Goal: Information Seeking & Learning: Learn about a topic

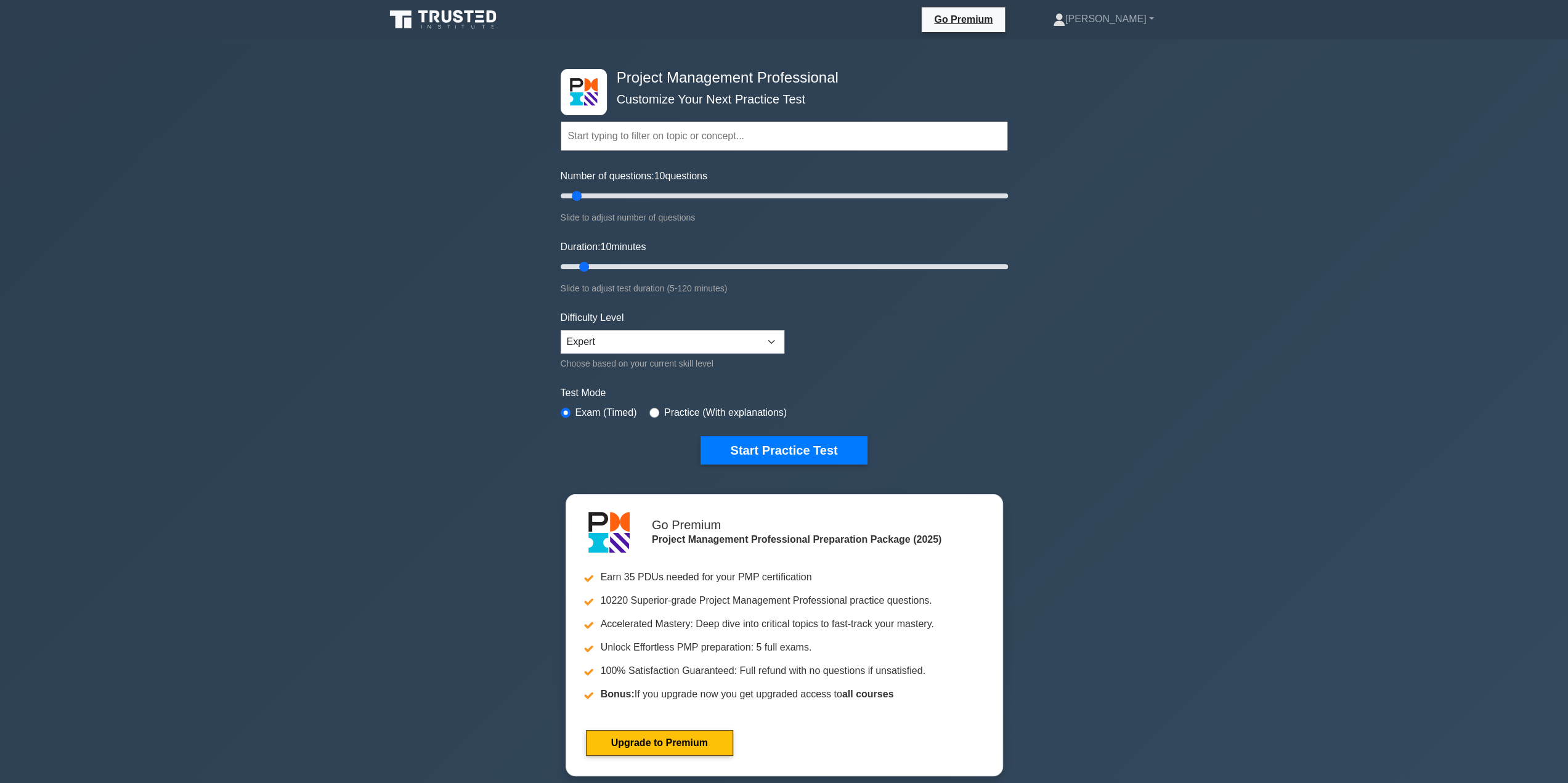
click at [1231, 433] on div "Project Management Professional Customize Your Next Practice Test Topics Scope …" at bounding box center [784, 415] width 1568 height 752
drag, startPoint x: 580, startPoint y: 191, endPoint x: 621, endPoint y: 194, distance: 41.1
type input "30"
click at [621, 194] on input "Number of questions: 30 questions" at bounding box center [785, 196] width 447 height 15
drag, startPoint x: 586, startPoint y: 266, endPoint x: 680, endPoint y: 266, distance: 94.0
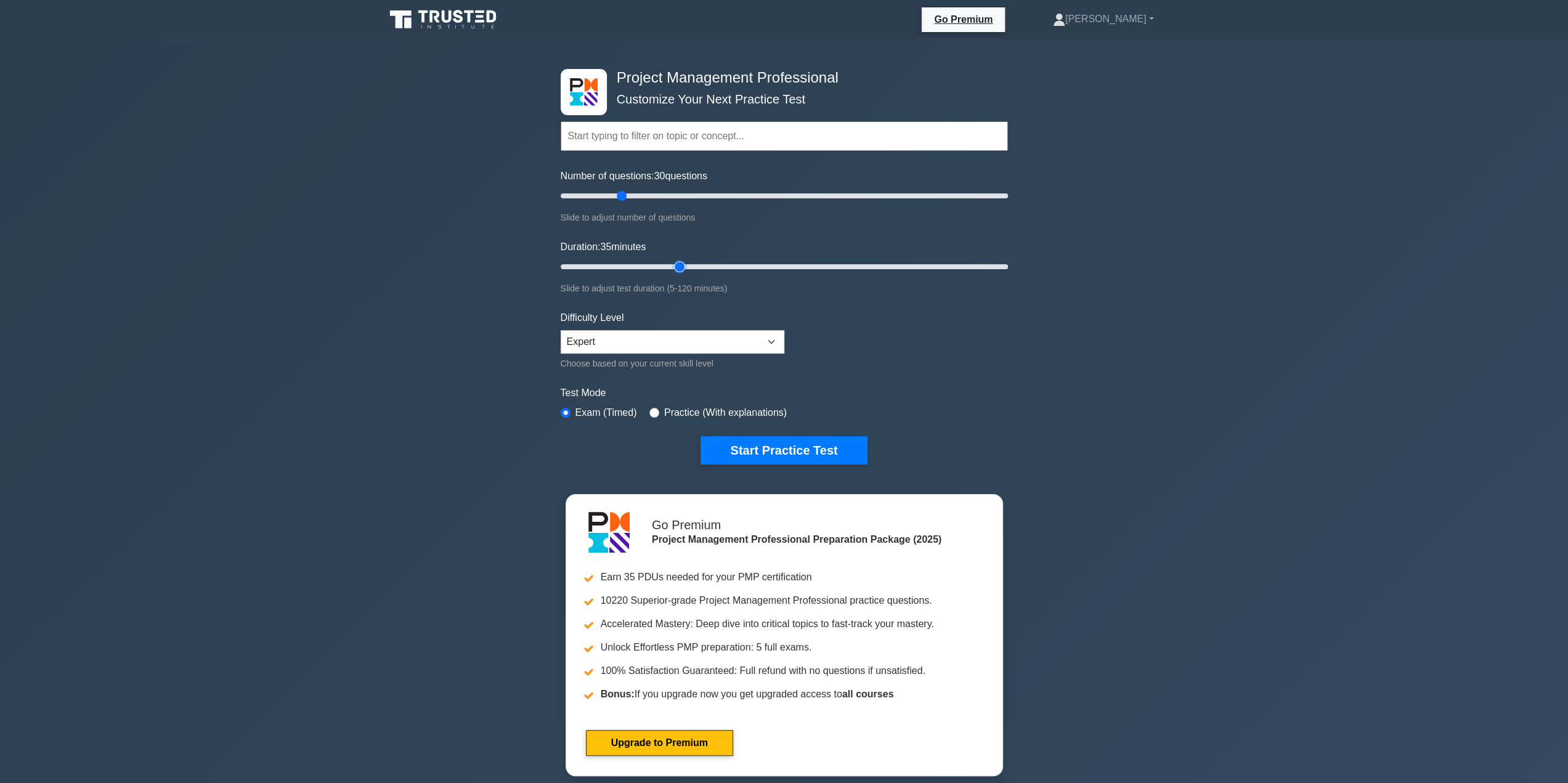
type input "35"
click at [680, 266] on input "Duration: 35 minutes" at bounding box center [785, 267] width 447 height 15
click at [754, 444] on button "Start Practice Test" at bounding box center [783, 450] width 166 height 28
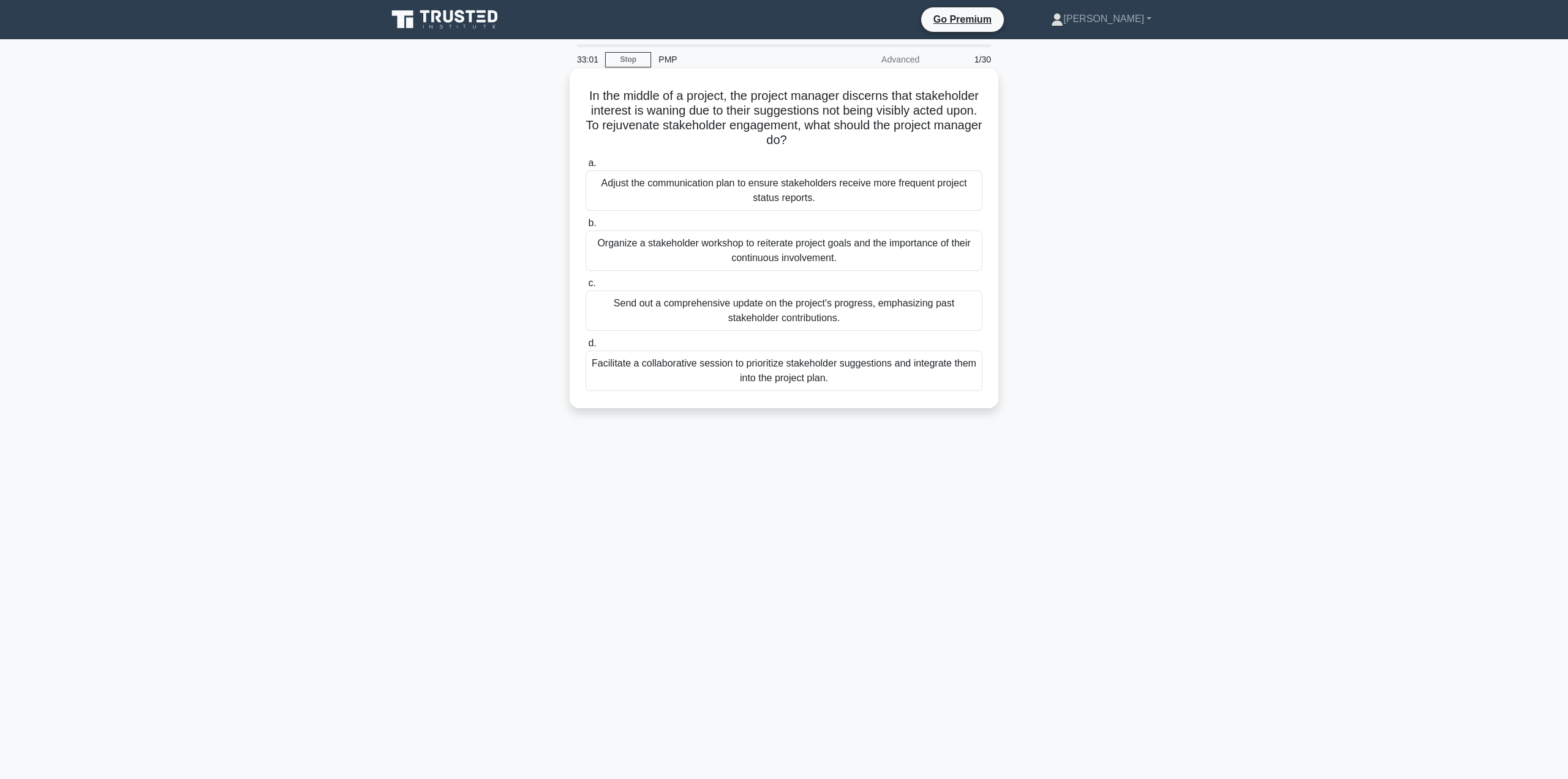
click at [942, 250] on div "Organize a stakeholder workshop to reiterate project goals and the importance o…" at bounding box center [784, 250] width 397 height 40
click at [585, 227] on input "b. Organize a stakeholder workshop to reiterate project goals and the importanc…" at bounding box center [585, 223] width 0 height 8
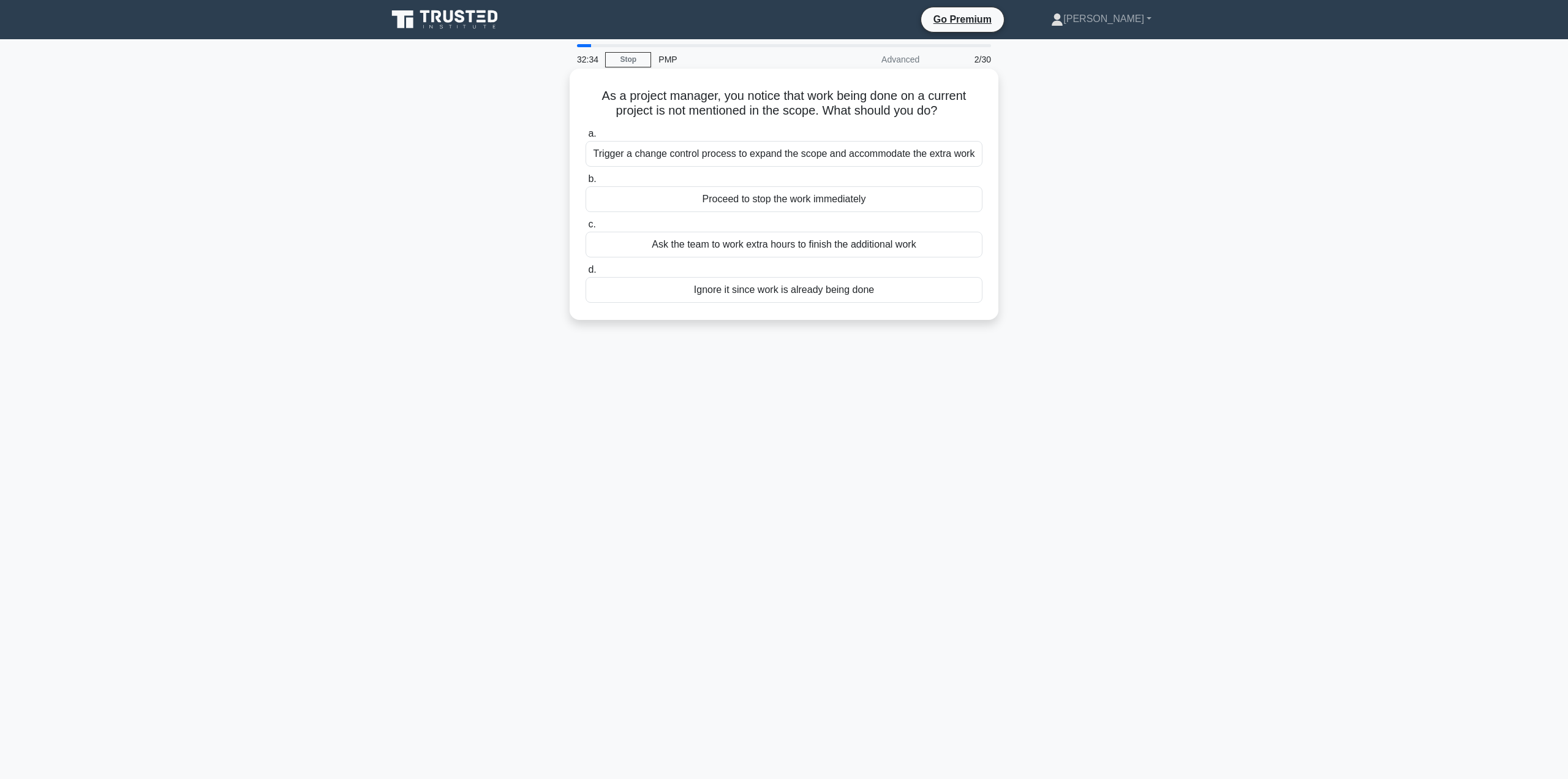
click at [958, 151] on div "Trigger a change control process to expand the scope and accommodate the extra …" at bounding box center [784, 154] width 397 height 26
click at [585, 138] on input "a. Trigger a change control process to expand the scope and accommodate the ext…" at bounding box center [585, 134] width 0 height 8
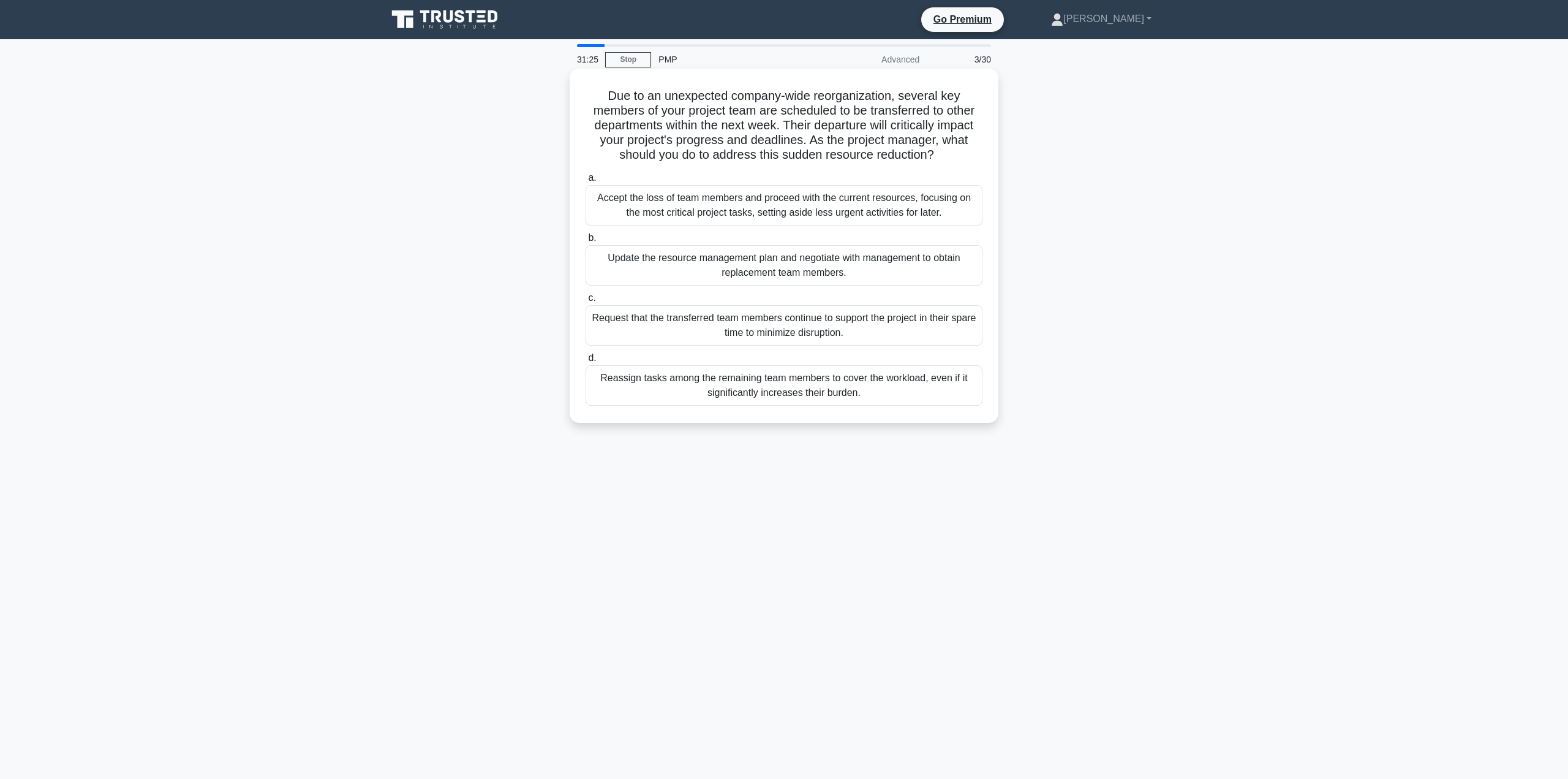
click at [888, 271] on div "Update the resource management plan and negotiate with management to obtain rep…" at bounding box center [784, 265] width 397 height 40
click at [585, 242] on input "b. Update the resource management plan and negotiate with management to obtain …" at bounding box center [585, 238] width 0 height 8
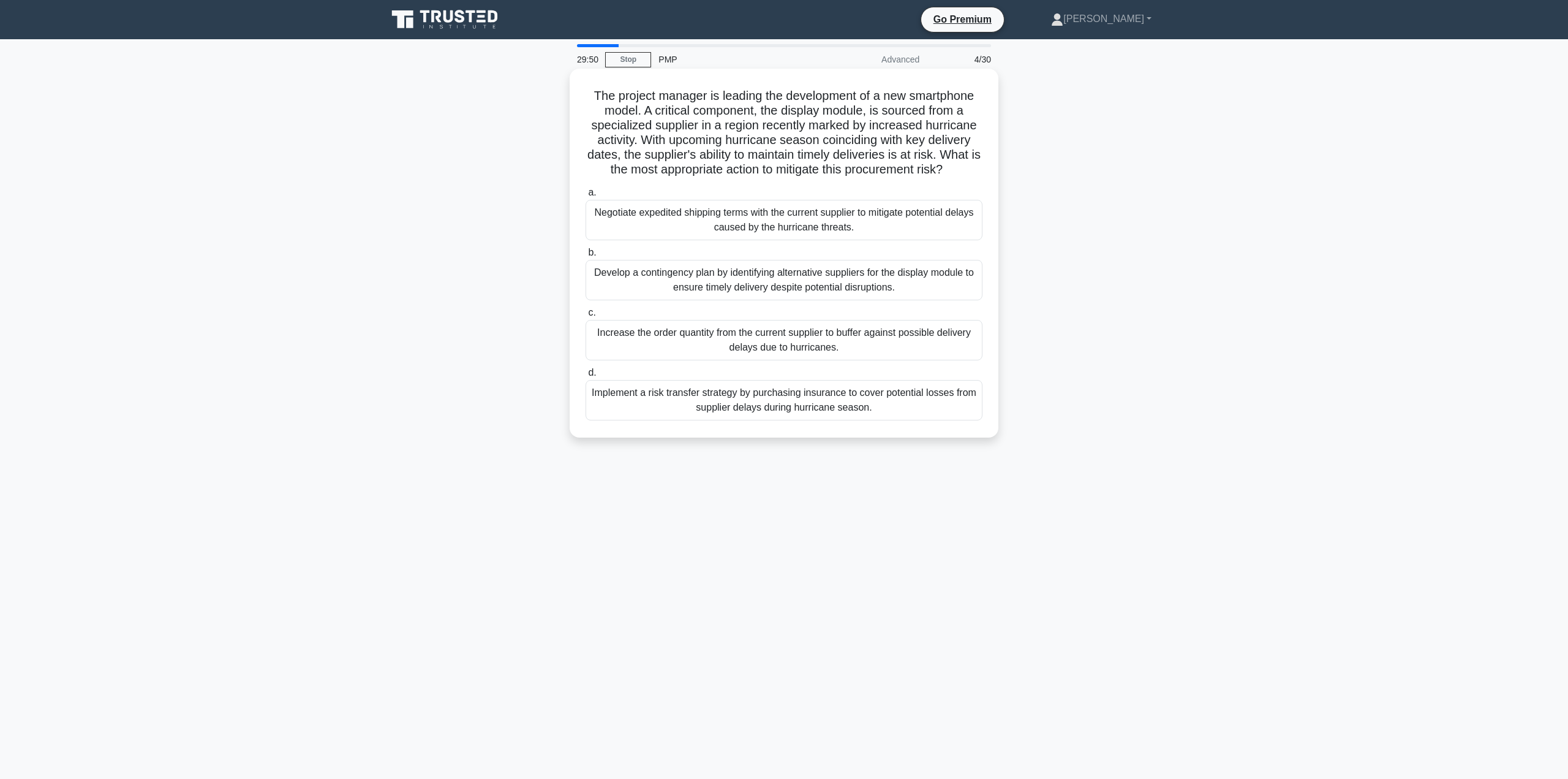
click at [831, 282] on div "Develop a contingency plan by identifying alternative suppliers for the display…" at bounding box center [784, 280] width 397 height 40
click at [585, 256] on input "b. Develop a contingency plan by identifying alternative suppliers for the disp…" at bounding box center [585, 253] width 0 height 8
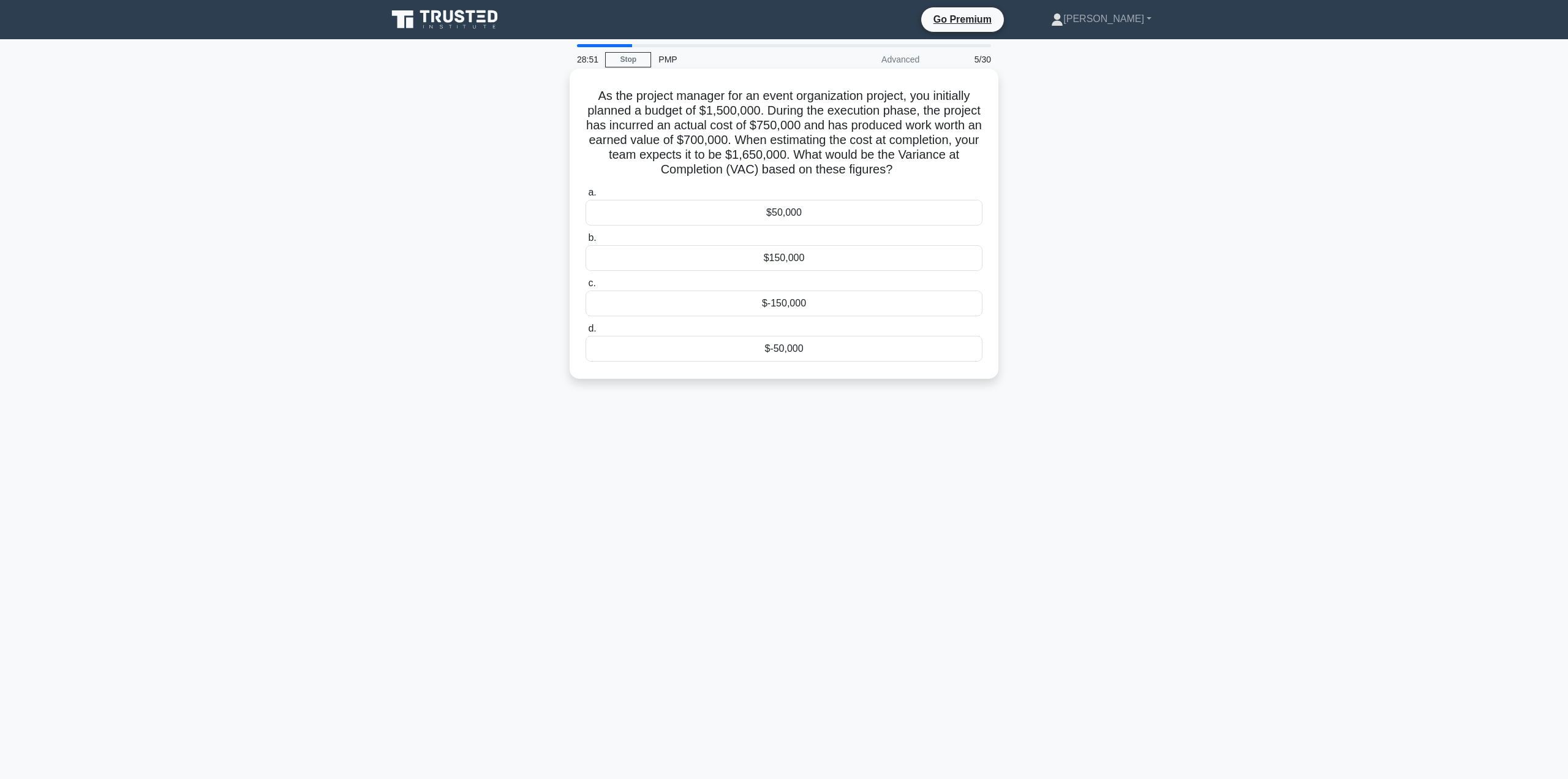
click at [853, 302] on div "$-150,000" at bounding box center [784, 303] width 397 height 26
click at [585, 287] on input "c. $-150,000" at bounding box center [585, 284] width 0 height 8
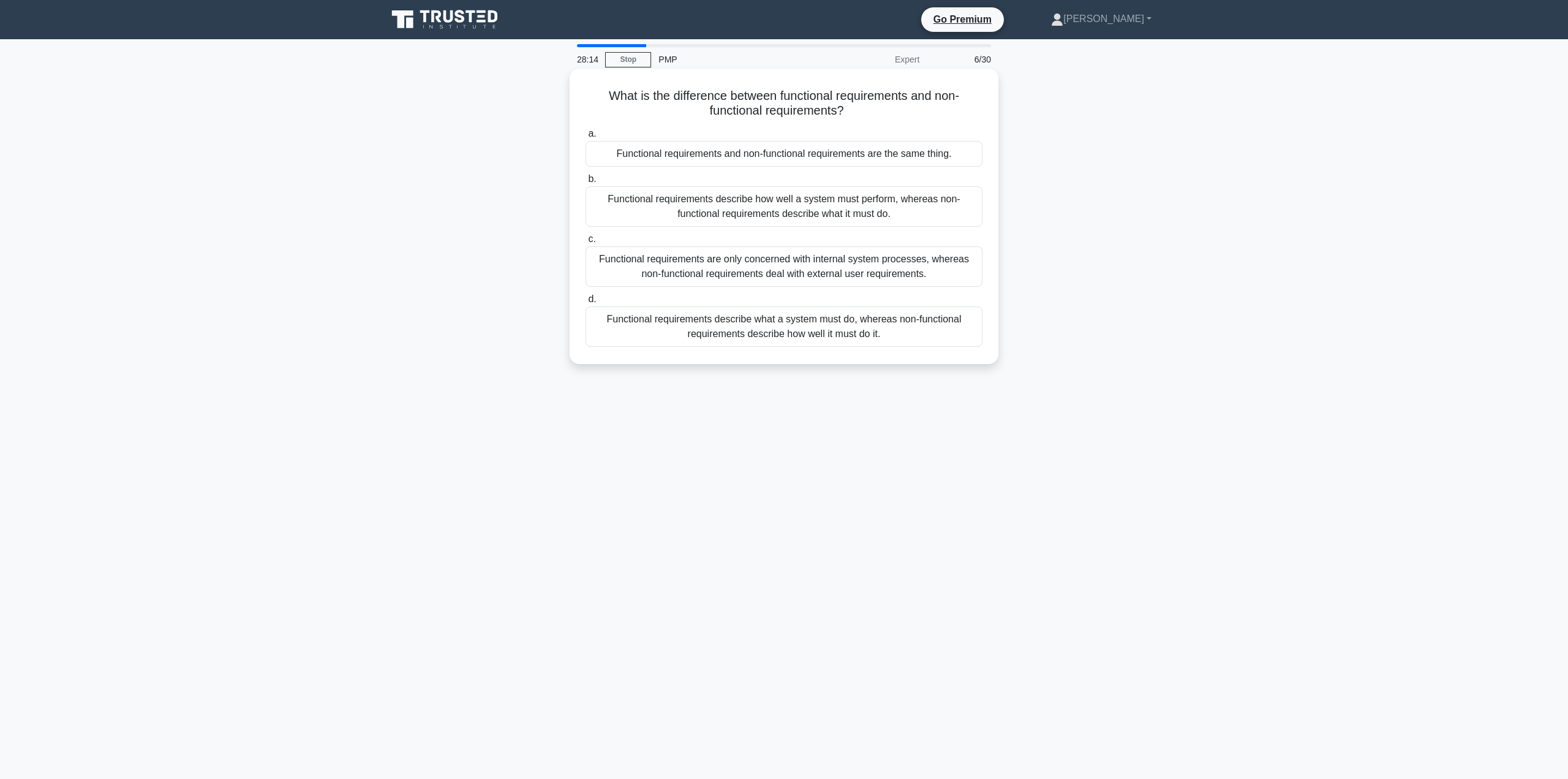
click at [898, 325] on div "Functional requirements describe what a system must do, whereas non-functional …" at bounding box center [784, 326] width 397 height 40
click at [585, 303] on input "d. Functional requirements describe what a system must do, whereas non-function…" at bounding box center [585, 299] width 0 height 8
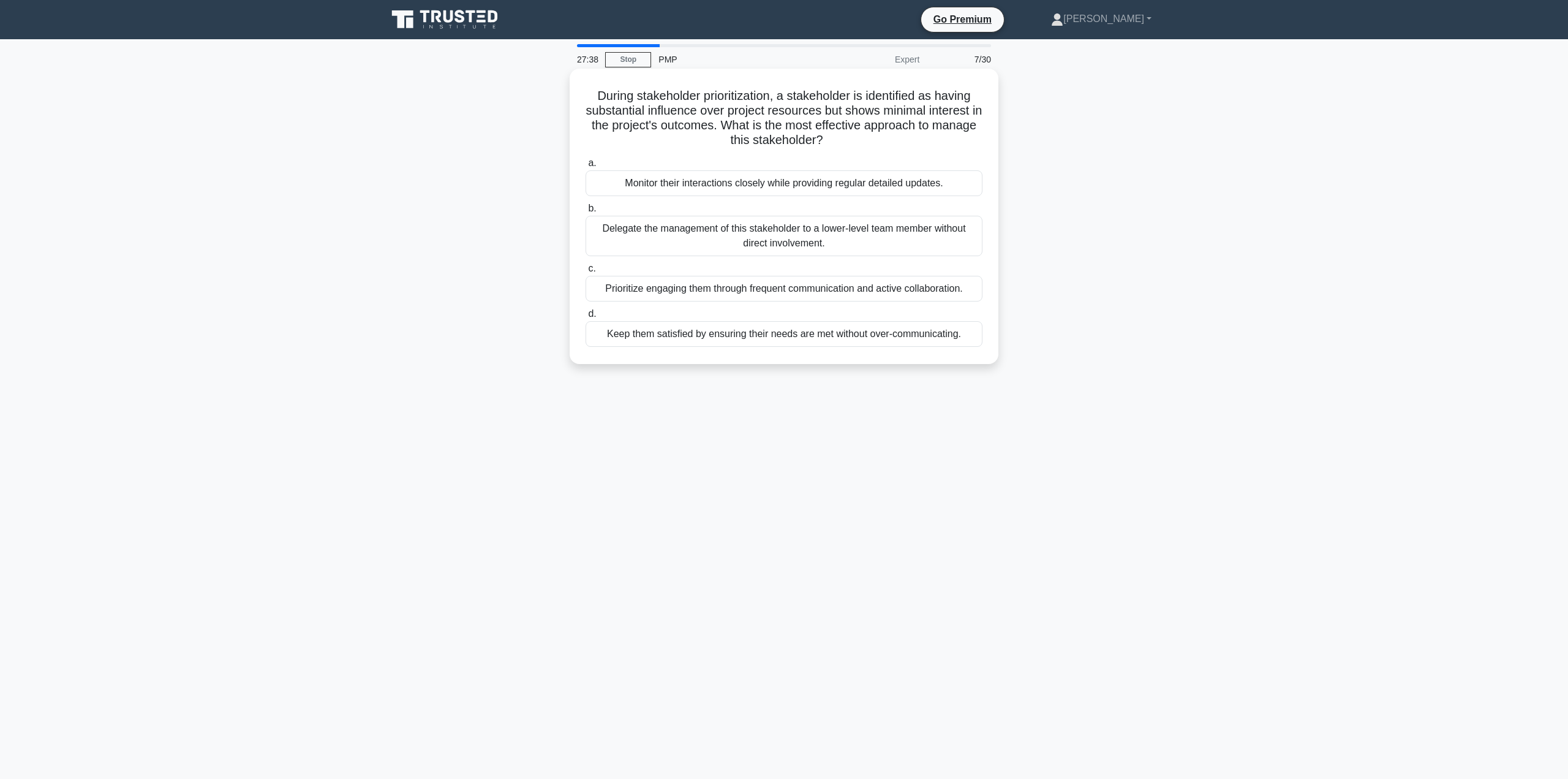
click at [845, 334] on div "Keep them satisfied by ensuring their needs are met without over-communicating." at bounding box center [784, 334] width 397 height 26
click at [585, 318] on input "d. Keep them satisfied by ensuring their needs are met without over-communicati…" at bounding box center [585, 314] width 0 height 8
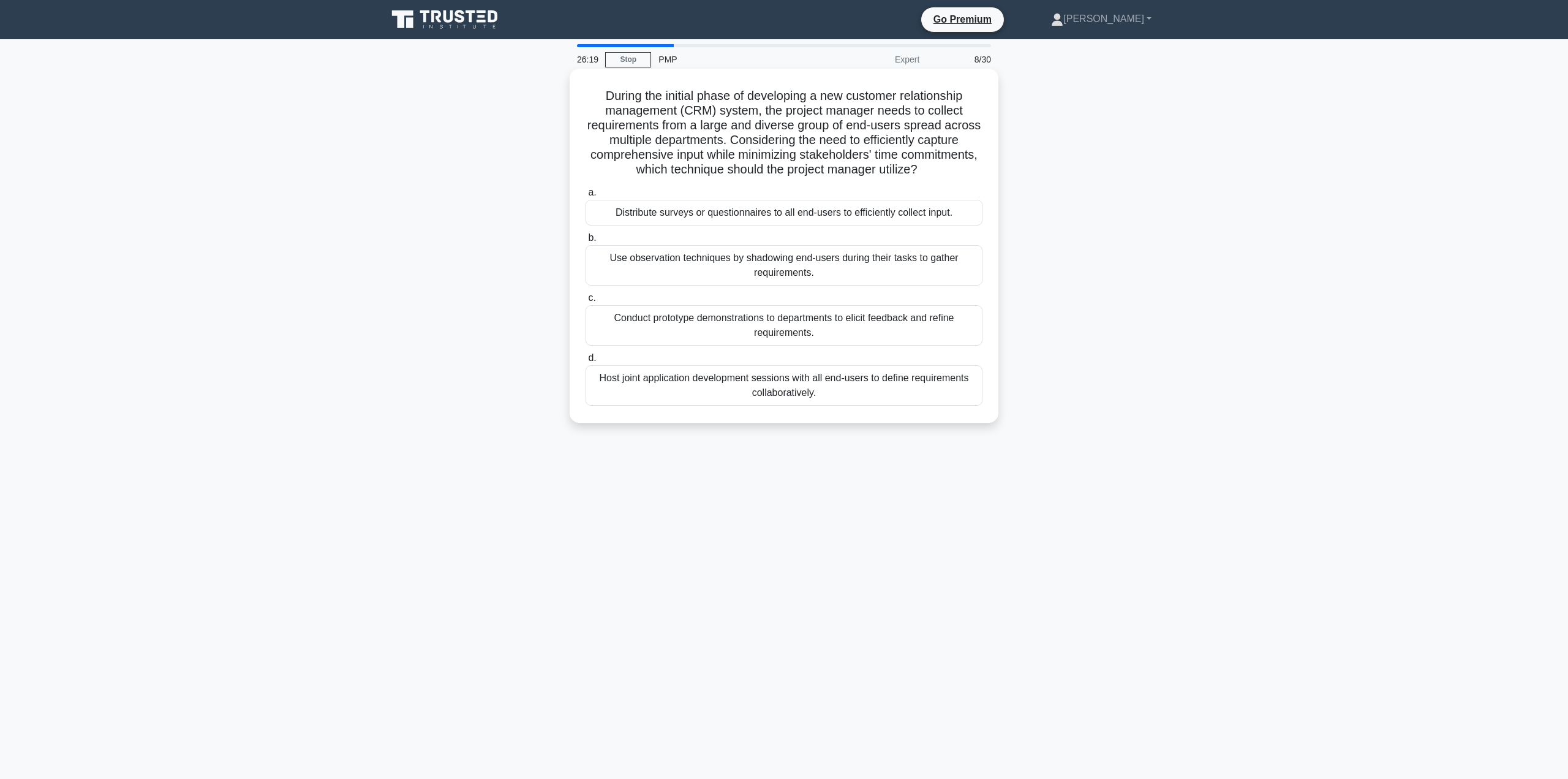
click at [915, 212] on div "Distribute surveys or questionnaires to all end-users to efficiently collect in…" at bounding box center [784, 213] width 397 height 26
click at [585, 197] on input "a. Distribute surveys or questionnaires to all end-users to efficiently collect…" at bounding box center [585, 193] width 0 height 8
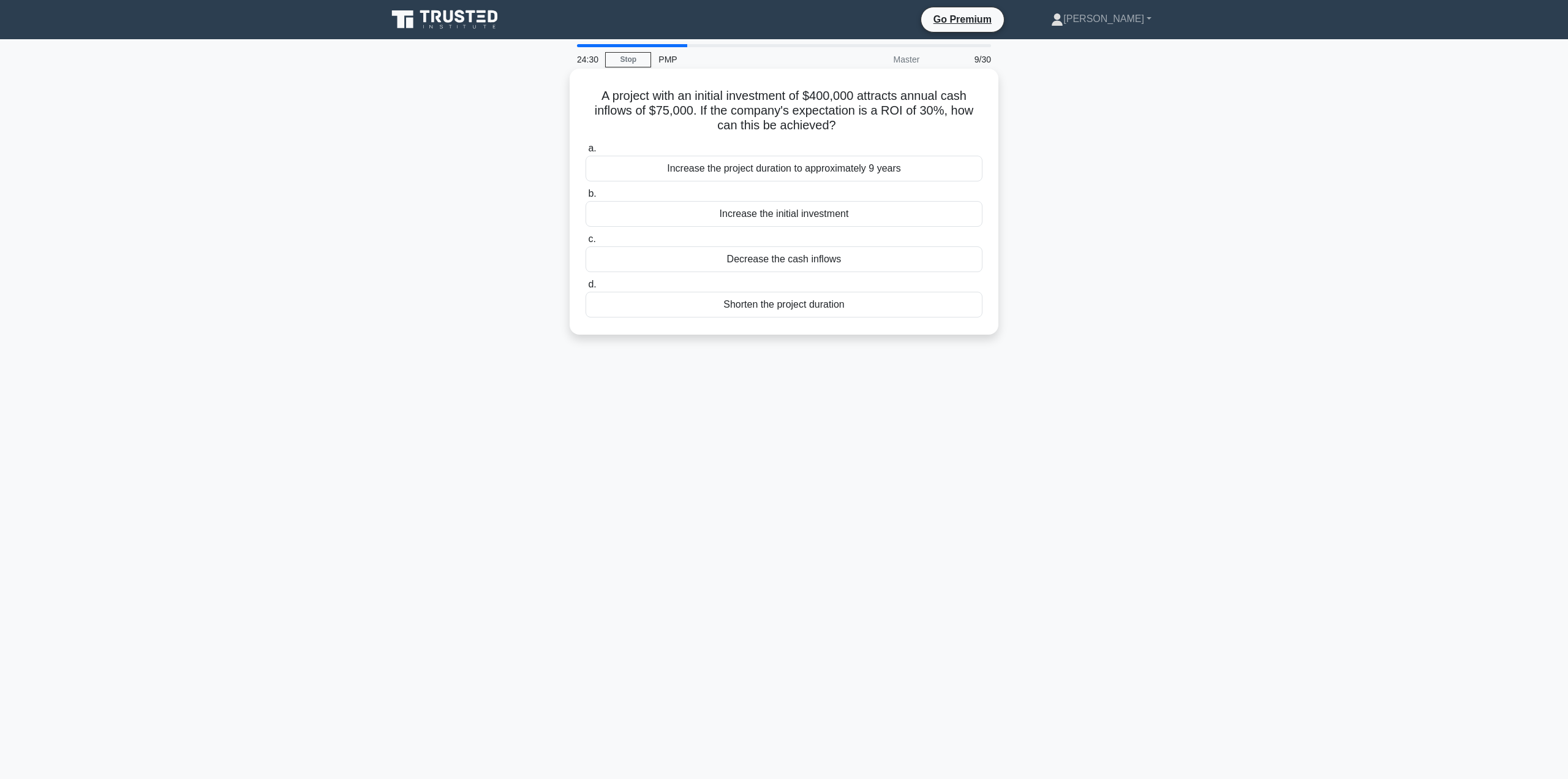
click at [861, 214] on div "Increase the initial investment" at bounding box center [784, 214] width 397 height 26
click at [585, 198] on input "b. Increase the initial investment" at bounding box center [585, 194] width 0 height 8
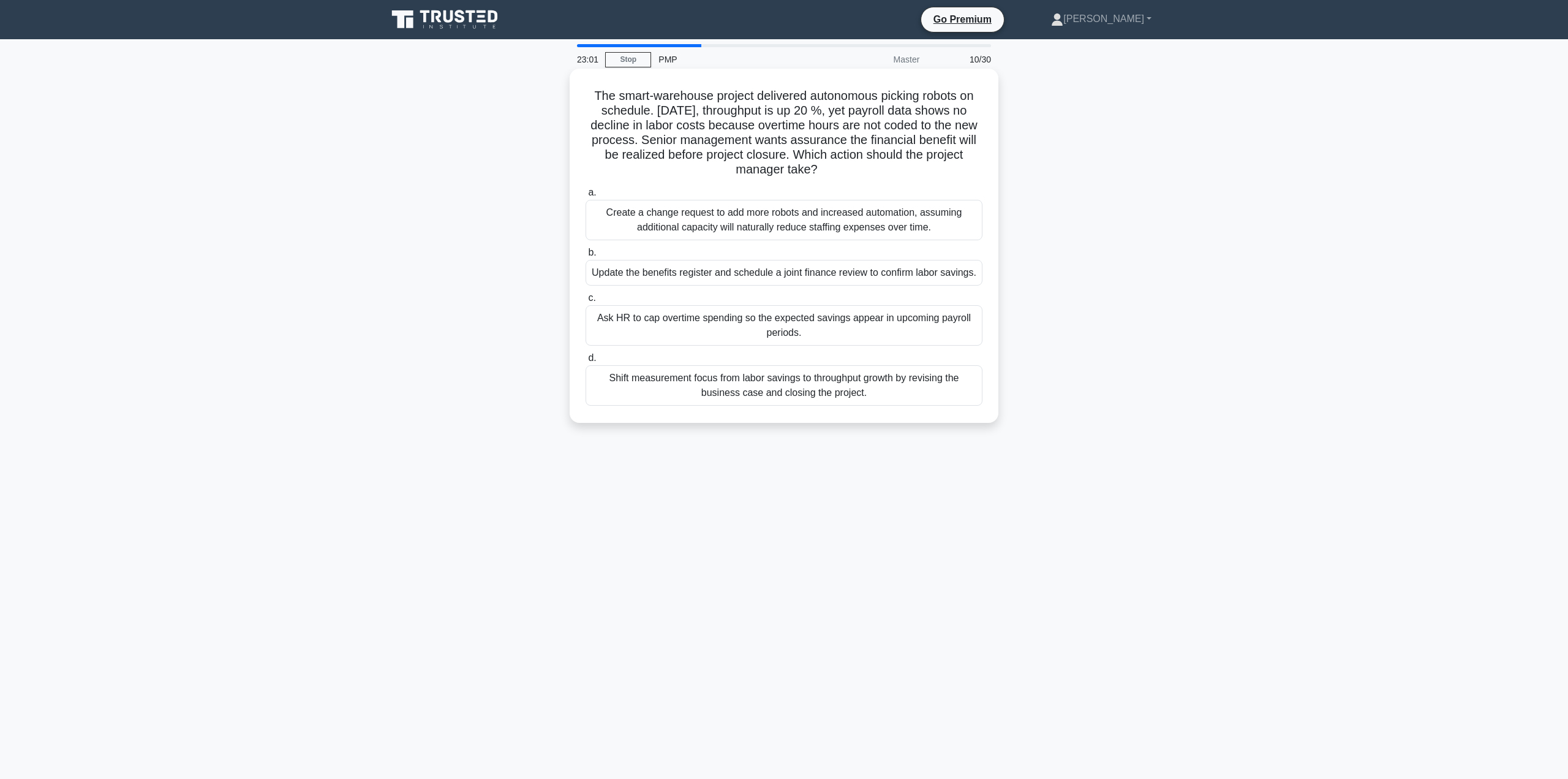
click at [911, 225] on div "Create a change request to add more robots and increased automation, assuming a…" at bounding box center [784, 220] width 397 height 40
click at [585, 197] on input "a. Create a change request to add more robots and increased automation, assumin…" at bounding box center [585, 193] width 0 height 8
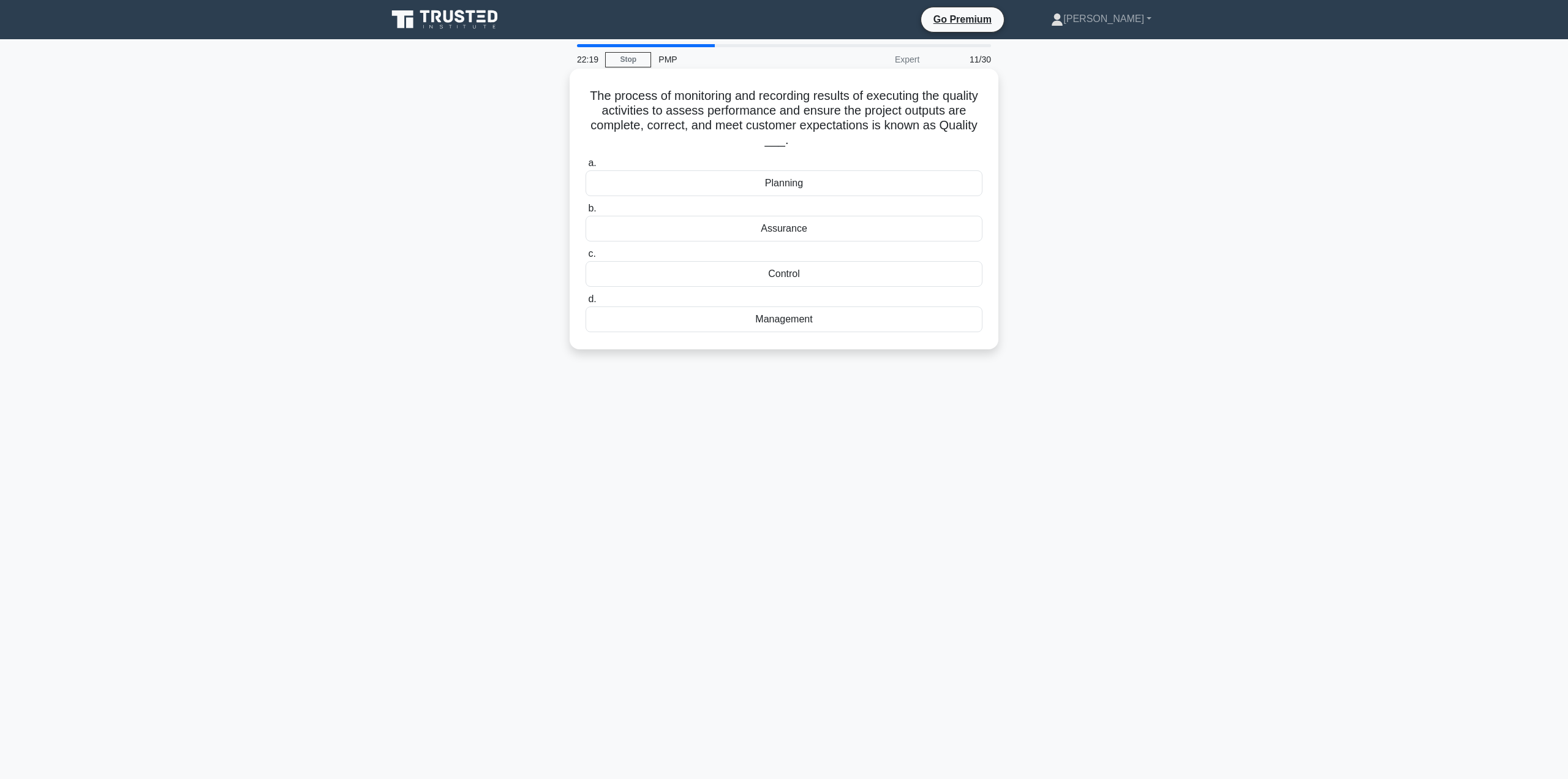
click at [848, 275] on div "Control" at bounding box center [784, 274] width 397 height 26
click at [585, 258] on input "c. Control" at bounding box center [585, 254] width 0 height 8
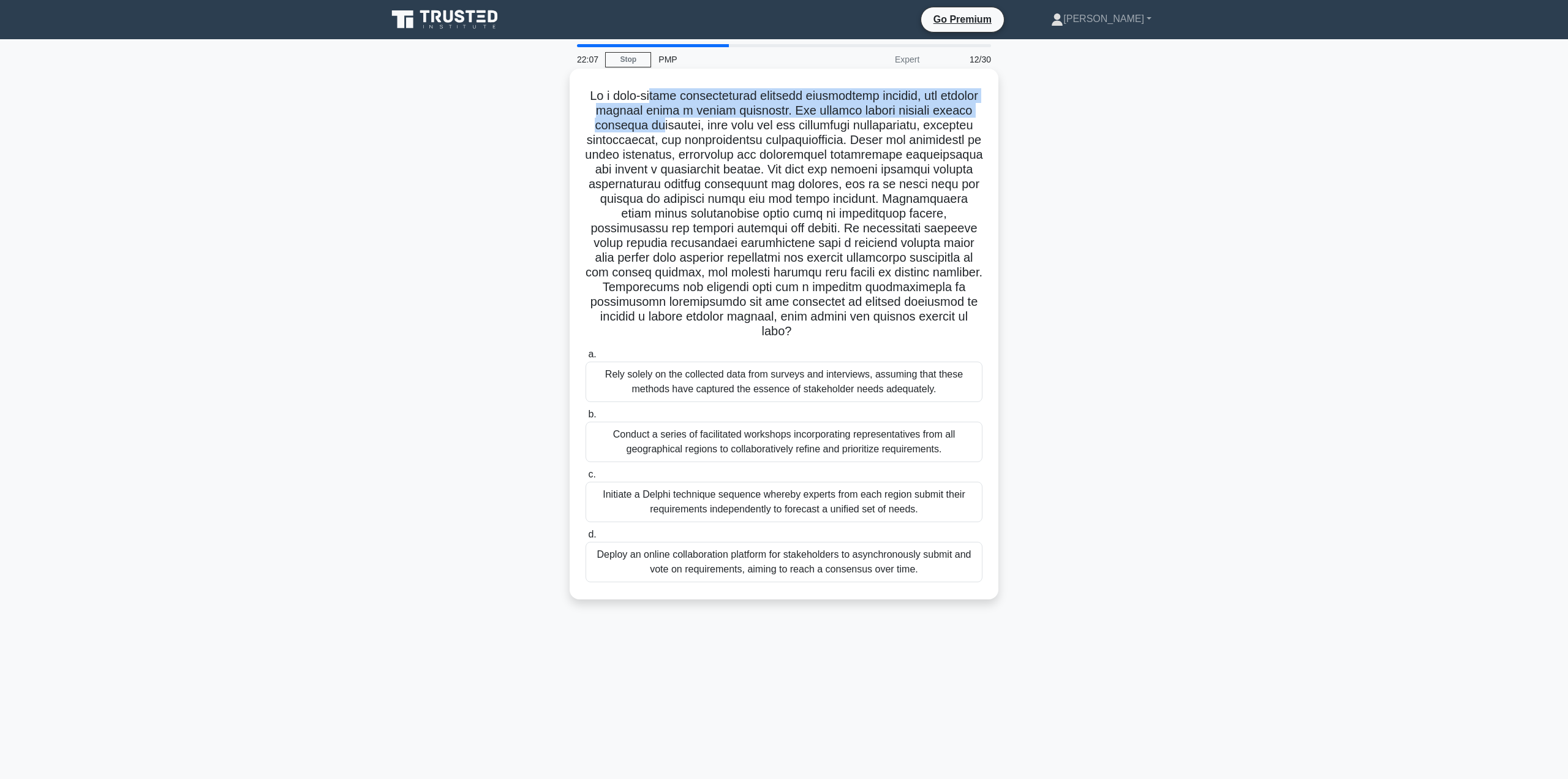
drag, startPoint x: 672, startPoint y: 93, endPoint x: 696, endPoint y: 124, distance: 39.2
click at [696, 124] on h5 ".spinner_0XTQ{transform-origin:center;animation:spinner_y6GP .75s linear infini…" at bounding box center [783, 214] width 399 height 251
click at [696, 129] on h5 ".spinner_0XTQ{transform-origin:center;animation:spinner_y6GP .75s linear infini…" at bounding box center [783, 214] width 399 height 251
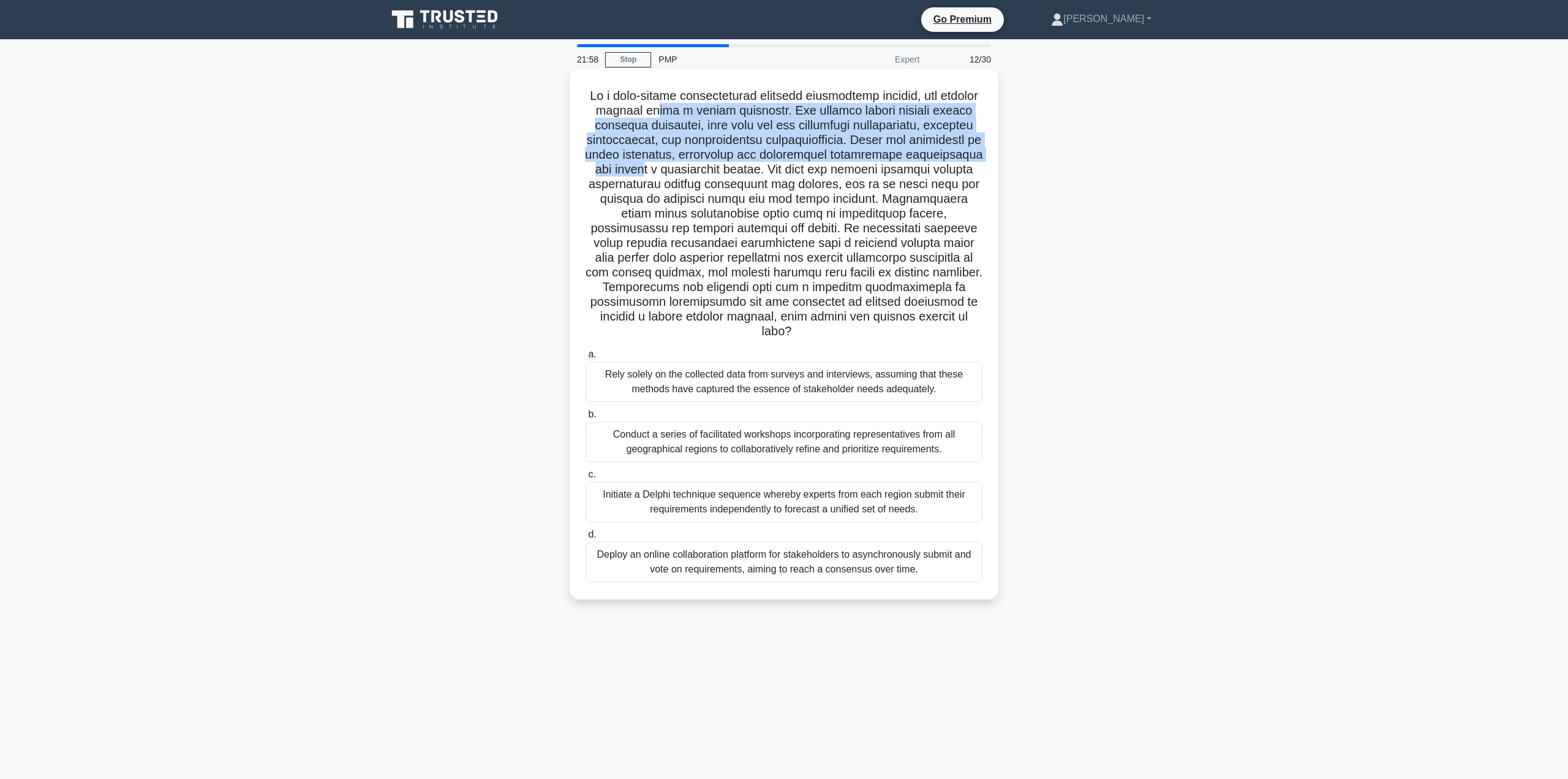
drag, startPoint x: 701, startPoint y: 107, endPoint x: 730, endPoint y: 167, distance: 66.6
click at [730, 167] on h5 ".spinner_0XTQ{transform-origin:center;animation:spinner_y6GP .75s linear infini…" at bounding box center [783, 214] width 399 height 251
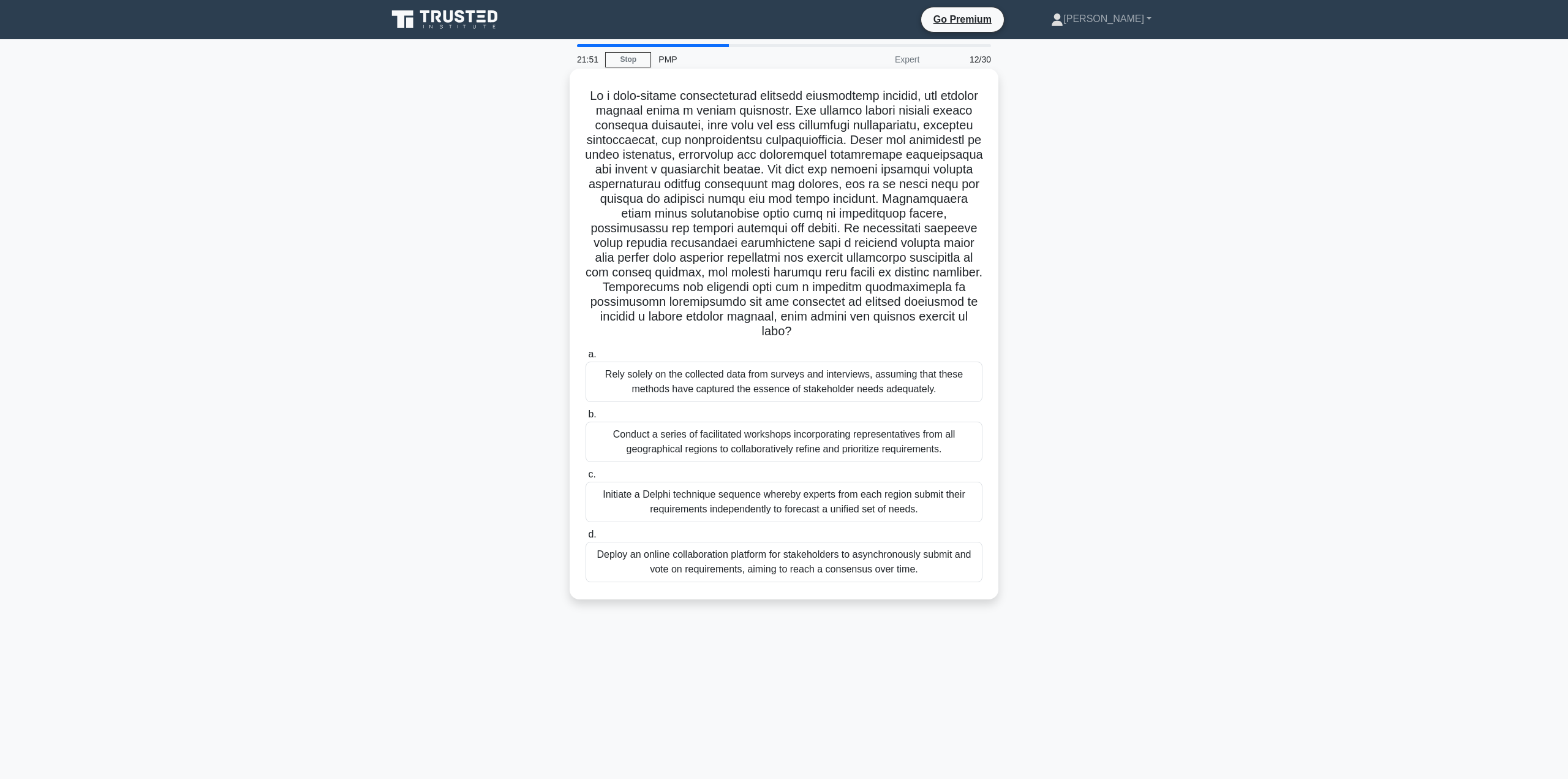
click at [785, 193] on h5 ".spinner_0XTQ{transform-origin:center;animation:spinner_y6GP .75s linear infini…" at bounding box center [783, 214] width 399 height 251
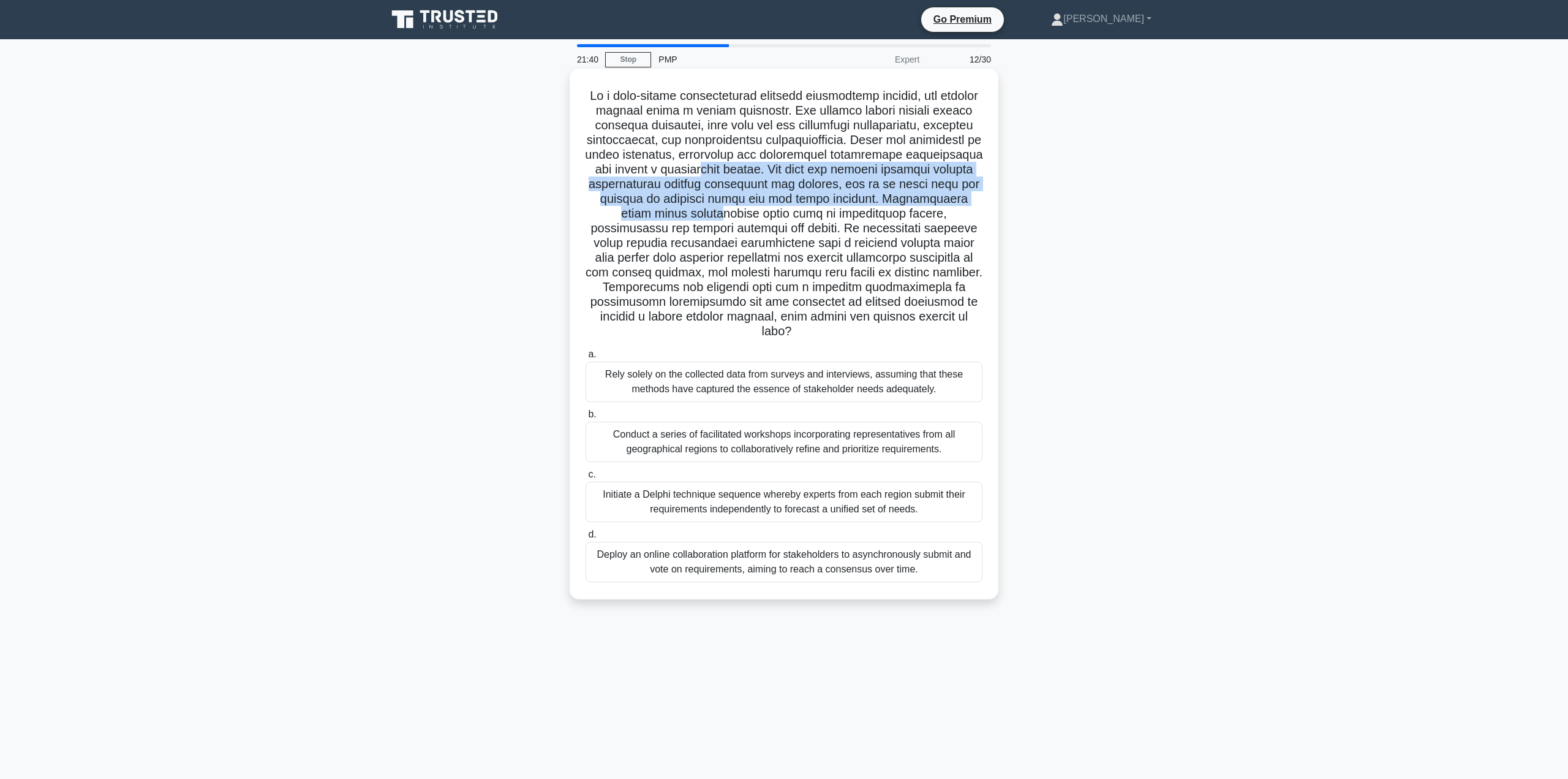
drag, startPoint x: 787, startPoint y: 165, endPoint x: 789, endPoint y: 213, distance: 48.0
click at [789, 213] on h5 ".spinner_0XTQ{transform-origin:center;animation:spinner_y6GP .75s linear infini…" at bounding box center [783, 214] width 399 height 251
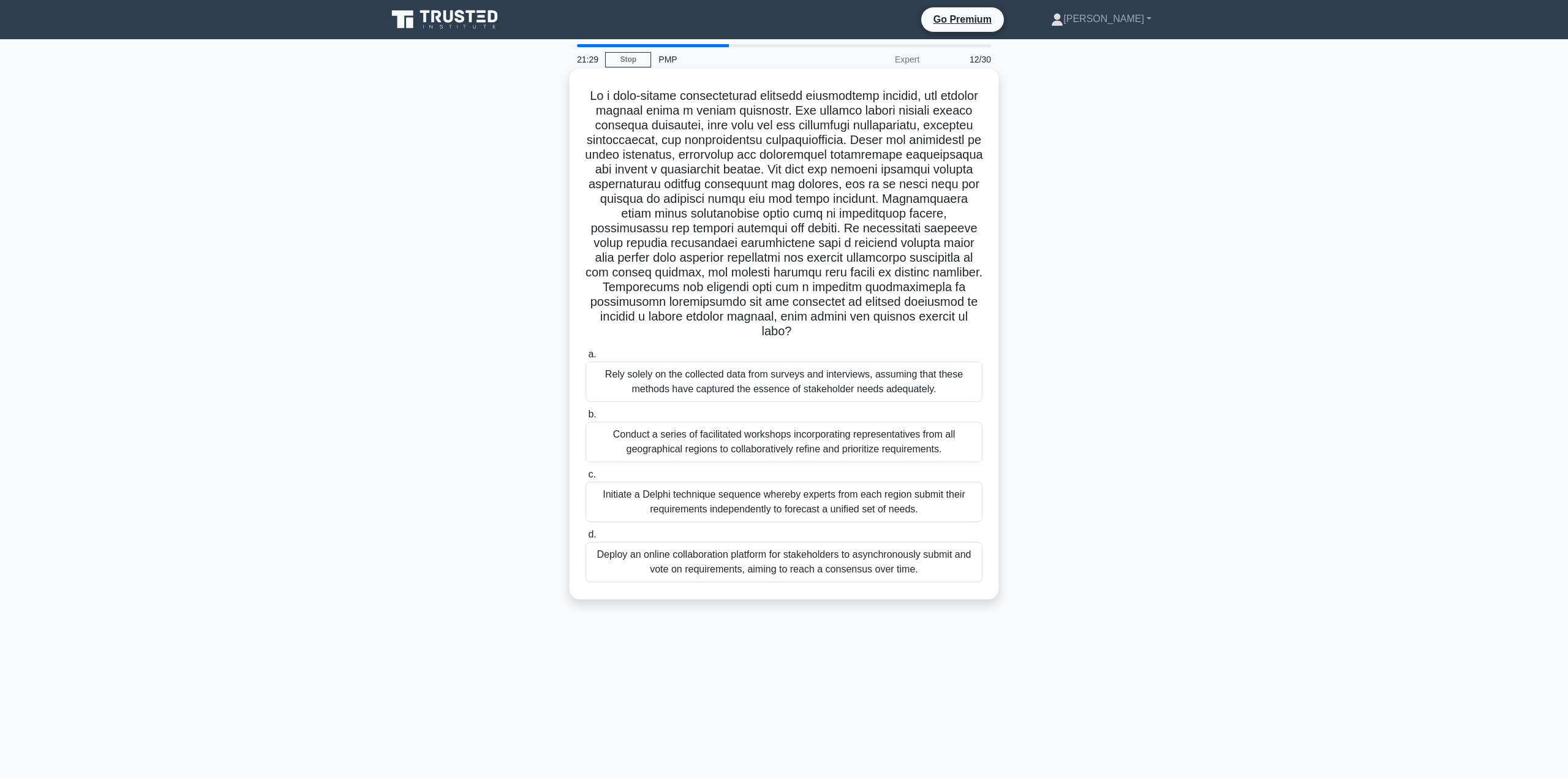
click at [811, 216] on h5 ".spinner_0XTQ{transform-origin:center;animation:spinner_y6GP .75s linear infini…" at bounding box center [783, 214] width 399 height 251
drag, startPoint x: 812, startPoint y: 199, endPoint x: 888, endPoint y: 329, distance: 150.6
click at [888, 329] on h5 ".spinner_0XTQ{transform-origin:center;animation:spinner_y6GP .75s linear infini…" at bounding box center [783, 214] width 399 height 251
click at [1063, 333] on div ".spinner_0XTQ{transform-origin:center;animation:spinner_y6GP .75s linear infini…" at bounding box center [783, 344] width 808 height 546
click at [920, 561] on div "Deploy an online collaboration platform for stakeholders to asynchronously subm…" at bounding box center [784, 561] width 397 height 40
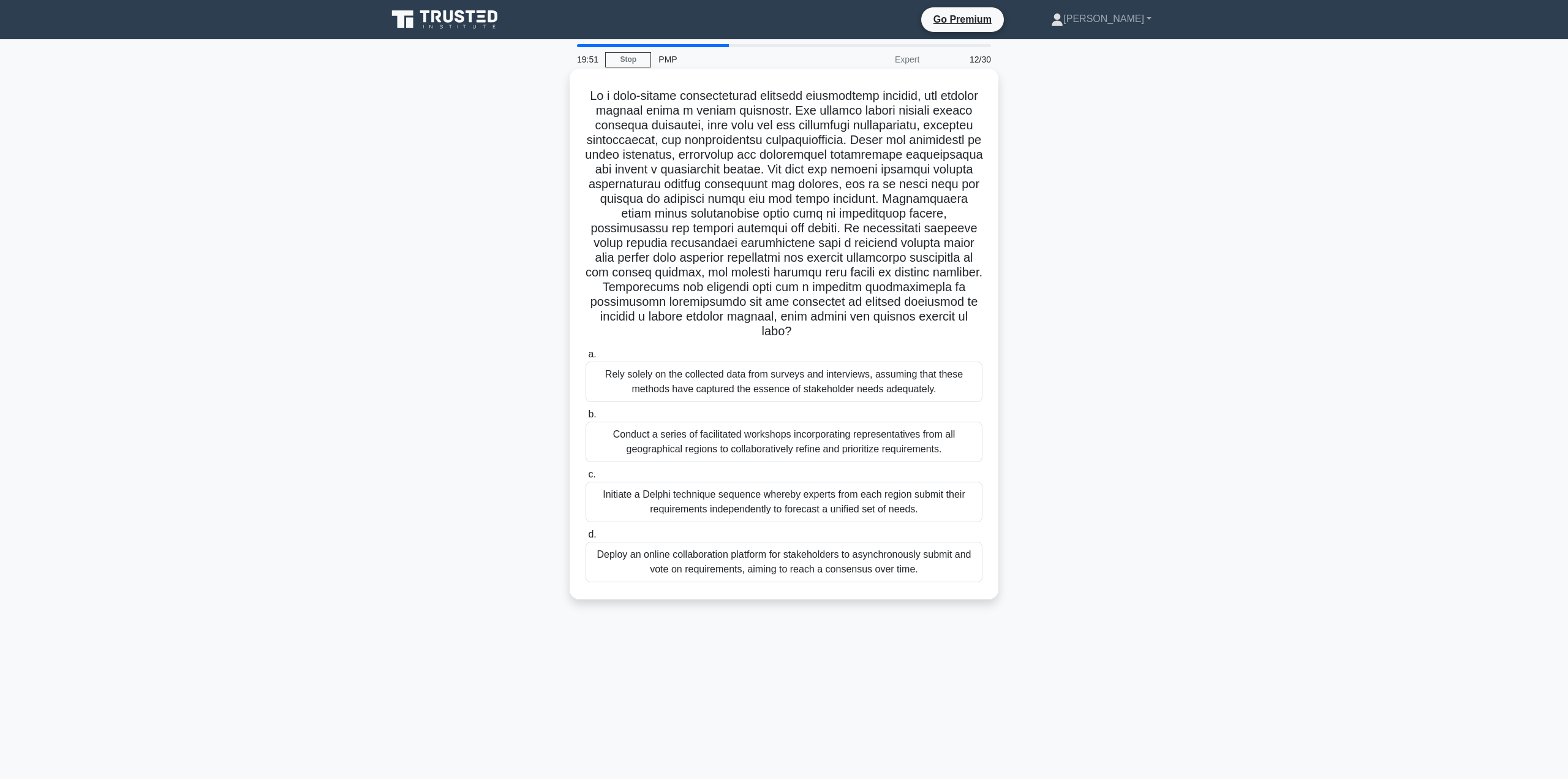
click at [585, 539] on input "d. Deploy an online collaboration platform for stakeholders to asynchronously s…" at bounding box center [585, 535] width 0 height 8
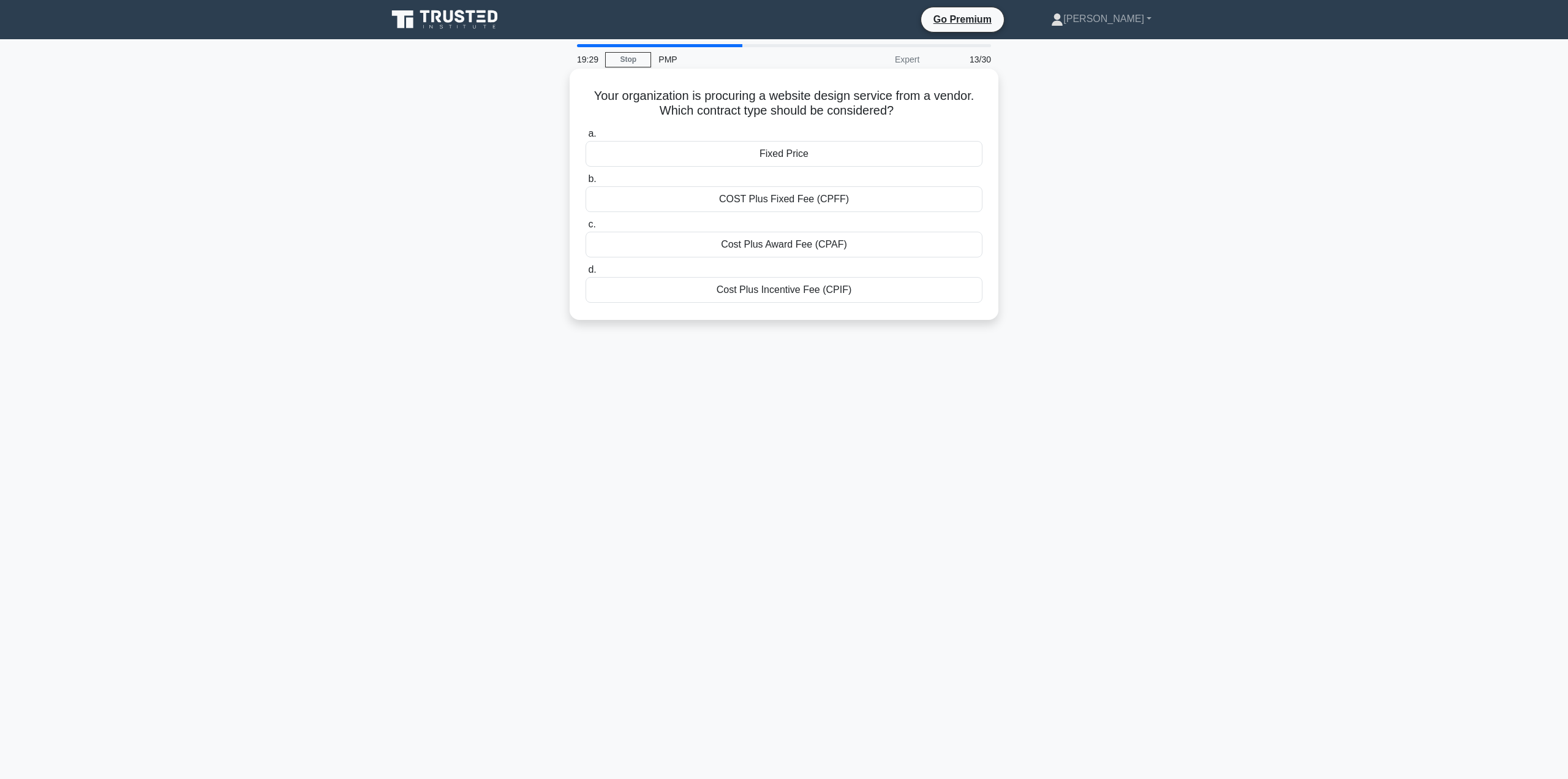
click at [874, 157] on div "Fixed Price" at bounding box center [784, 154] width 397 height 26
click at [585, 138] on input "a. Fixed Price" at bounding box center [585, 134] width 0 height 8
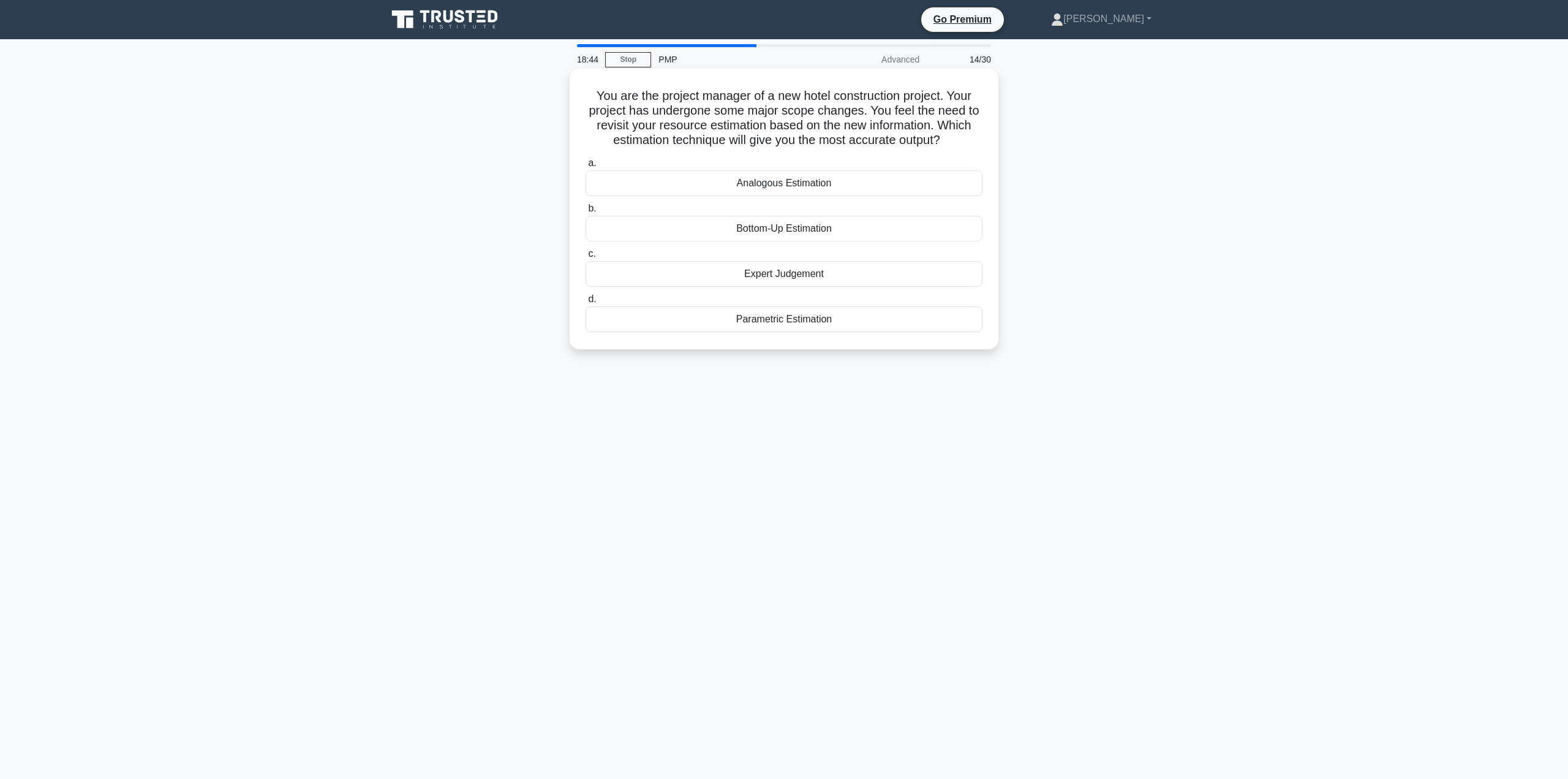
click at [928, 229] on div "Bottom-Up Estimation" at bounding box center [784, 229] width 397 height 26
click at [585, 213] on input "b. Bottom-Up Estimation" at bounding box center [585, 209] width 0 height 8
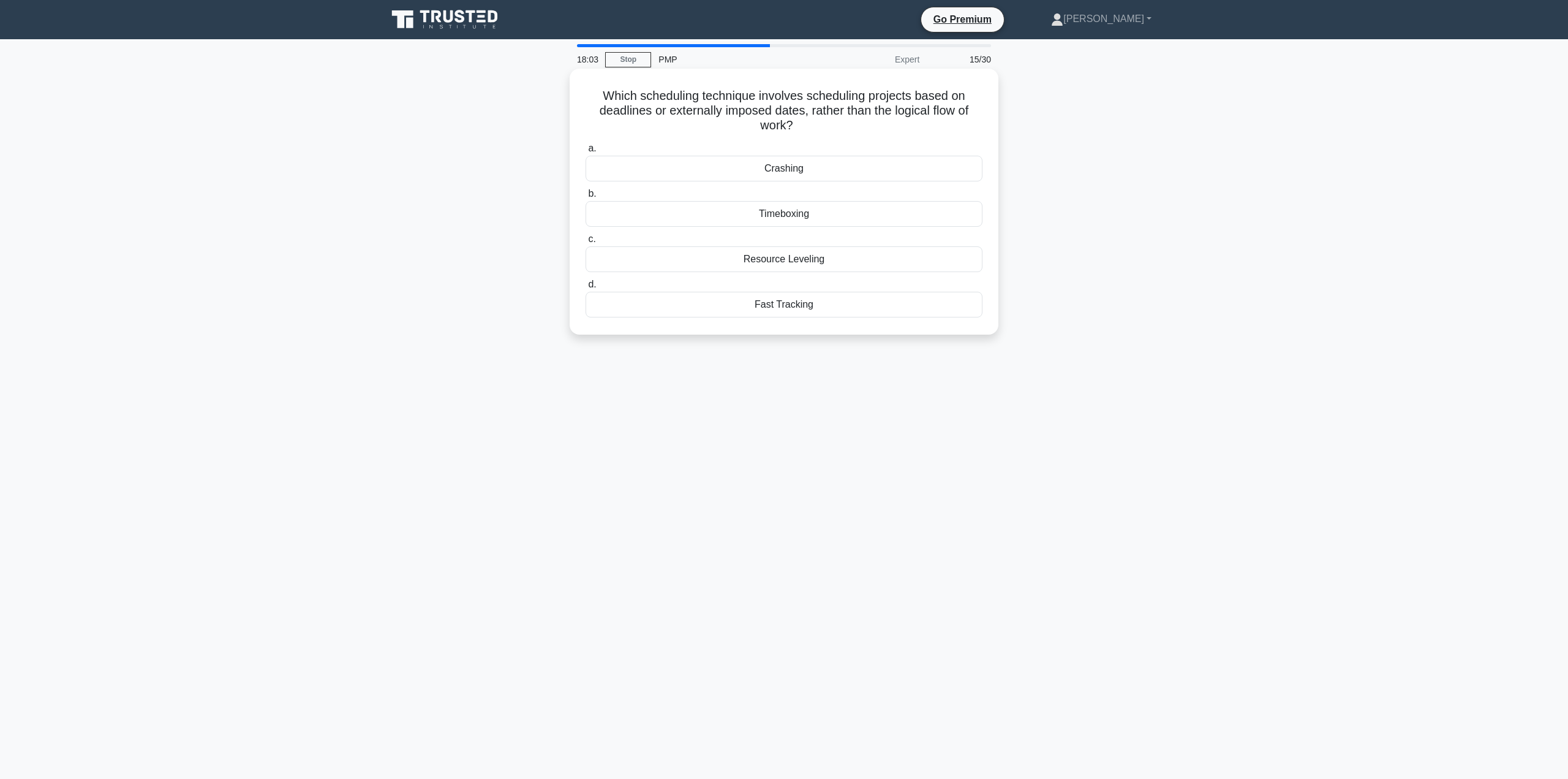
click at [841, 307] on div "Fast Tracking" at bounding box center [784, 305] width 397 height 26
click at [585, 288] on input "d. Fast Tracking" at bounding box center [585, 284] width 0 height 8
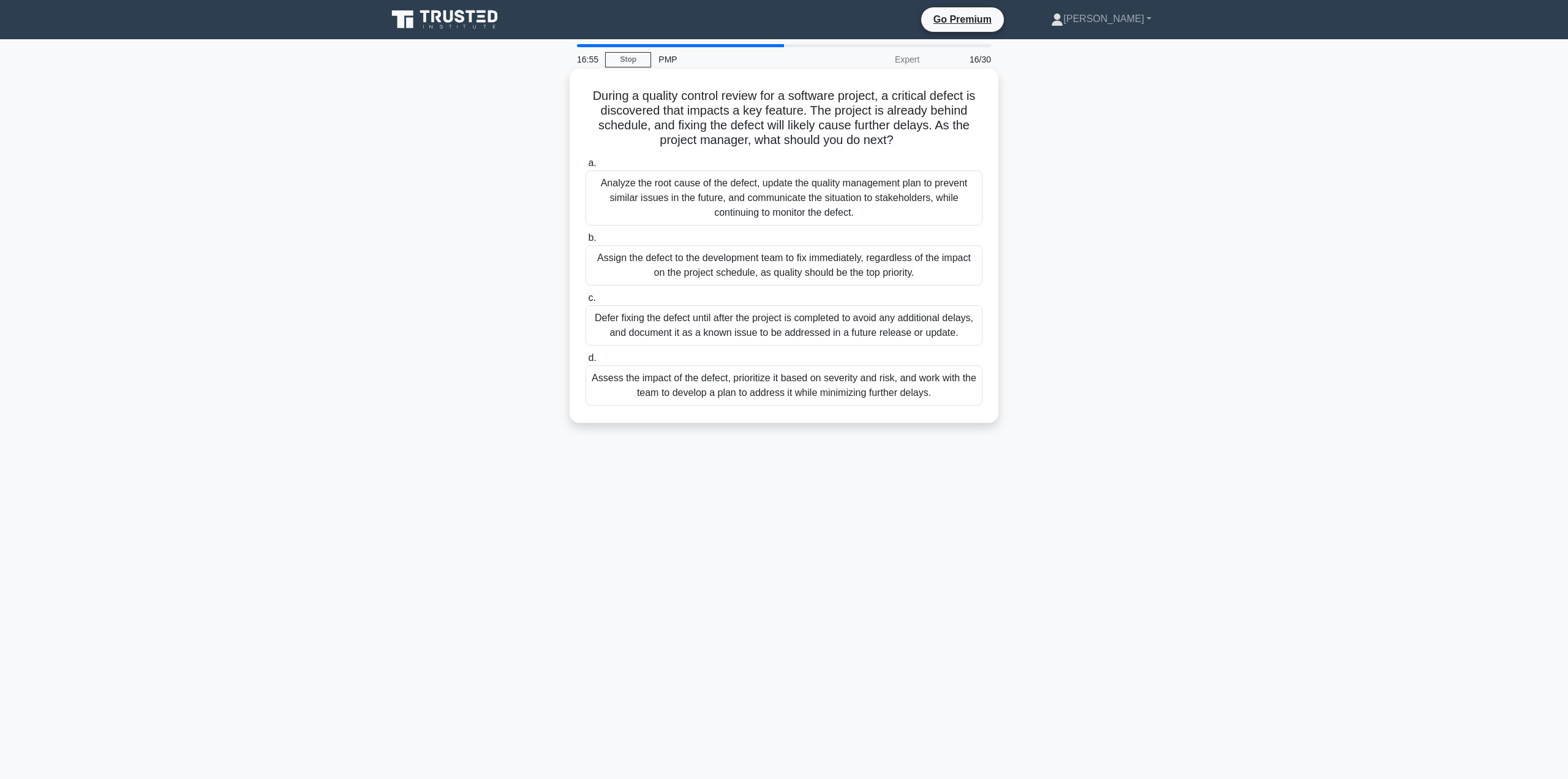
click at [940, 389] on div "Assess the impact of the defect, prioritize it based on severity and risk, and …" at bounding box center [784, 385] width 397 height 40
click at [585, 362] on input "d. Assess the impact of the defect, prioritize it based on severity and risk, a…" at bounding box center [585, 359] width 0 height 8
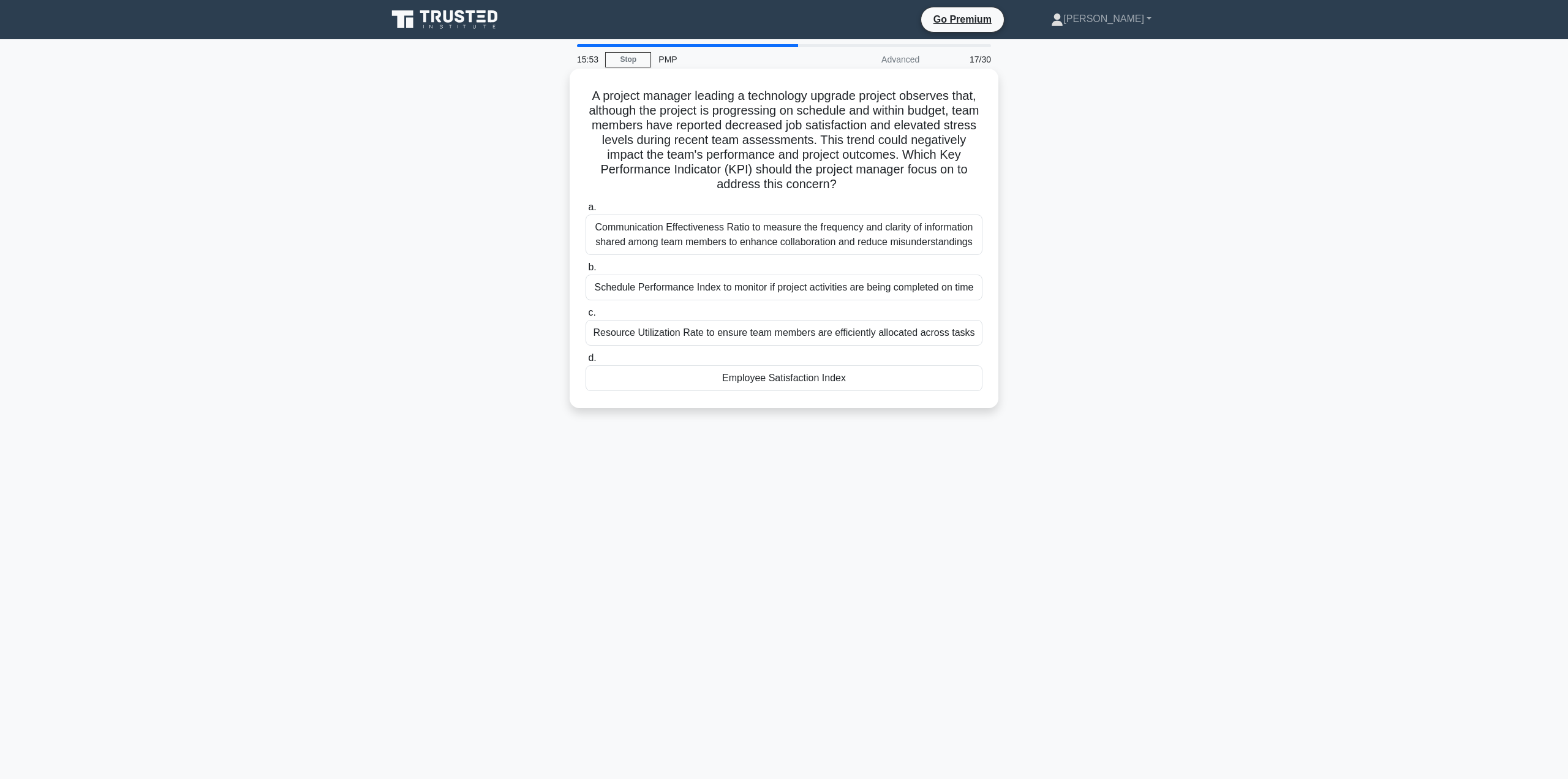
click at [841, 383] on div "Employee Satisfaction Index" at bounding box center [784, 378] width 397 height 26
click at [585, 362] on input "d. Employee Satisfaction Index" at bounding box center [585, 359] width 0 height 8
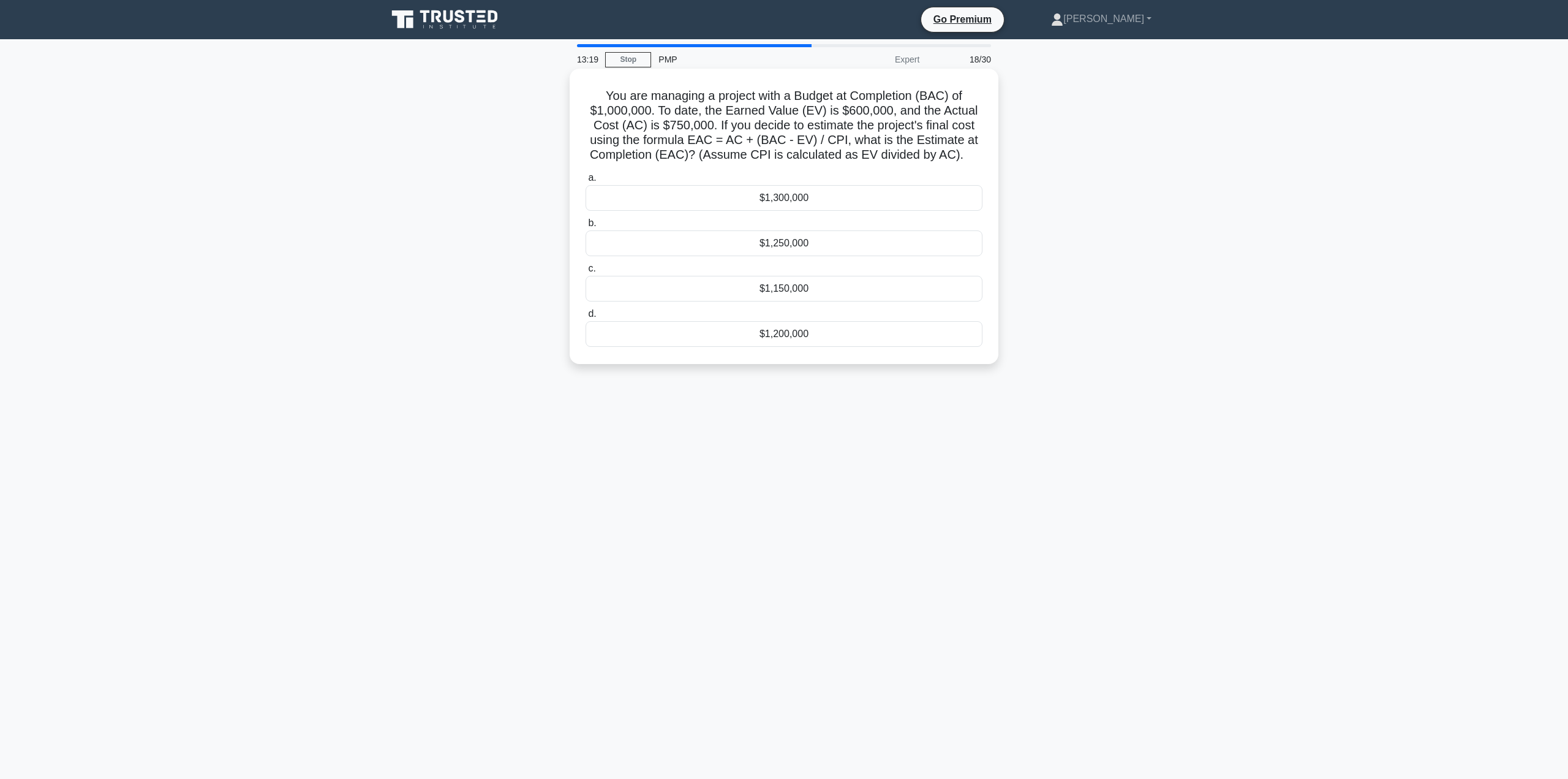
click at [835, 242] on div "$1,250,000" at bounding box center [784, 244] width 397 height 26
click at [585, 227] on input "b. $1,250,000" at bounding box center [585, 223] width 0 height 8
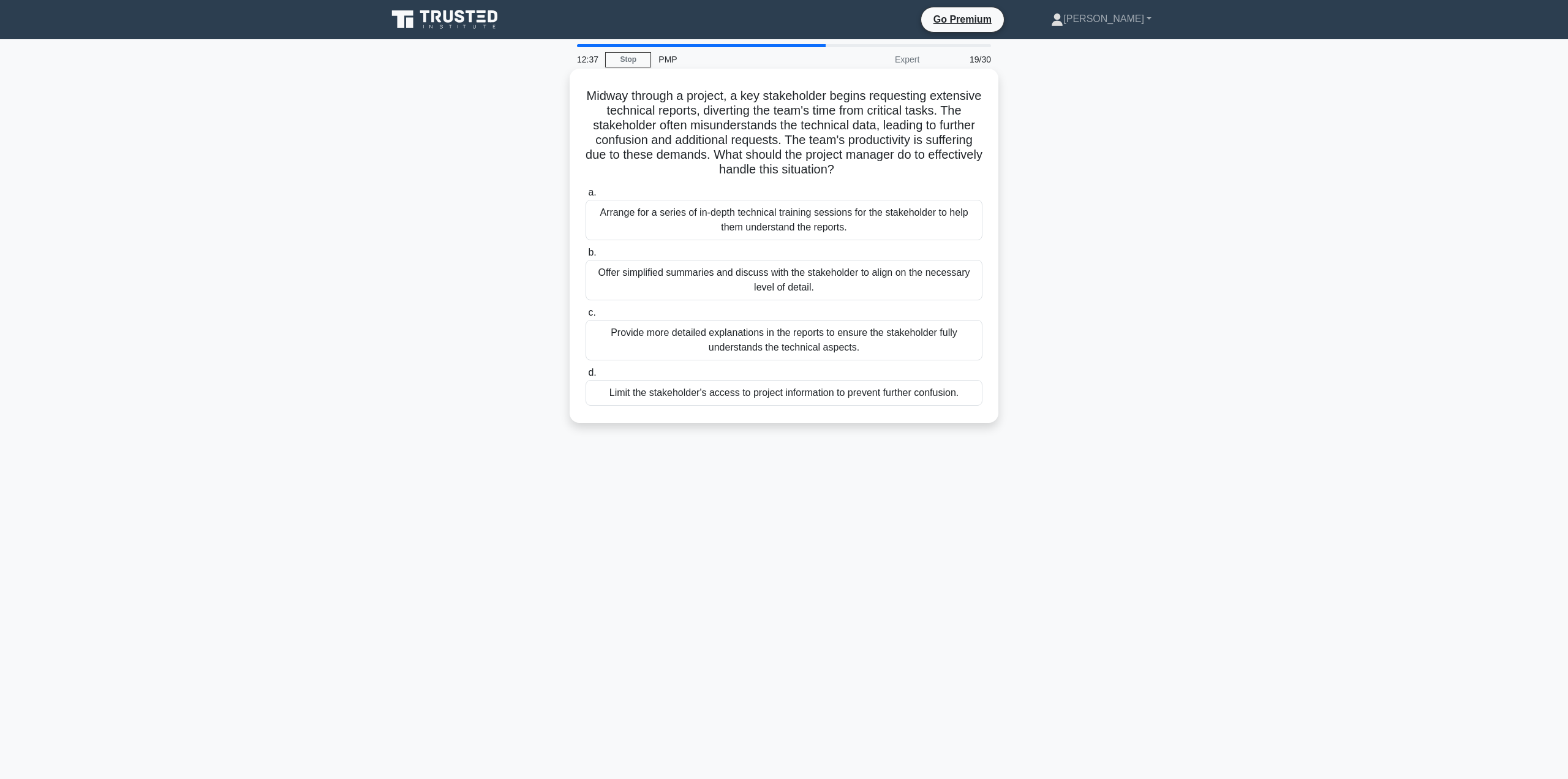
click at [934, 279] on div "Offer simplified summaries and discuss with the stakeholder to align on the nec…" at bounding box center [784, 280] width 397 height 40
click at [585, 256] on input "b. Offer simplified summaries and discuss with the stakeholder to align on the …" at bounding box center [585, 253] width 0 height 8
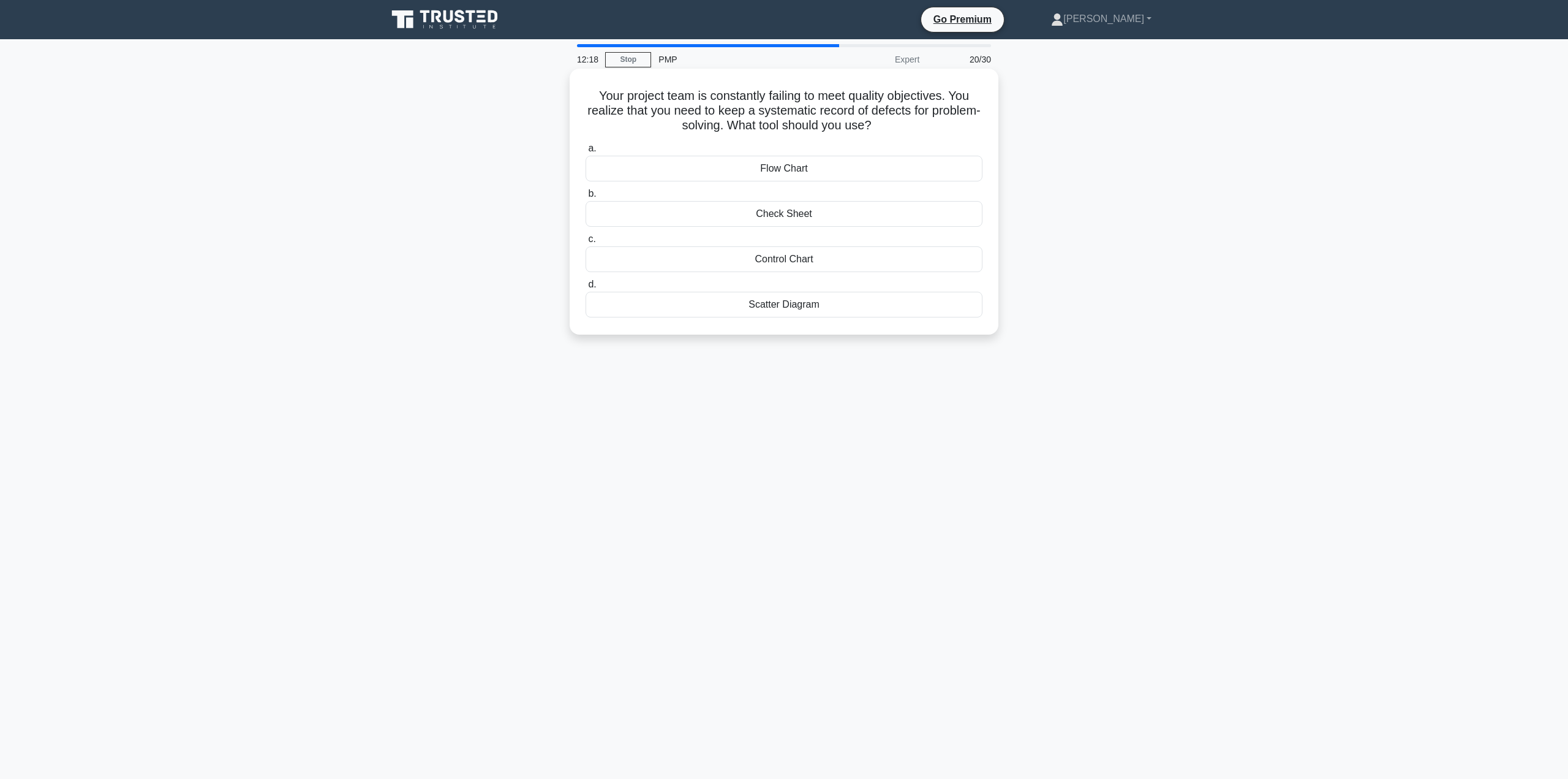
click at [890, 262] on div "Control Chart" at bounding box center [784, 259] width 397 height 26
click at [585, 244] on input "c. Control Chart" at bounding box center [585, 239] width 0 height 8
click at [946, 214] on div "norming" at bounding box center [784, 214] width 397 height 26
click at [585, 198] on input "b. norming" at bounding box center [585, 194] width 0 height 8
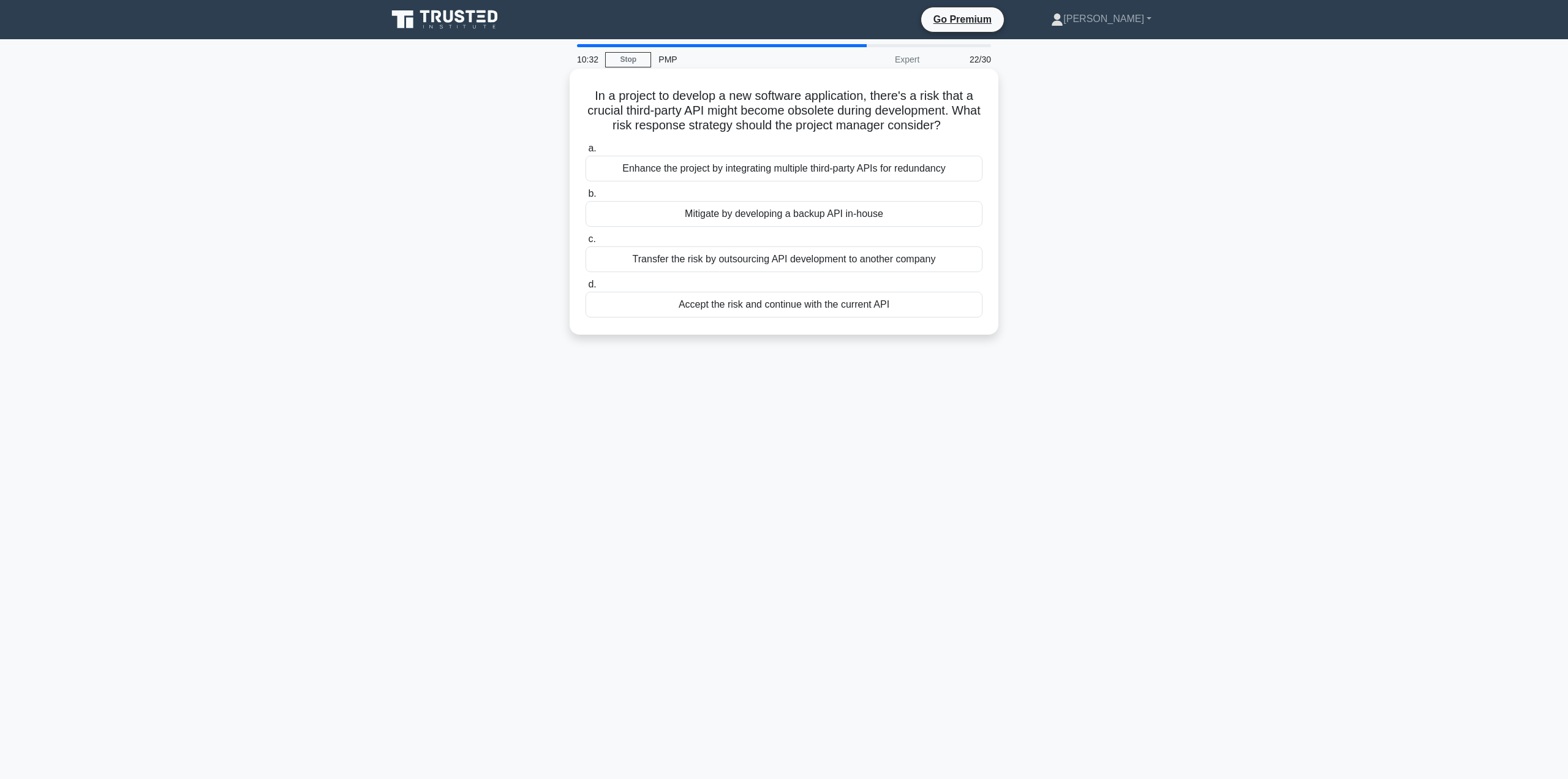
click at [903, 305] on div "Accept the risk and continue with the current API" at bounding box center [784, 305] width 397 height 26
click at [585, 288] on input "d. Accept the risk and continue with the current API" at bounding box center [585, 284] width 0 height 8
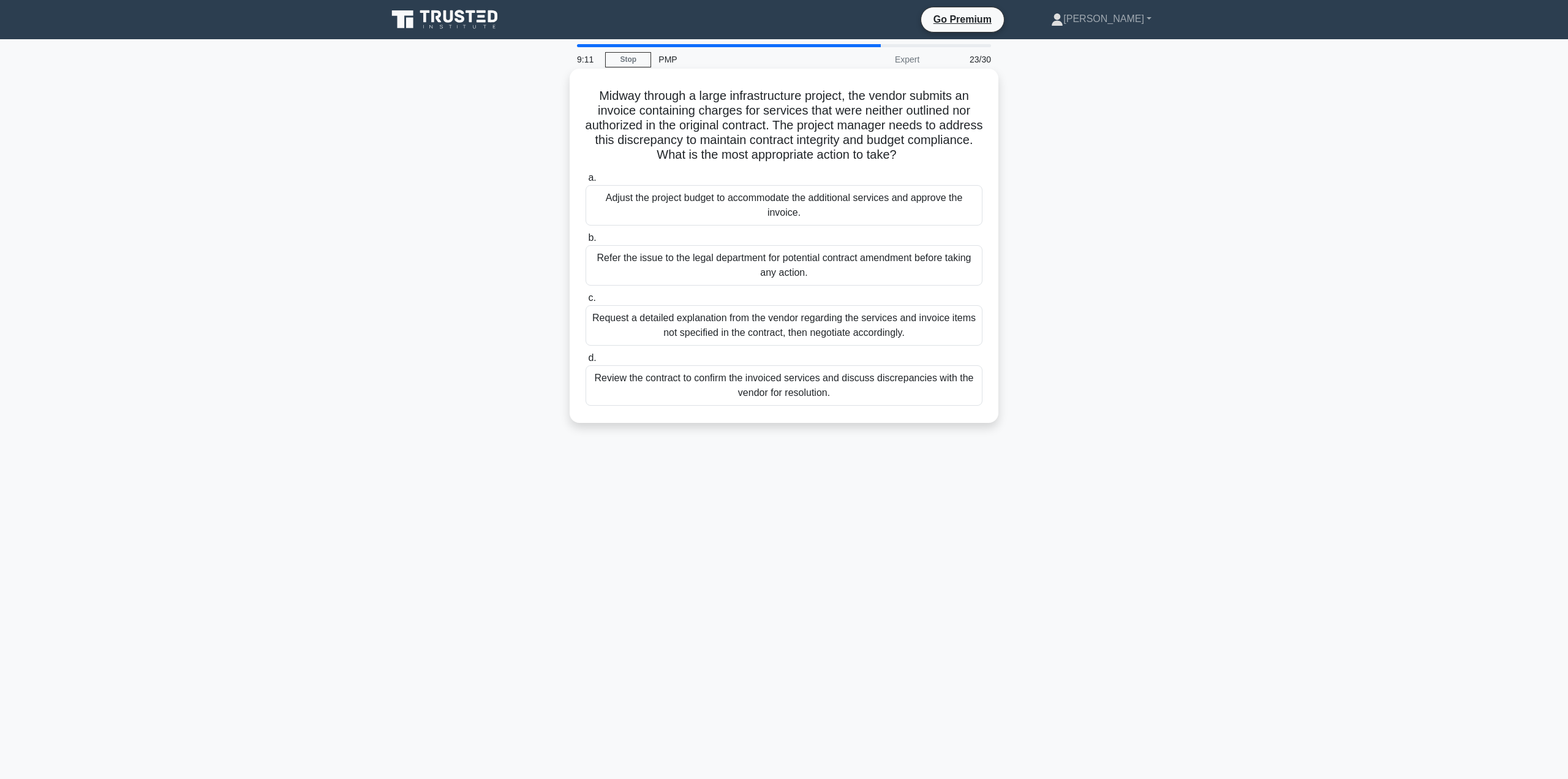
click at [865, 330] on div "Request a detailed explanation from the vendor regarding the services and invoi…" at bounding box center [784, 325] width 397 height 40
click at [585, 302] on input "c. Request a detailed explanation from the vendor regarding the services and in…" at bounding box center [585, 298] width 0 height 8
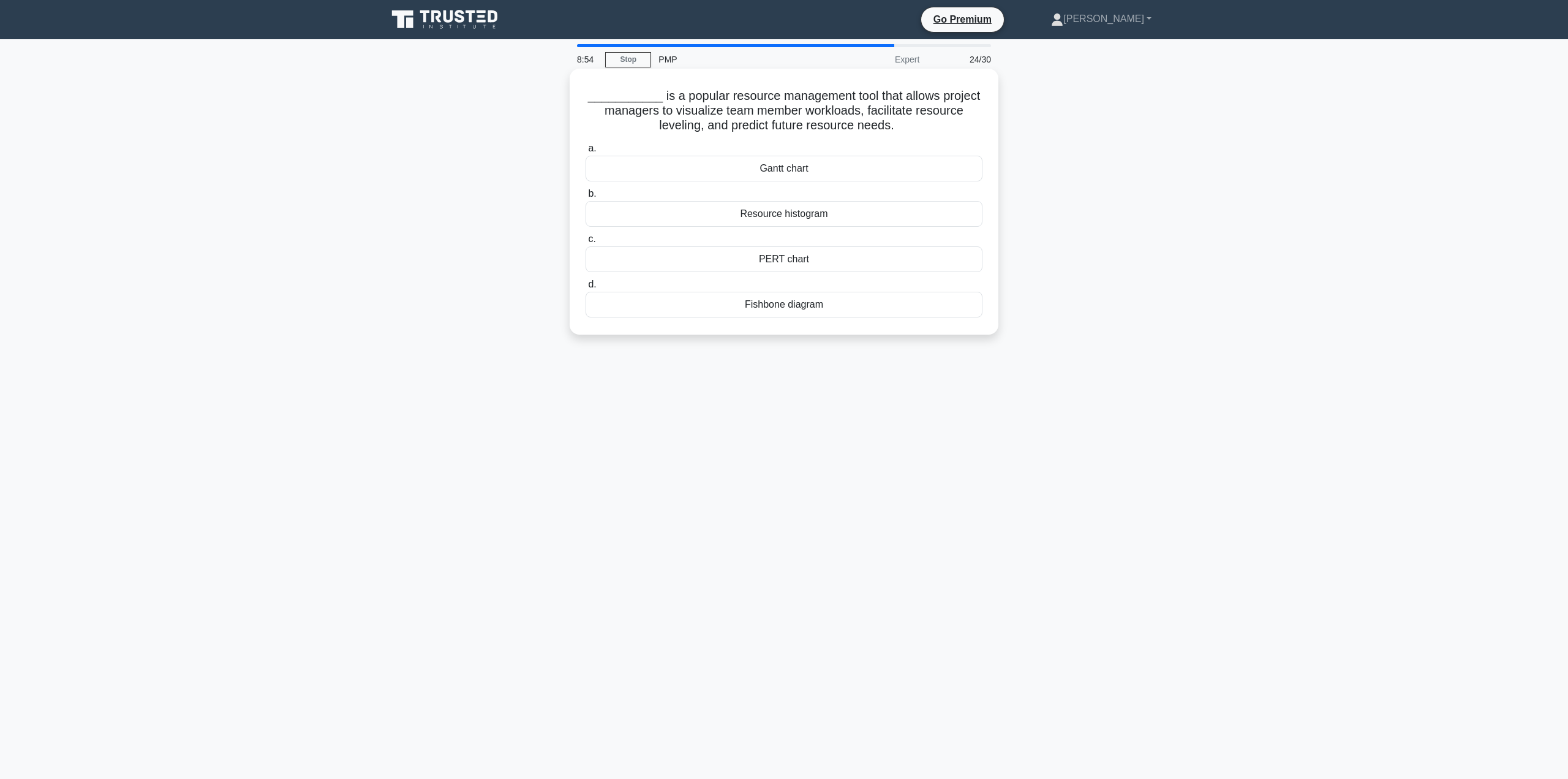
click at [864, 216] on div "Resource histogram" at bounding box center [784, 214] width 397 height 26
click at [585, 198] on input "b. Resource histogram" at bounding box center [585, 194] width 0 height 8
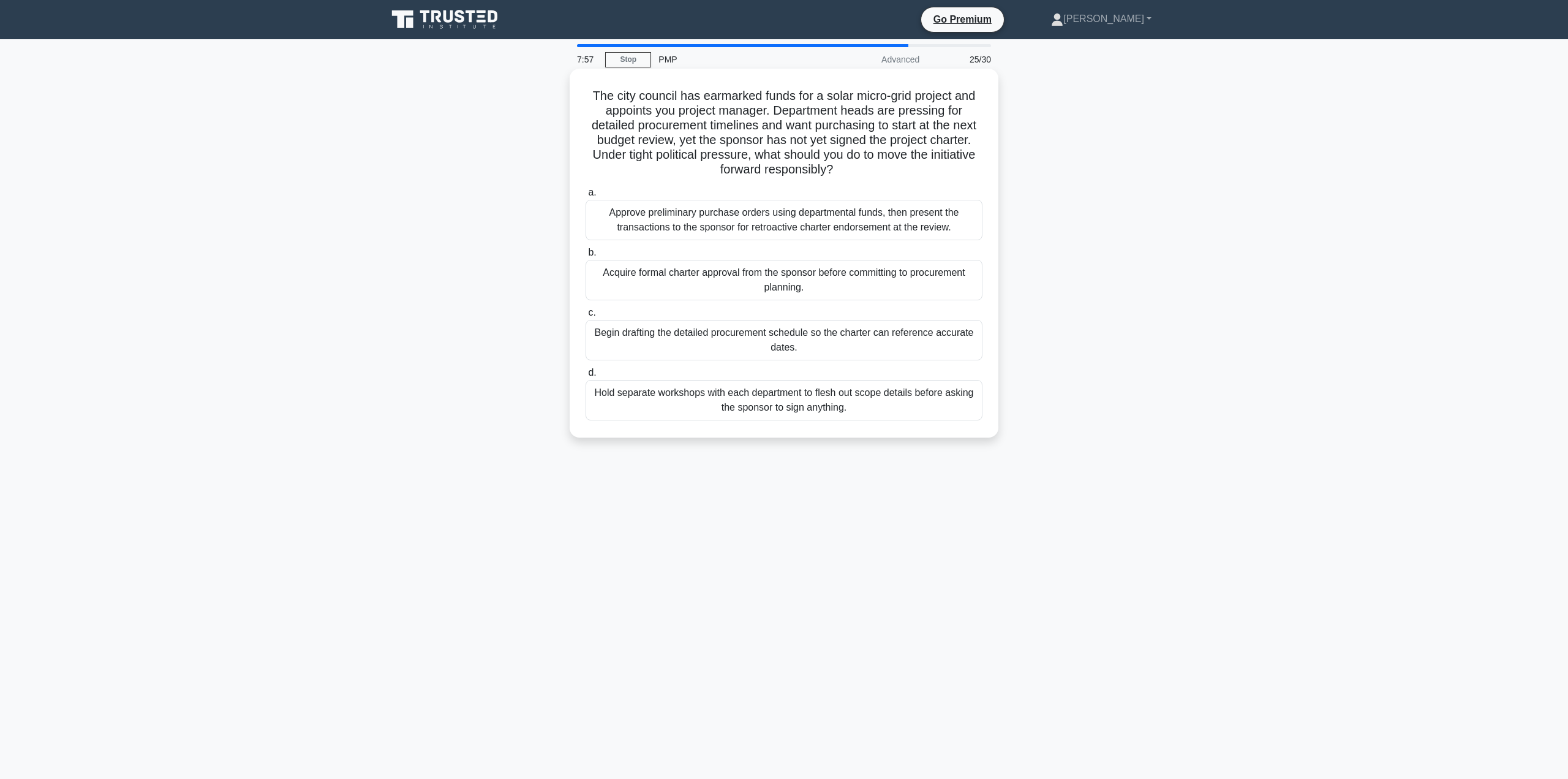
click at [857, 284] on div "Acquire formal charter approval from the sponsor before committing to procureme…" at bounding box center [784, 280] width 397 height 40
click at [585, 256] on input "b. Acquire formal charter approval from the sponsor before committing to procur…" at bounding box center [585, 253] width 0 height 8
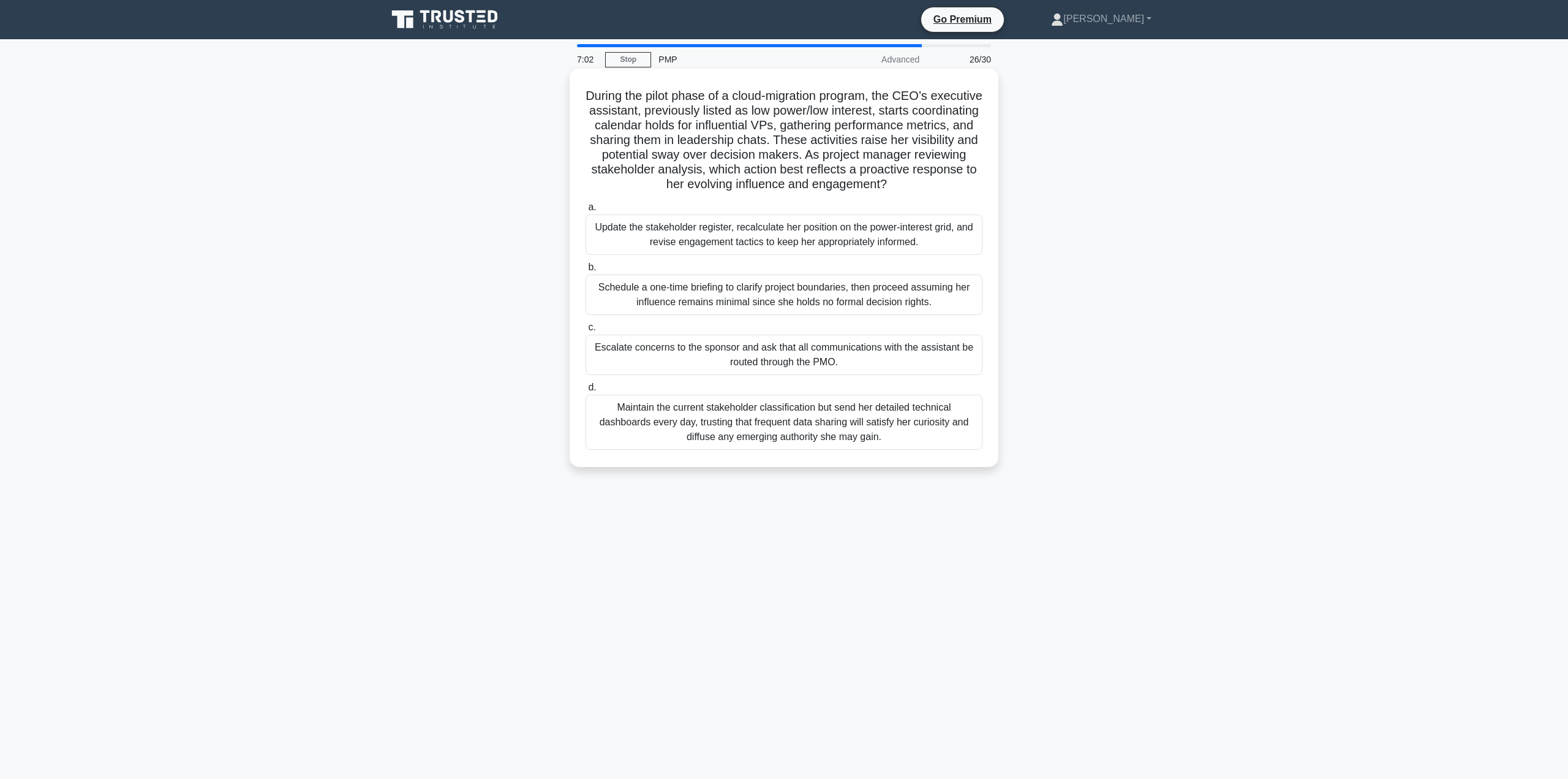
click at [798, 232] on div "Update the stakeholder register, recalculate her position on the power-interest…" at bounding box center [784, 234] width 397 height 40
click at [585, 212] on input "a. Update the stakeholder register, recalculate her position on the power-inter…" at bounding box center [585, 208] width 0 height 8
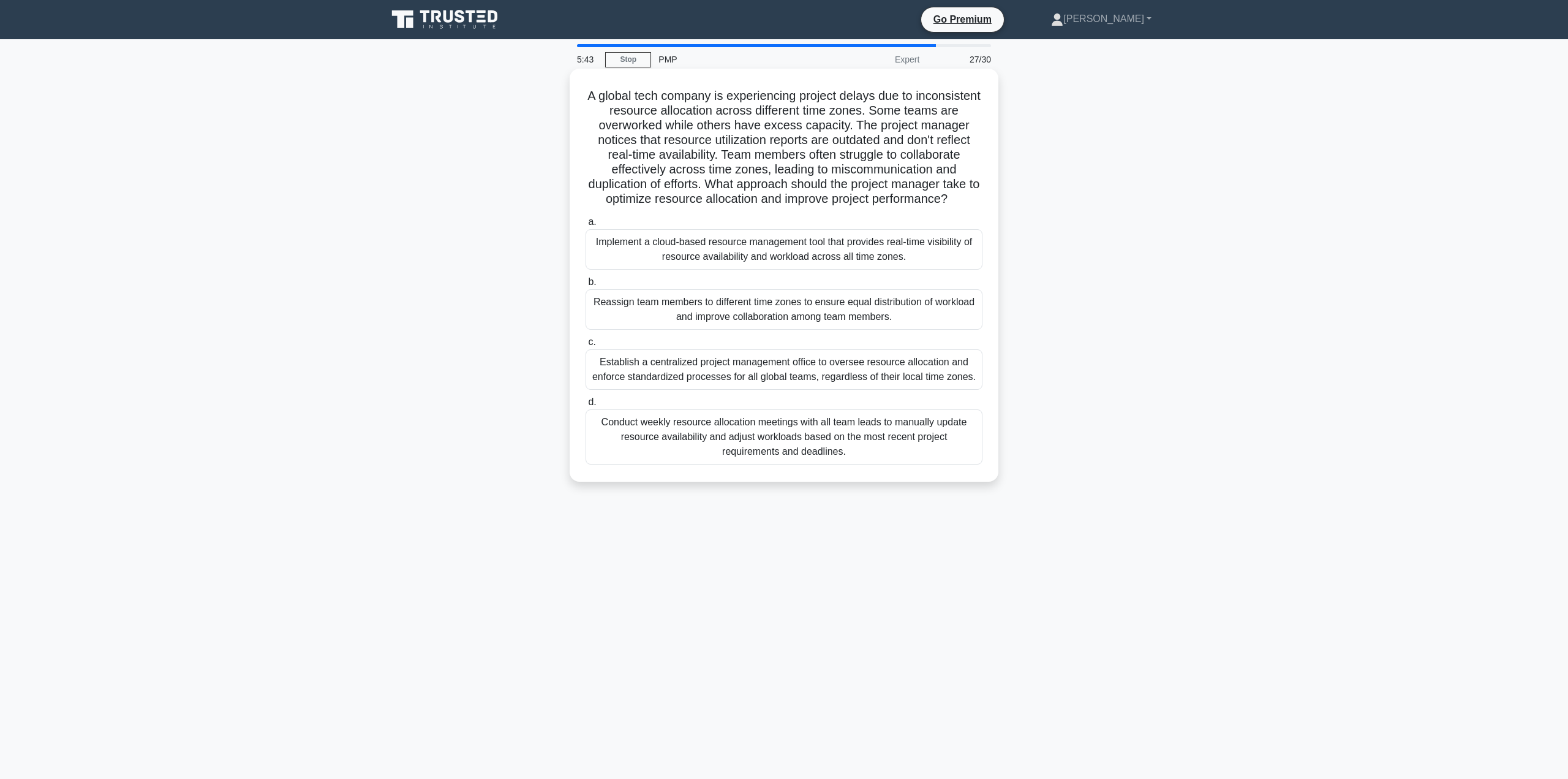
click at [919, 265] on div "Implement a cloud-based resource management tool that provides real-time visibi…" at bounding box center [784, 249] width 397 height 40
click at [585, 226] on input "a. Implement a cloud-based resource management tool that provides real-time vis…" at bounding box center [585, 222] width 0 height 8
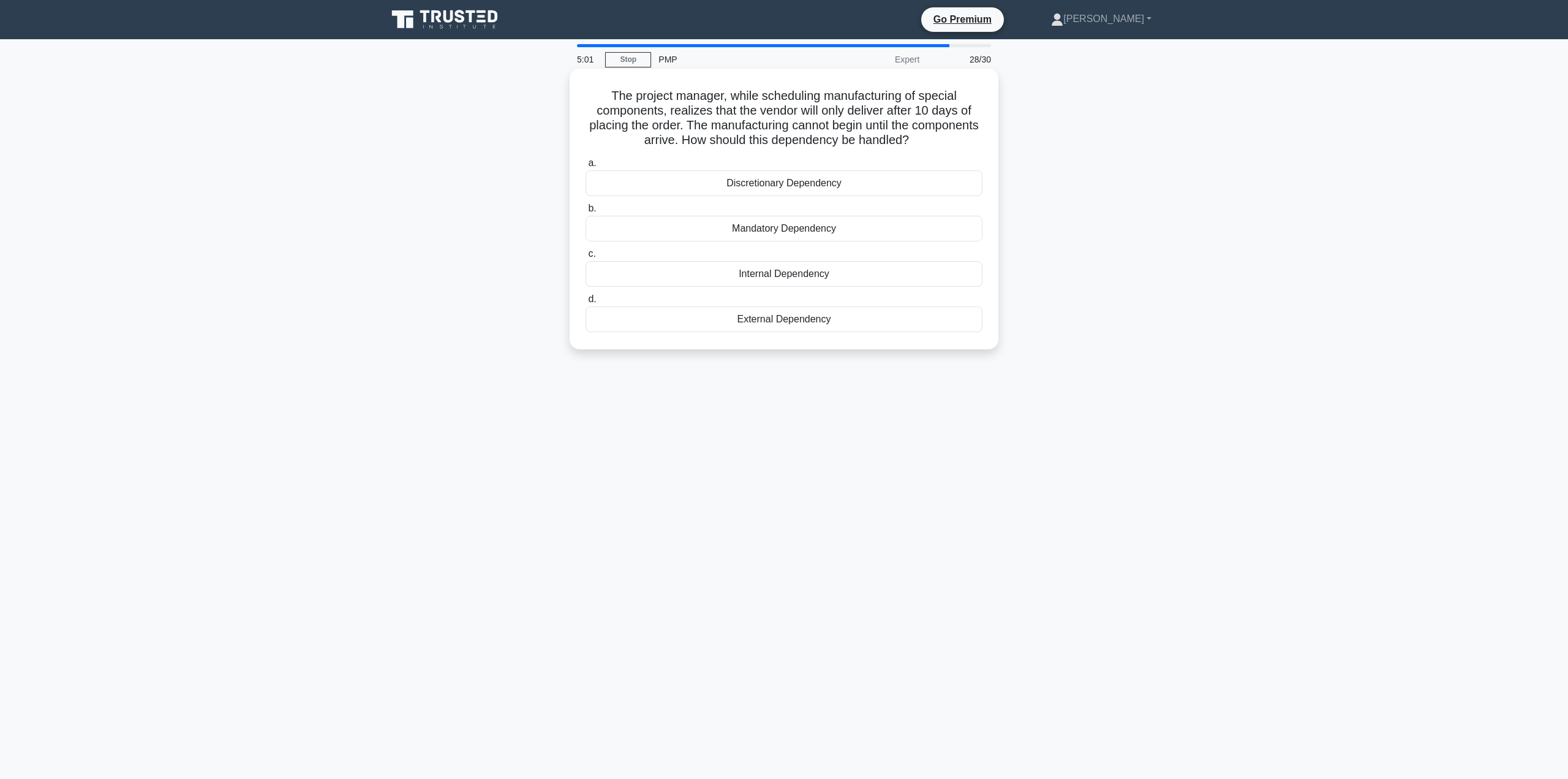
click at [869, 323] on div "External Dependency" at bounding box center [784, 319] width 397 height 26
click at [585, 303] on input "d. External Dependency" at bounding box center [585, 299] width 0 height 8
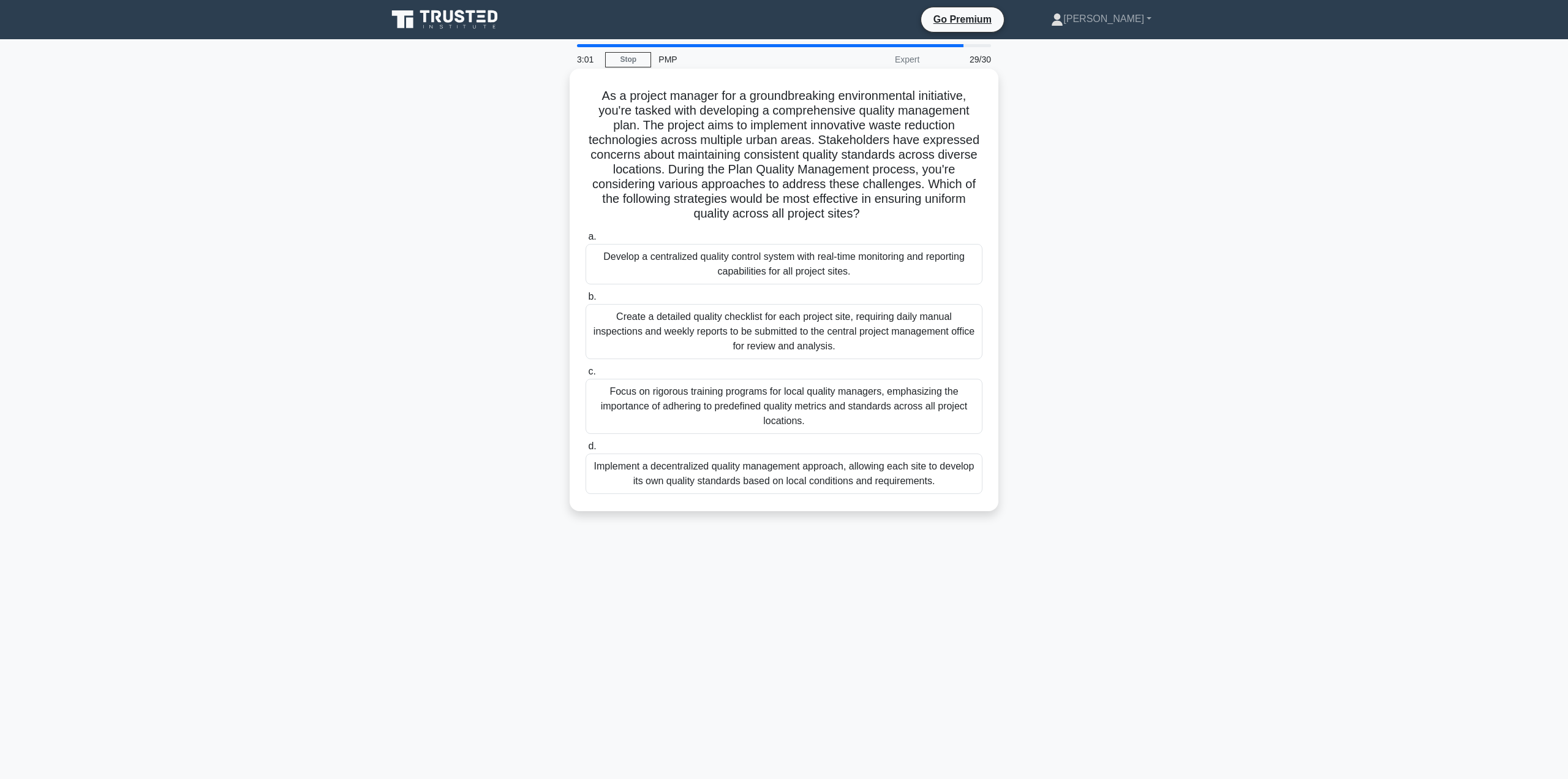
click at [859, 268] on div "Develop a centralized quality control system with real-time monitoring and repo…" at bounding box center [784, 263] width 397 height 40
click at [585, 241] on input "a. Develop a centralized quality control system with real-time monitoring and r…" at bounding box center [585, 237] width 0 height 8
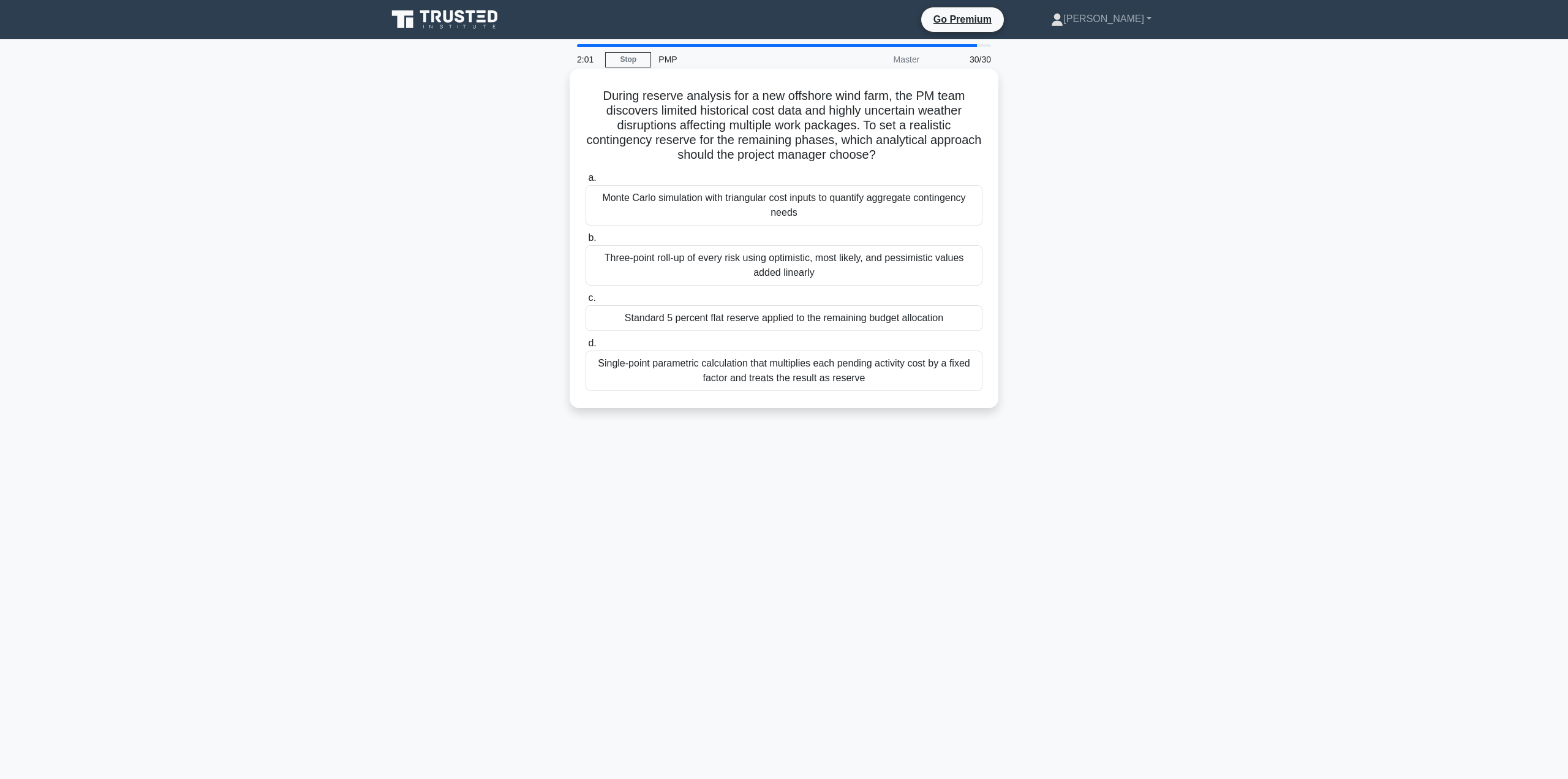
click at [841, 212] on div "Monte Carlo simulation with triangular cost inputs to quantify aggregate contin…" at bounding box center [784, 205] width 397 height 40
click at [585, 182] on input "a. Monte Carlo simulation with triangular cost inputs to quantify aggregate con…" at bounding box center [585, 178] width 0 height 8
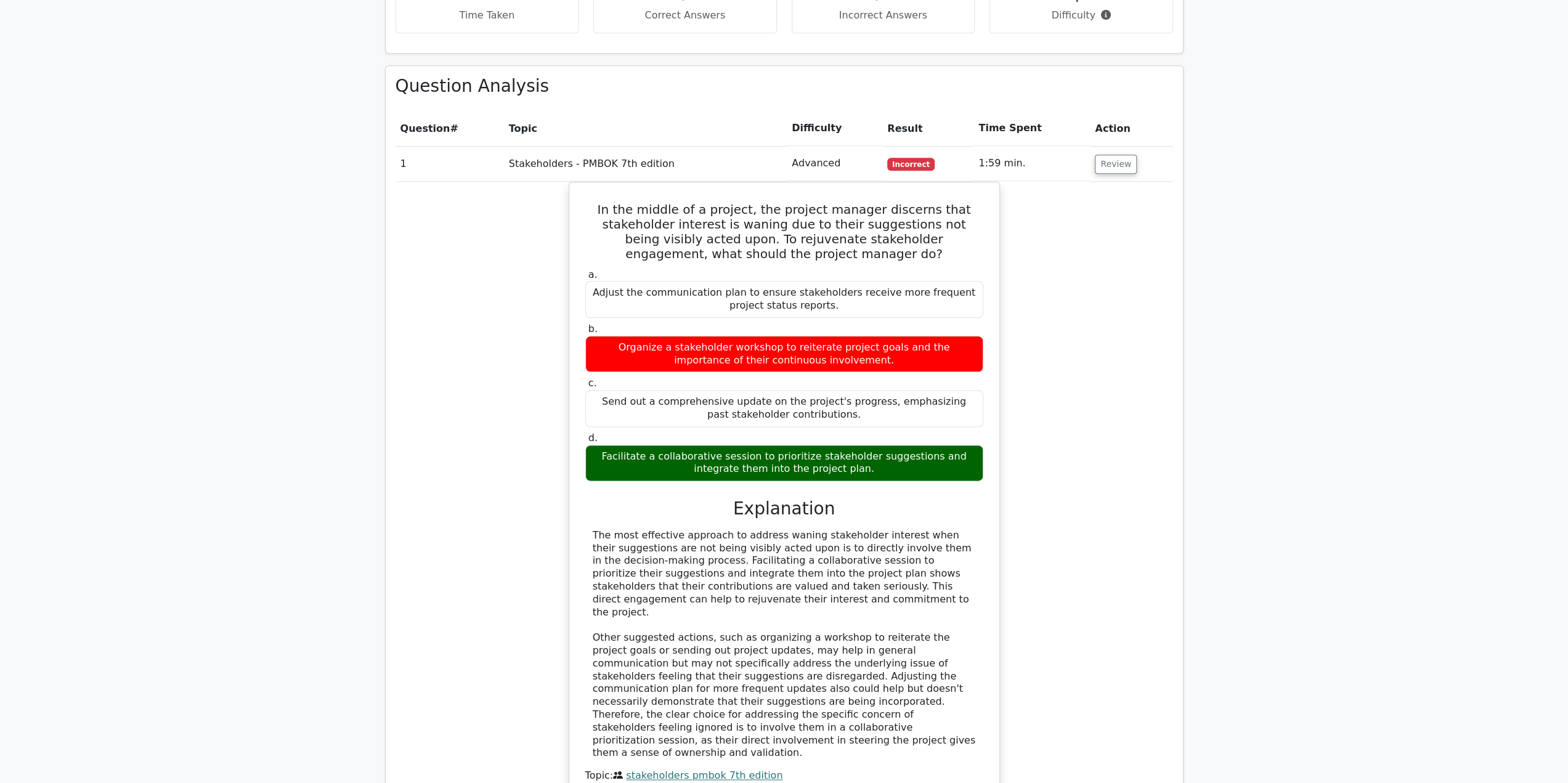
scroll to position [1170, 0]
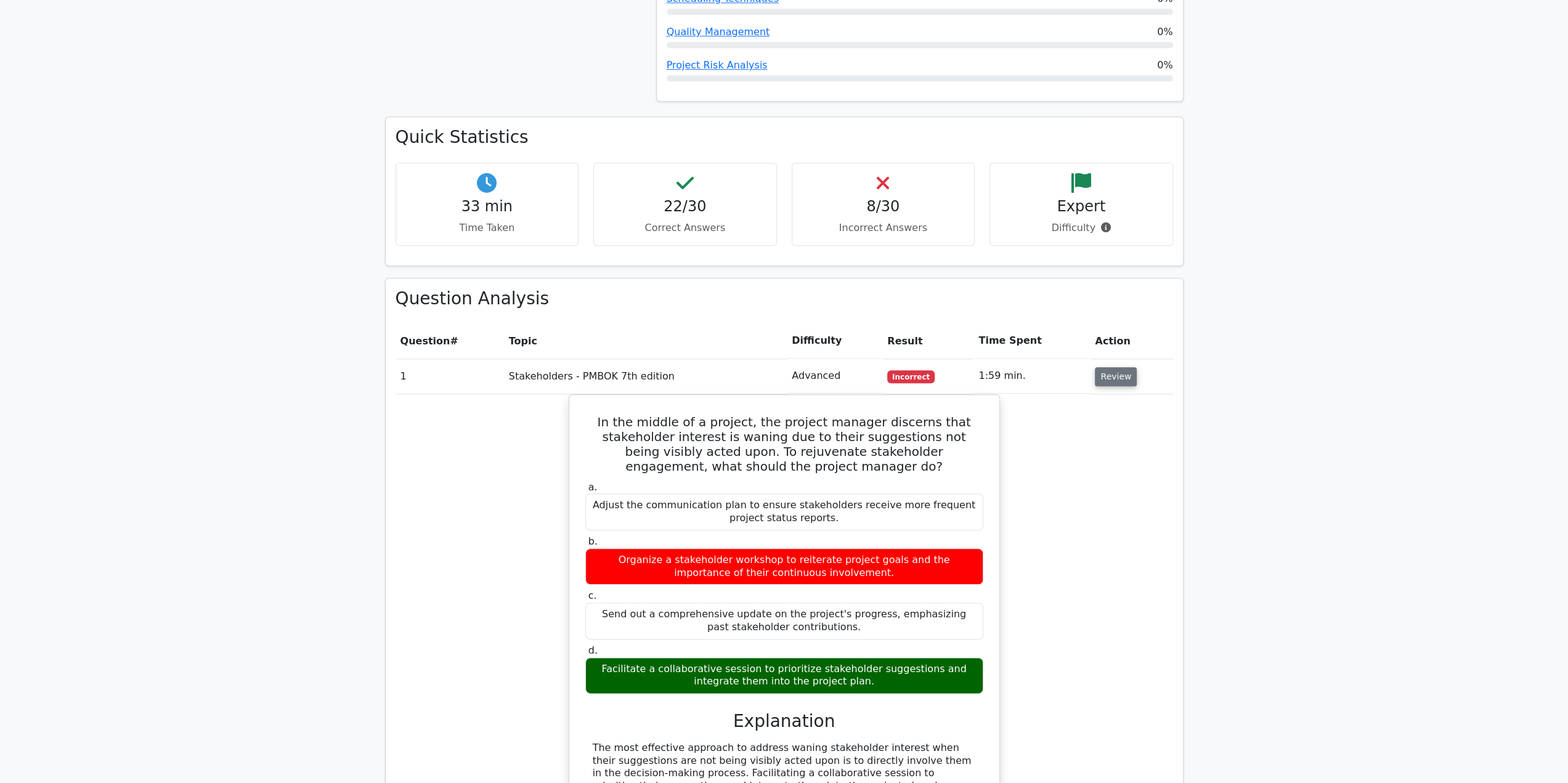
click at [1118, 367] on button "Review" at bounding box center [1115, 377] width 42 height 19
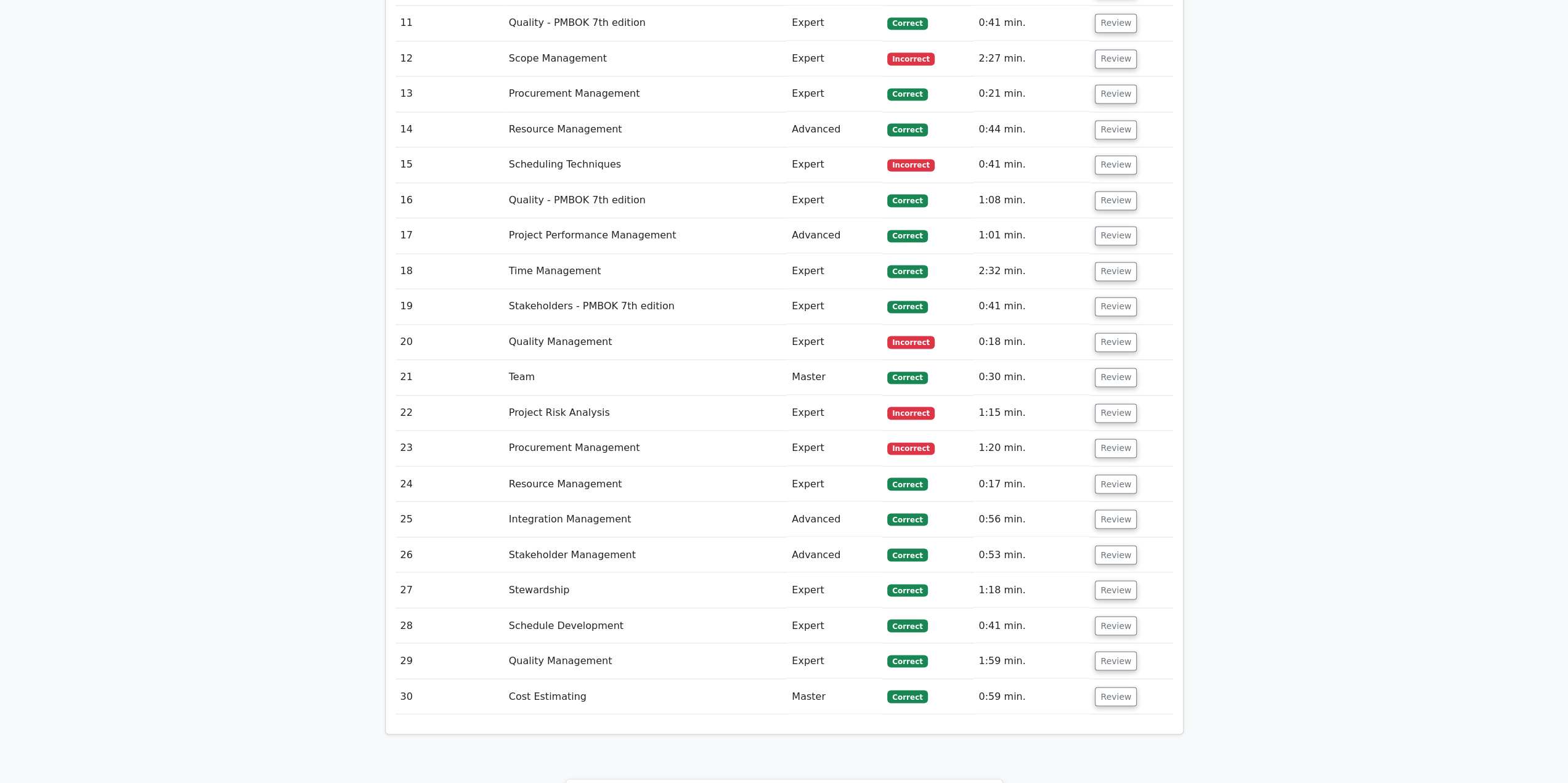
scroll to position [2094, 0]
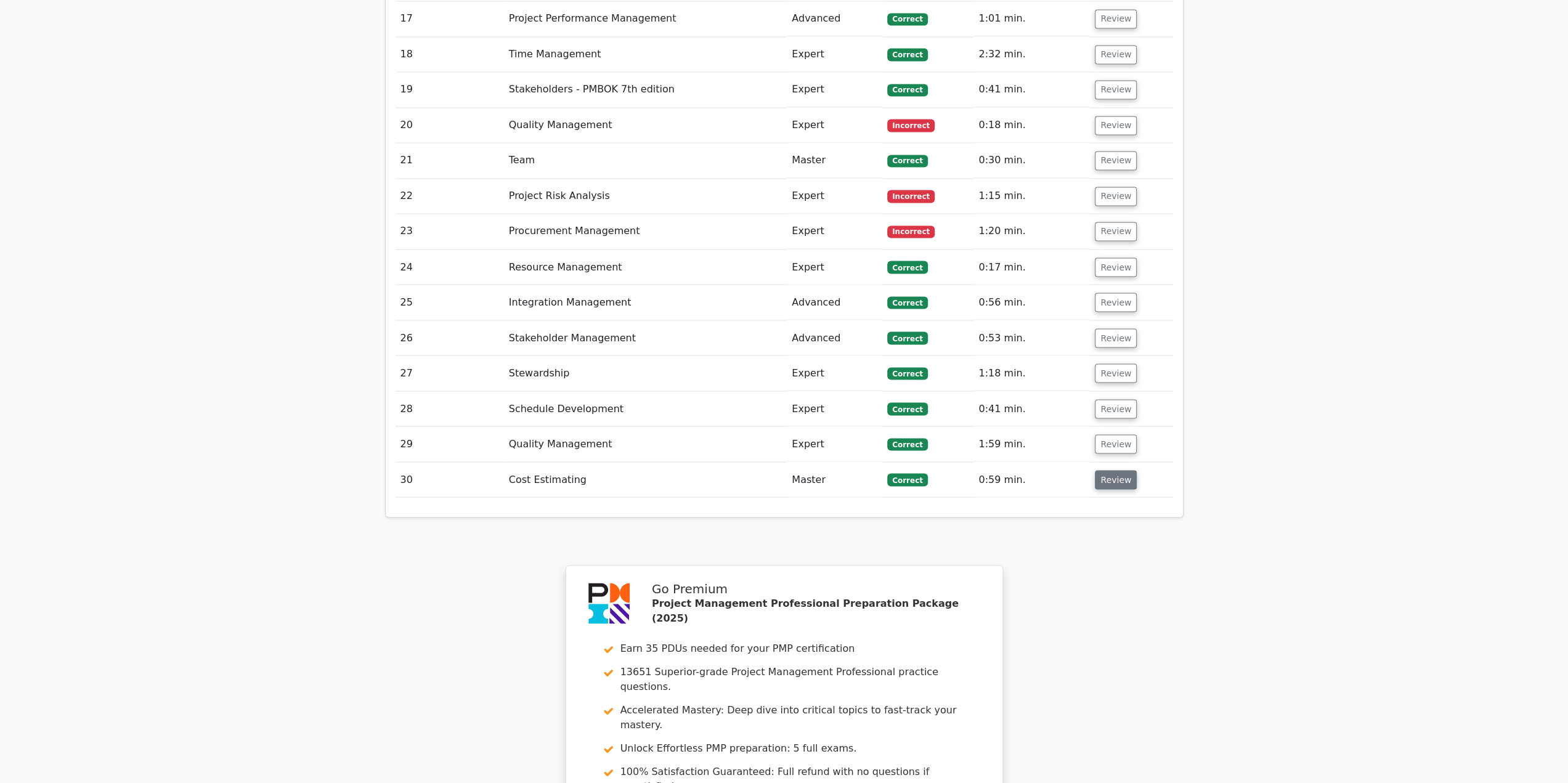
click at [1115, 470] on button "Review" at bounding box center [1115, 479] width 42 height 19
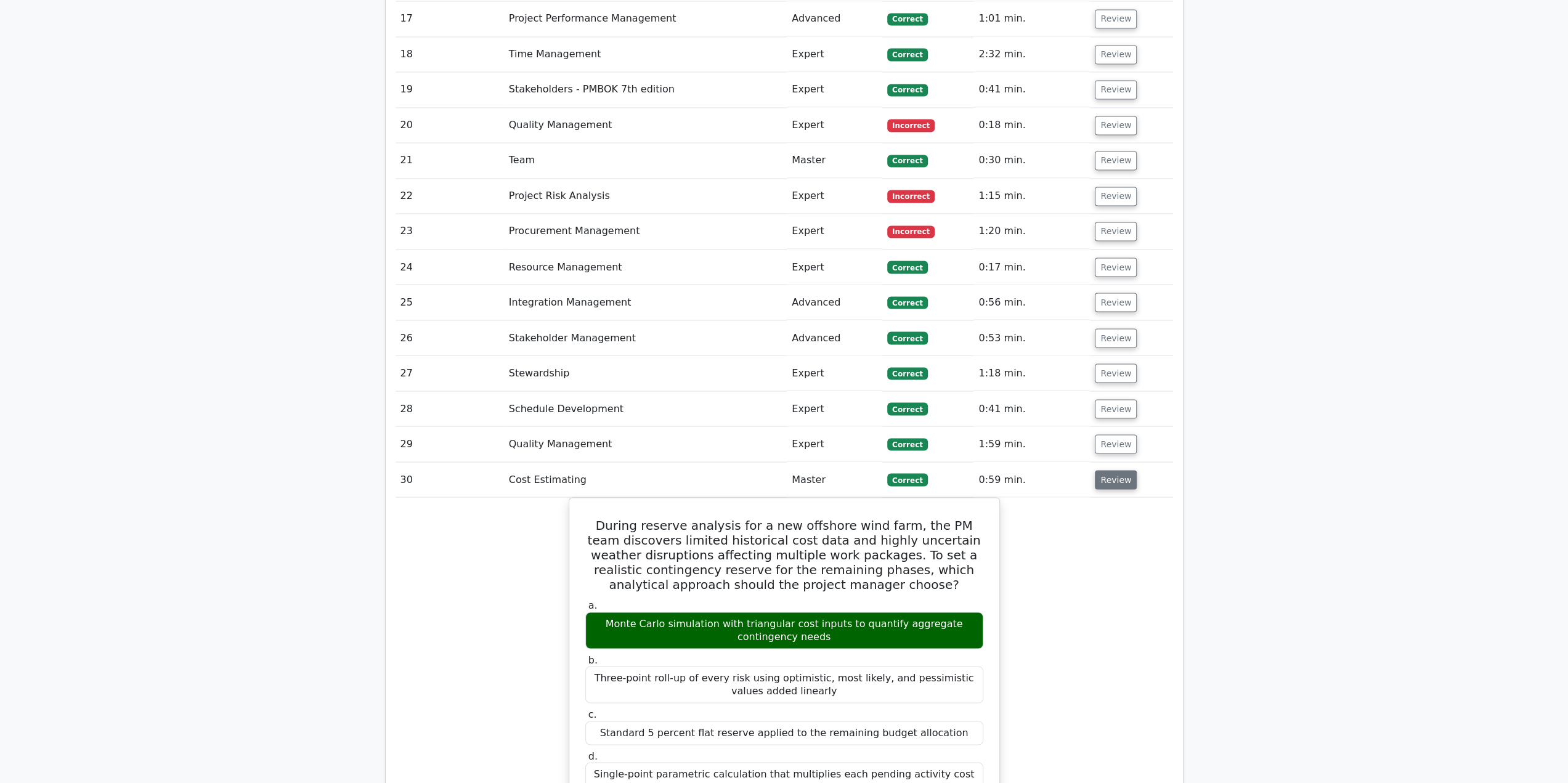
click at [1115, 470] on button "Review" at bounding box center [1115, 479] width 42 height 19
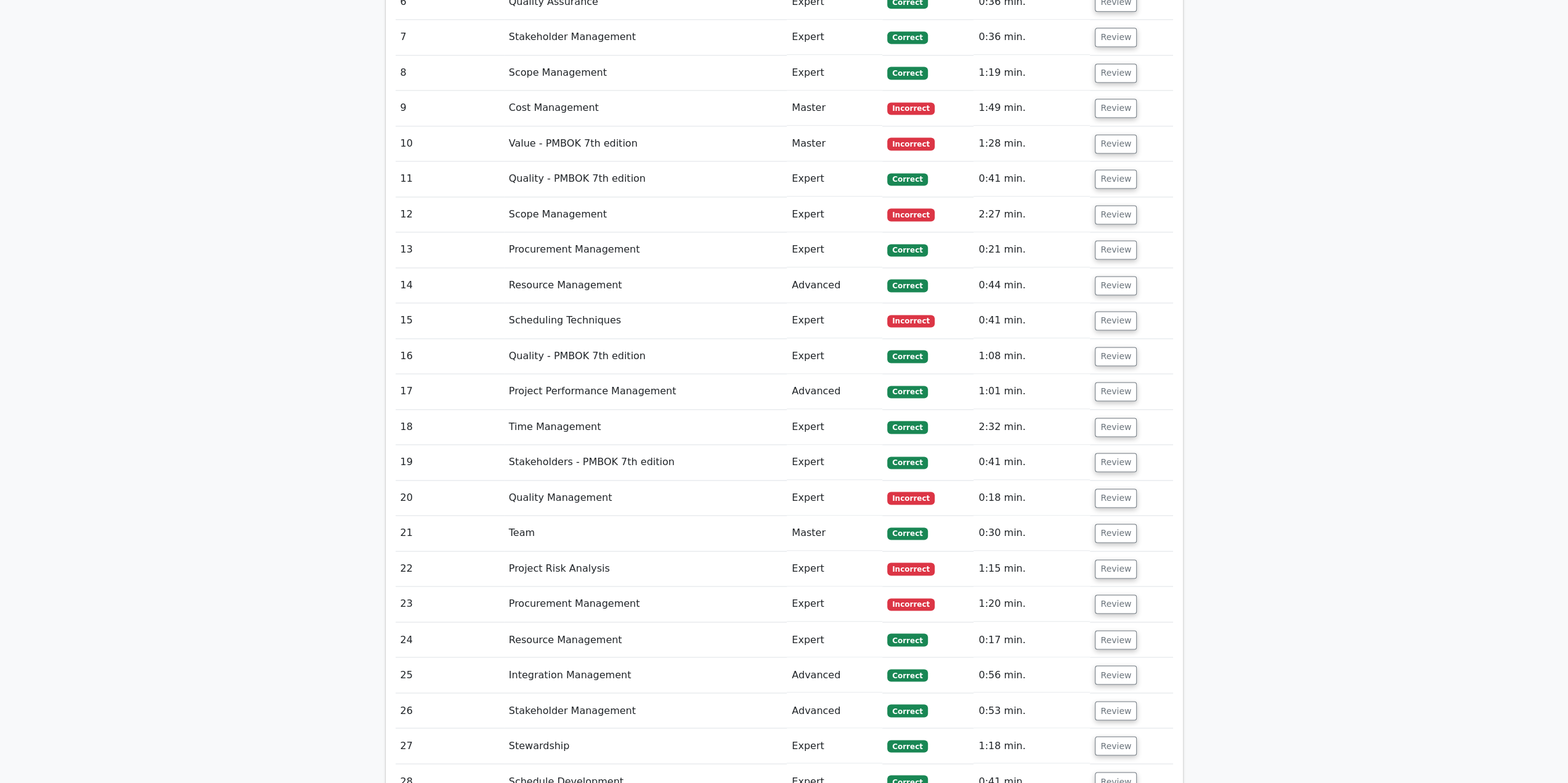
scroll to position [1293, 0]
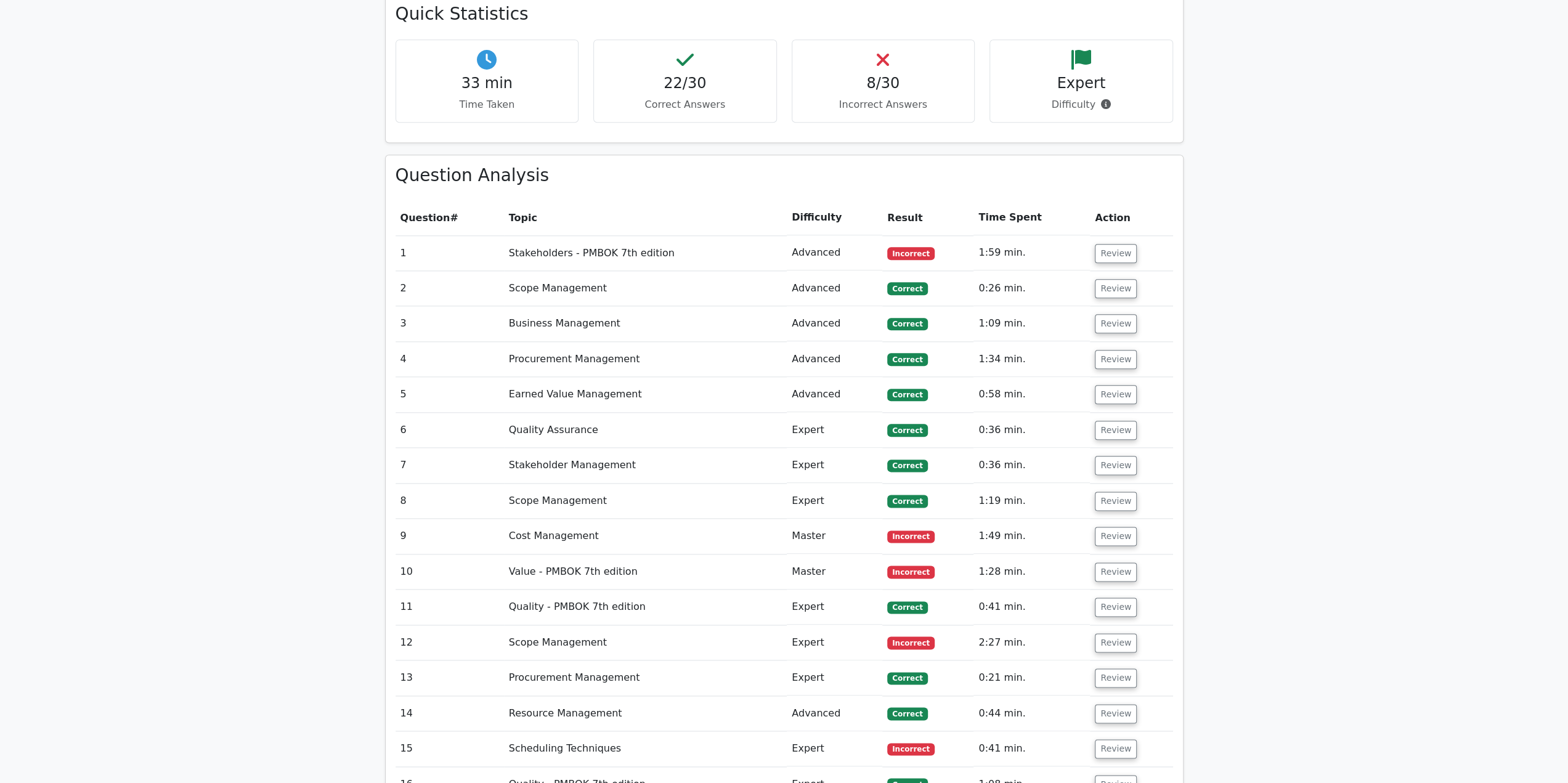
click at [1103, 235] on td "Review" at bounding box center [1131, 252] width 83 height 35
click at [1106, 244] on button "Review" at bounding box center [1115, 254] width 42 height 19
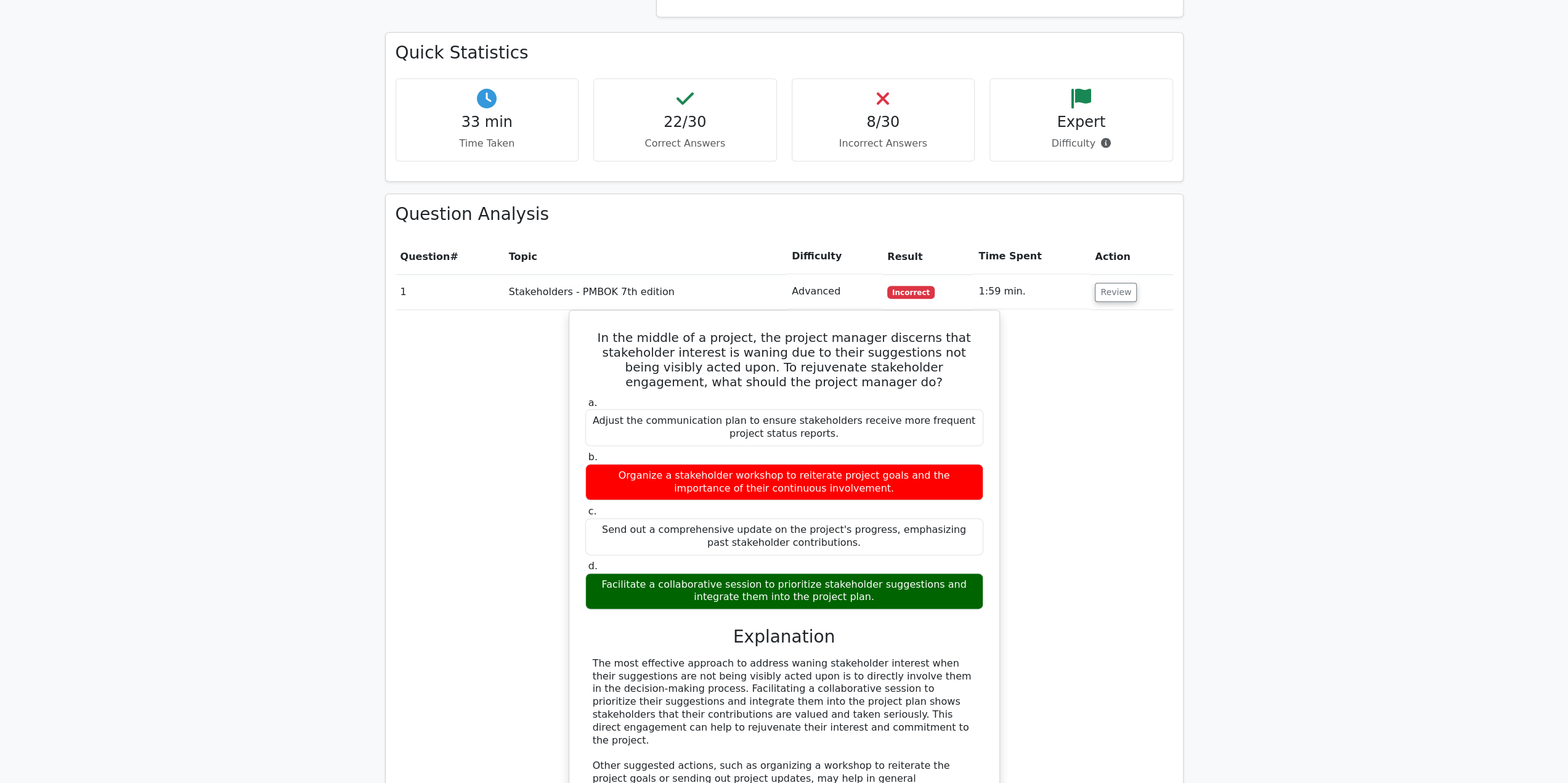
scroll to position [1232, 0]
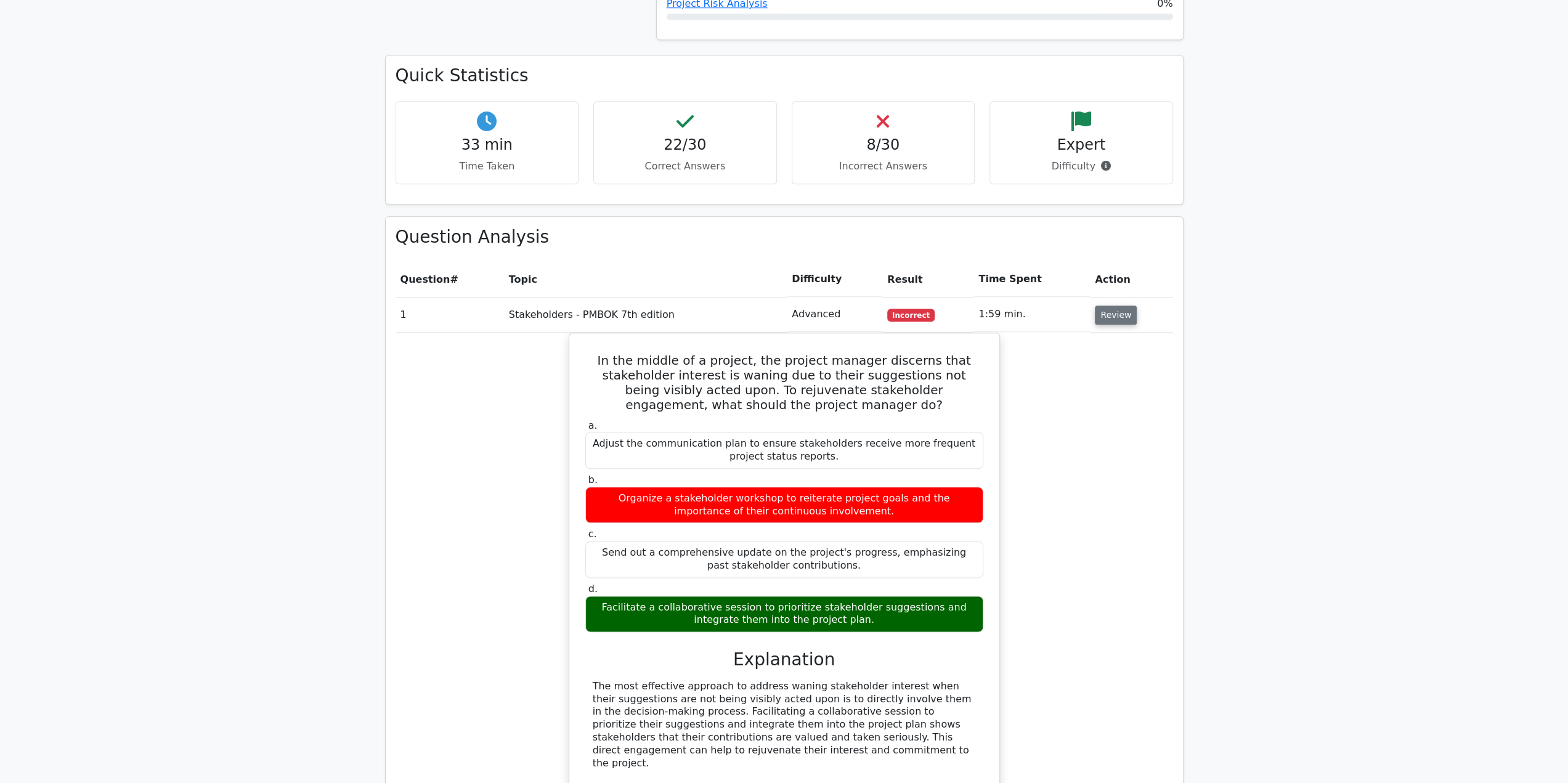
click at [1114, 306] on button "Review" at bounding box center [1115, 315] width 42 height 19
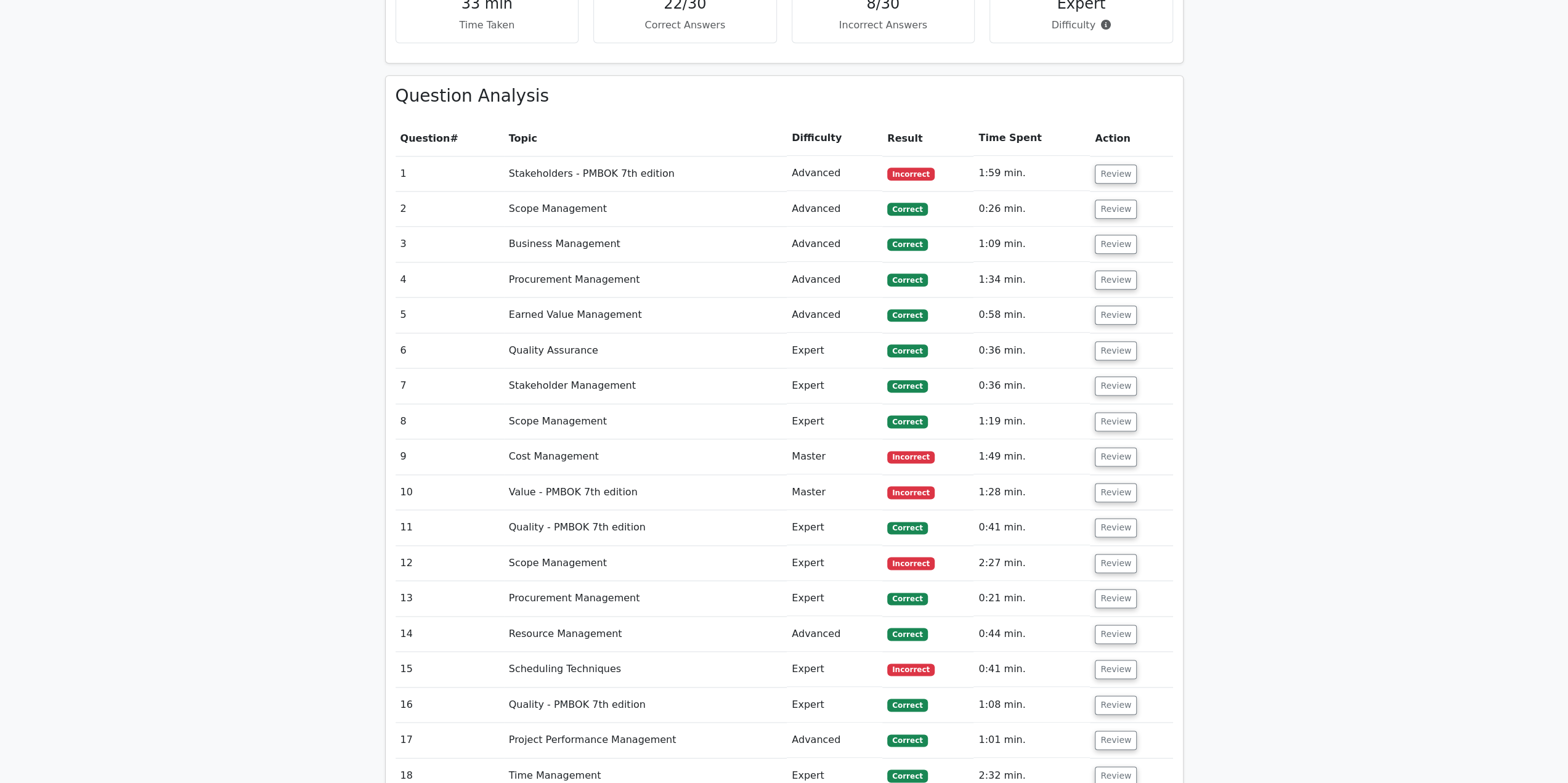
scroll to position [1416, 0]
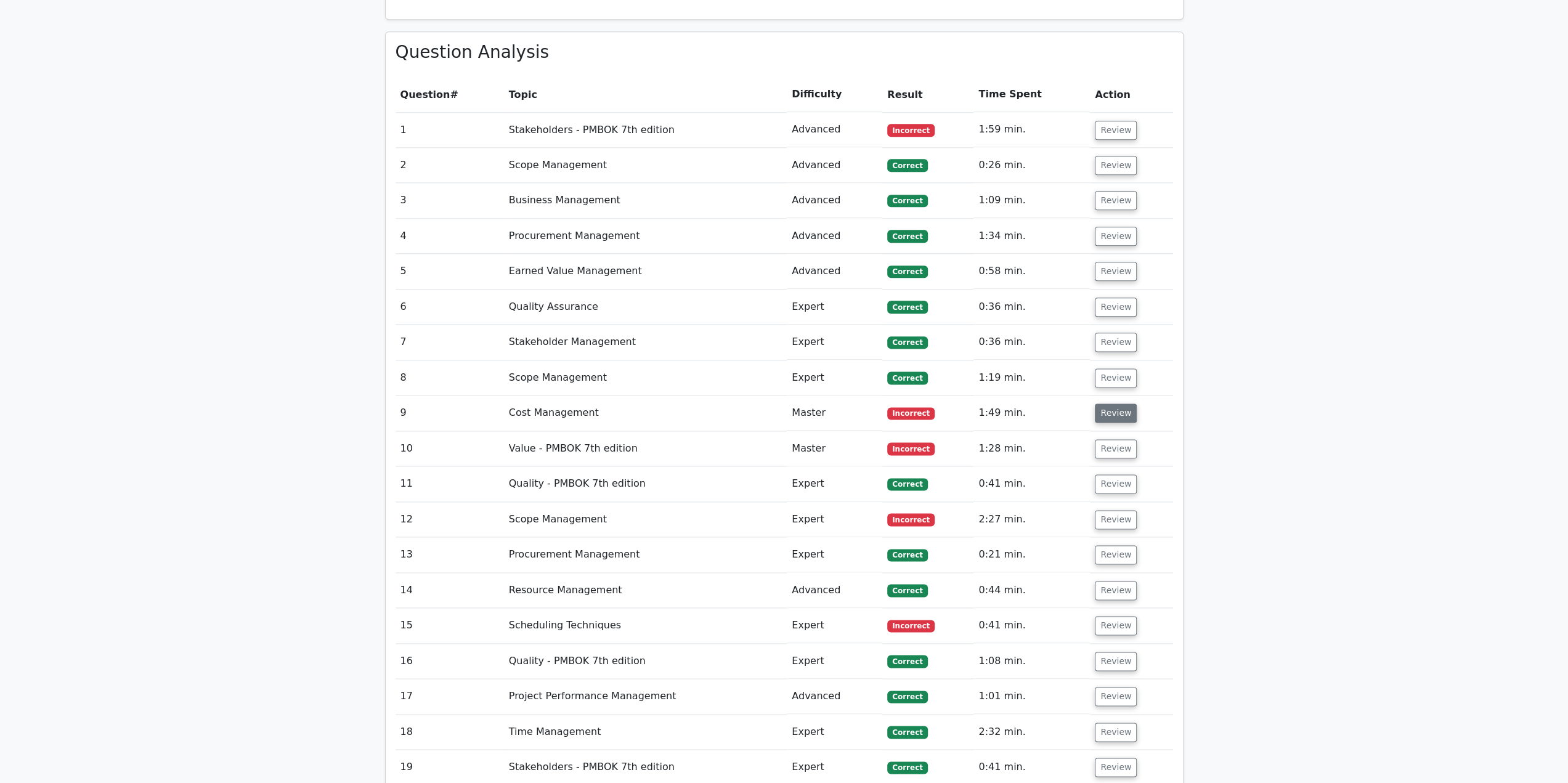
click at [1115, 403] on button "Review" at bounding box center [1115, 413] width 42 height 19
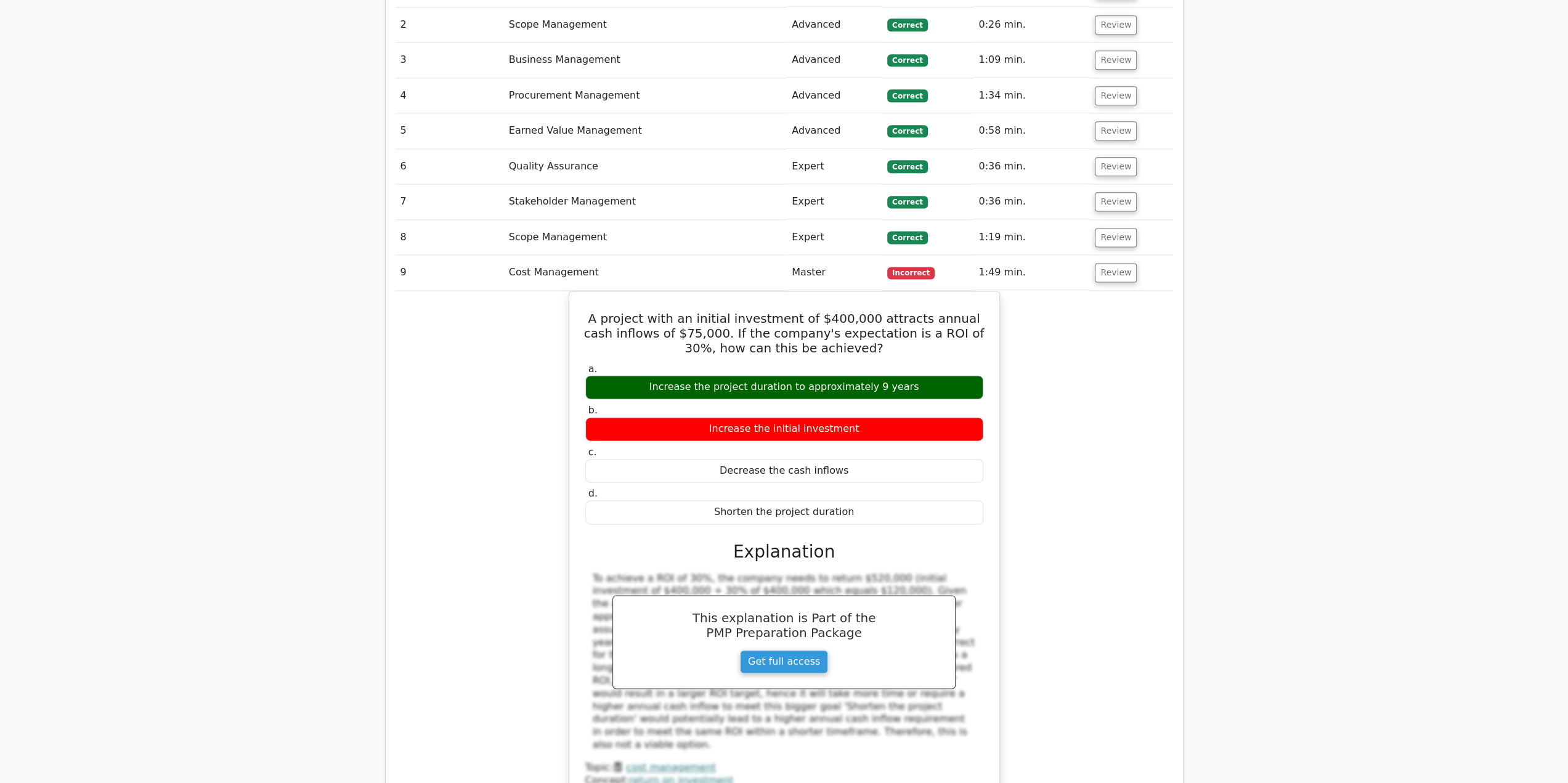
scroll to position [1540, 0]
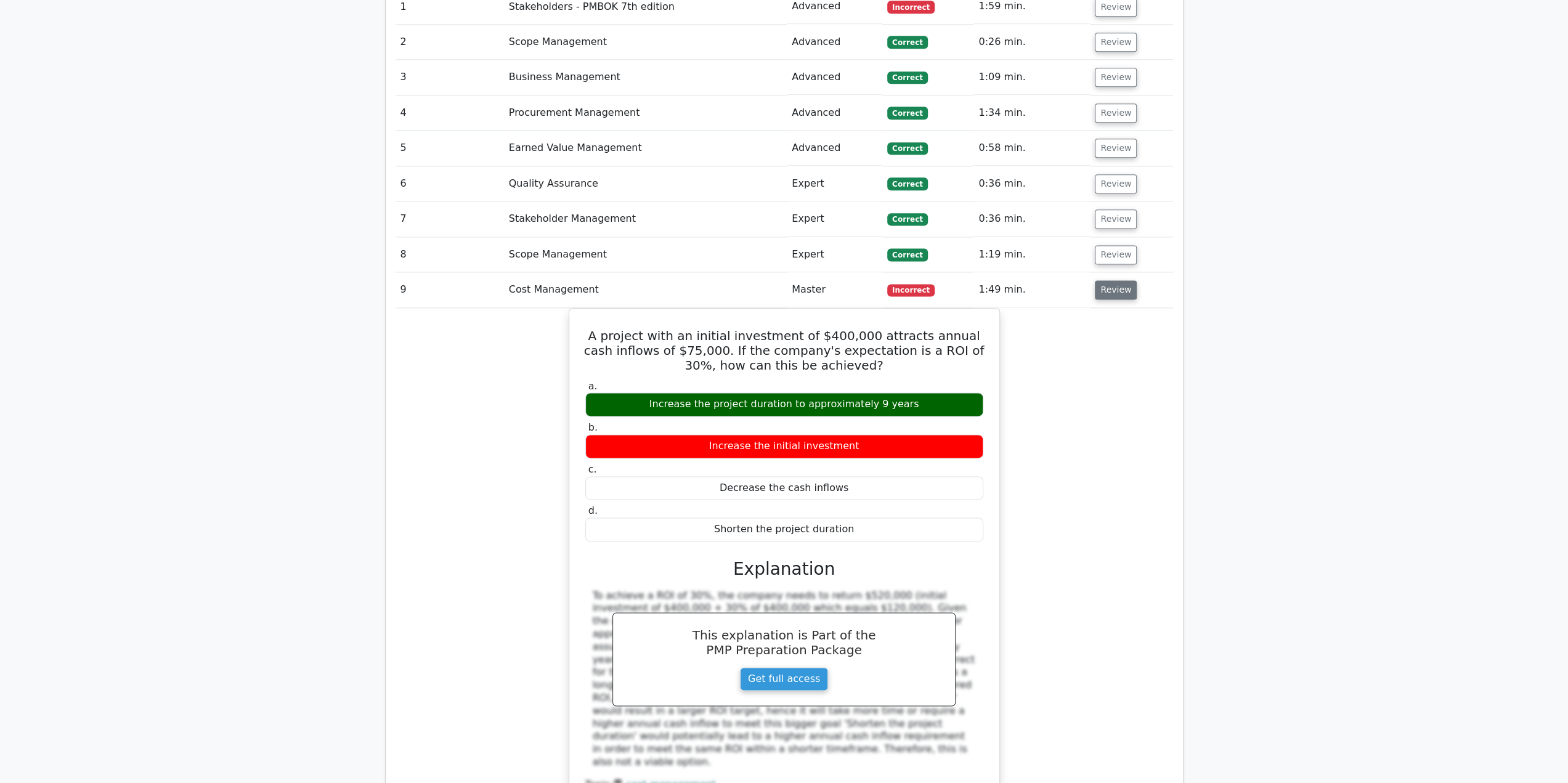
click at [1120, 280] on button "Review" at bounding box center [1115, 290] width 42 height 19
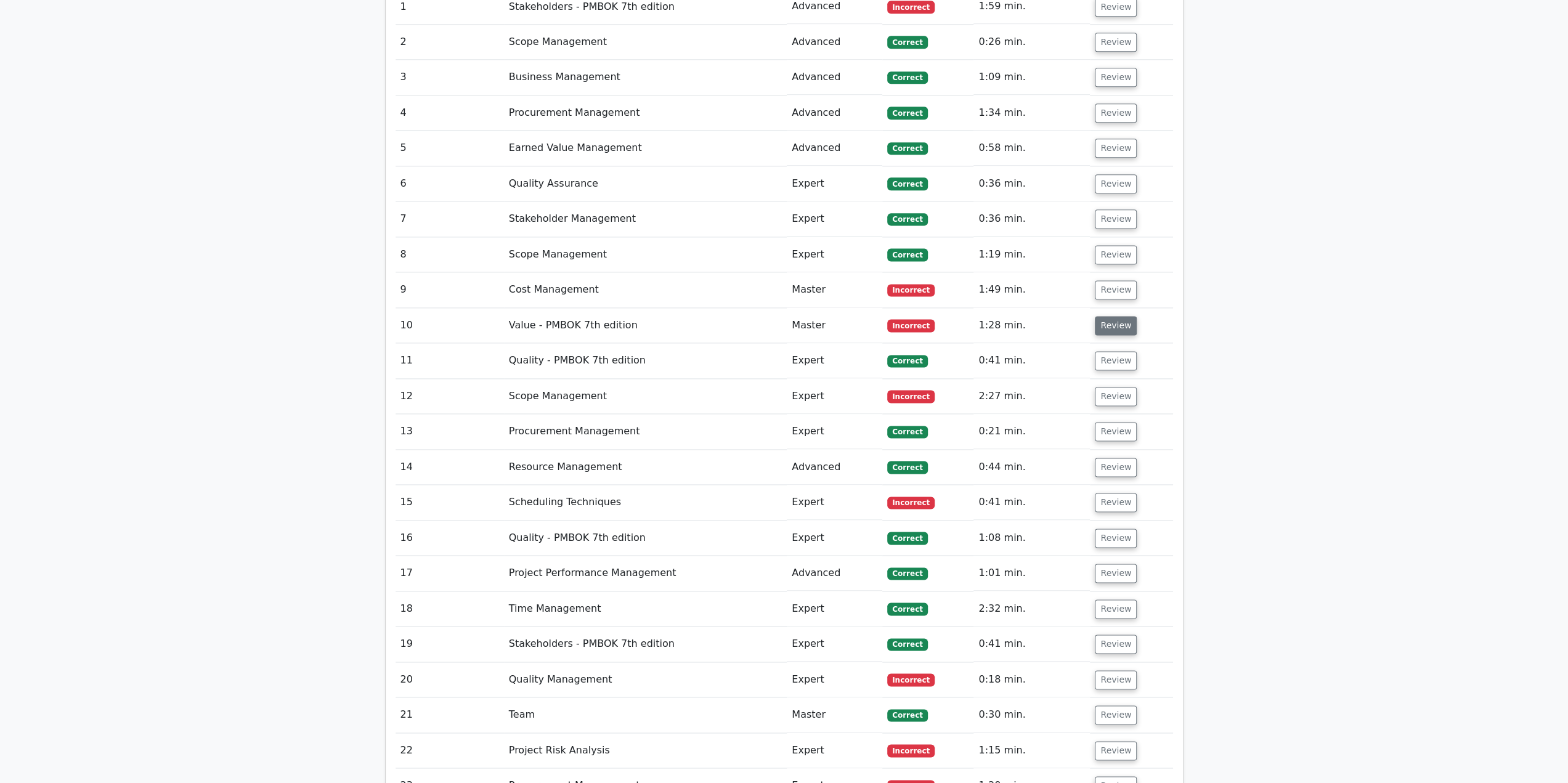
click at [1113, 316] on button "Review" at bounding box center [1115, 326] width 42 height 19
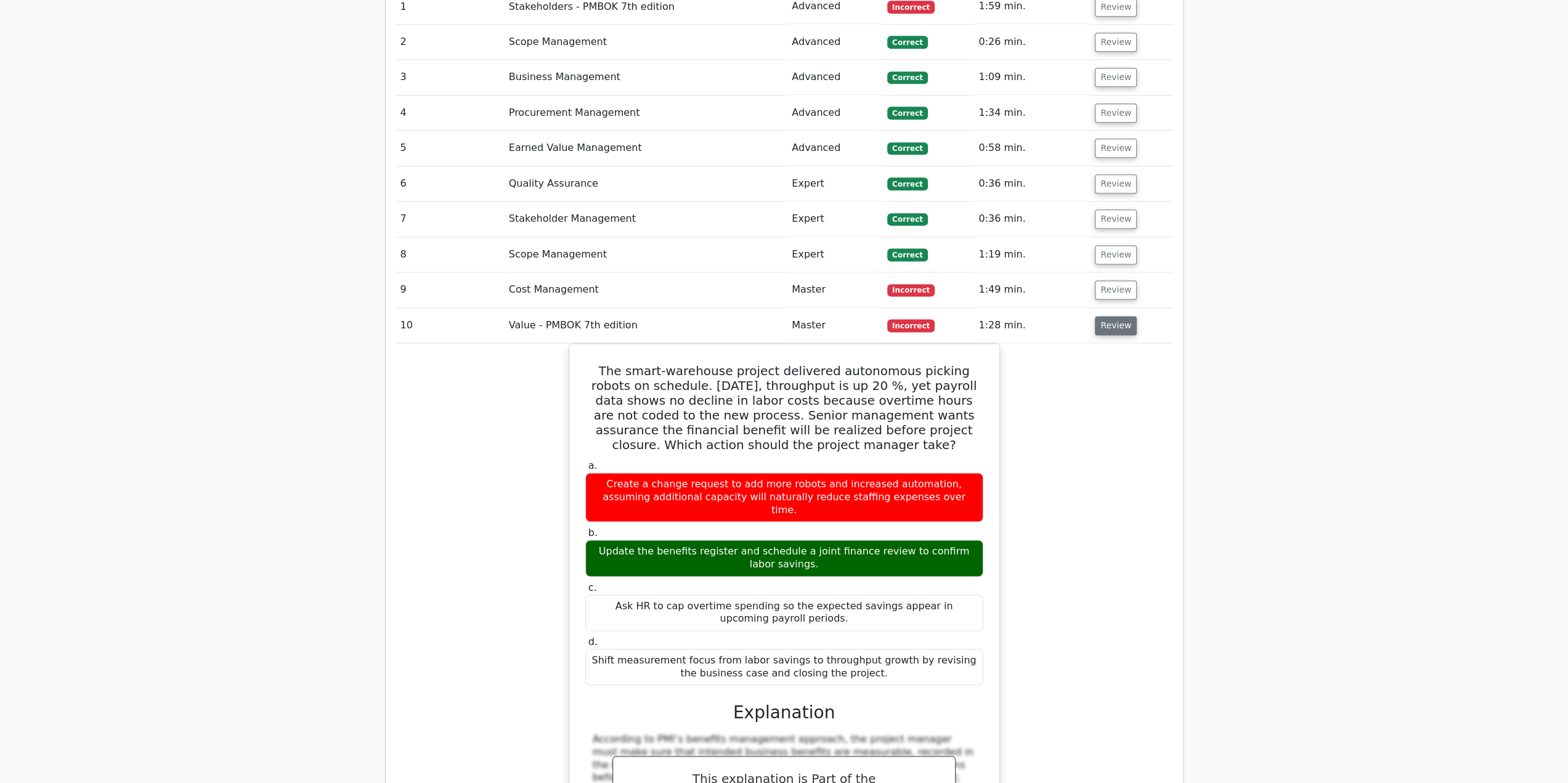
click at [1121, 316] on button "Review" at bounding box center [1115, 326] width 42 height 19
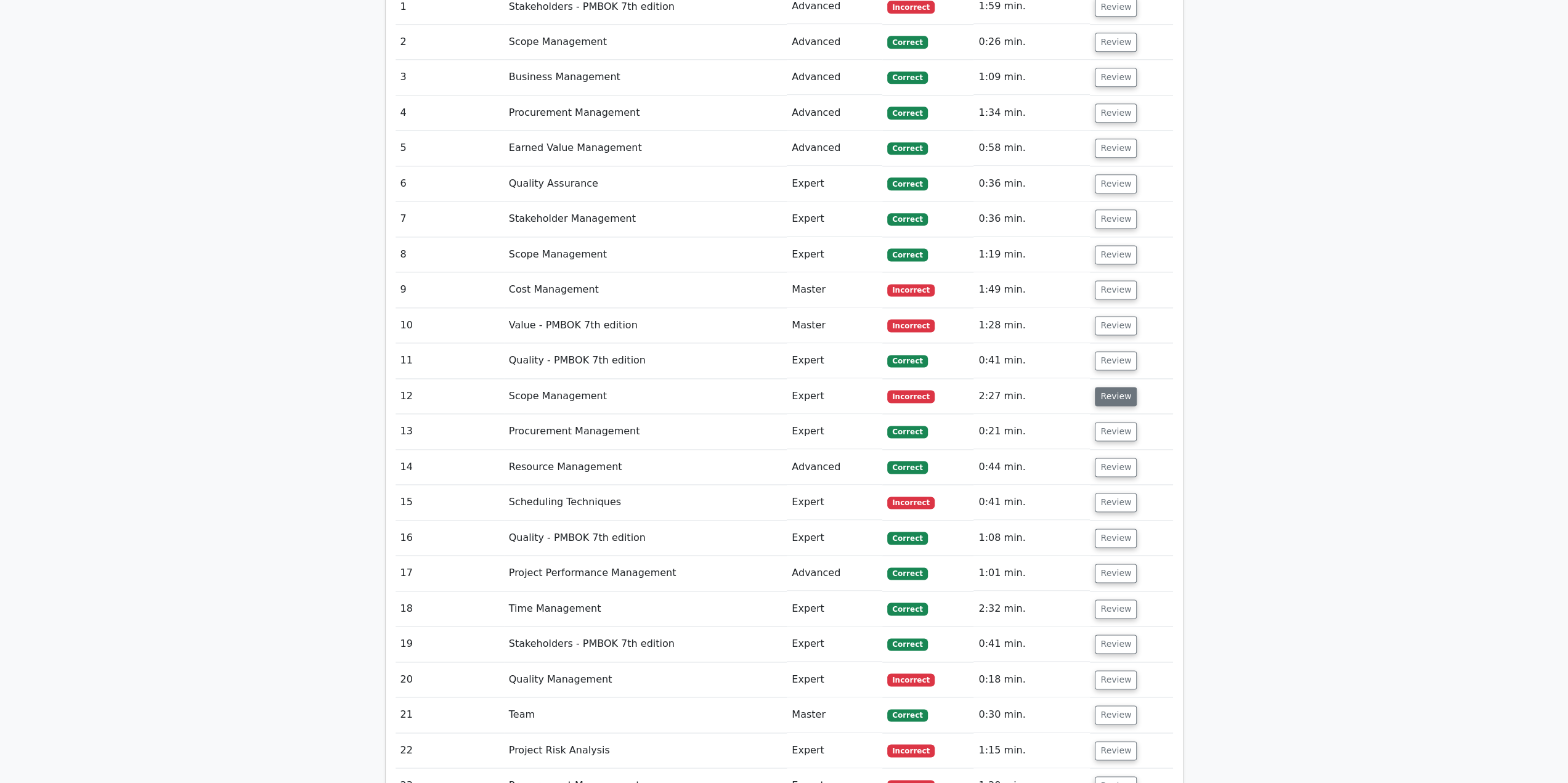
click at [1125, 387] on button "Review" at bounding box center [1115, 397] width 42 height 19
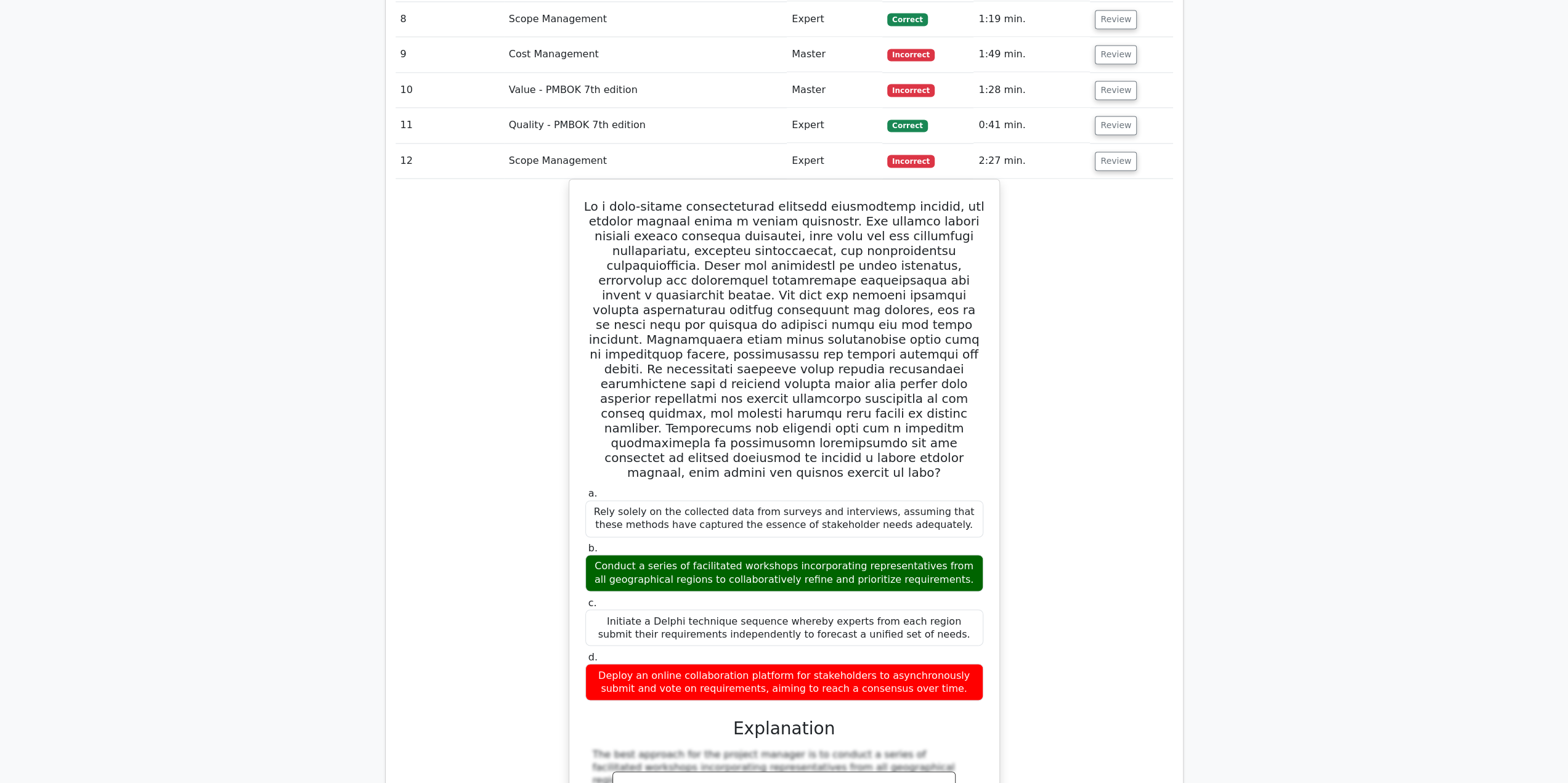
scroll to position [1786, 0]
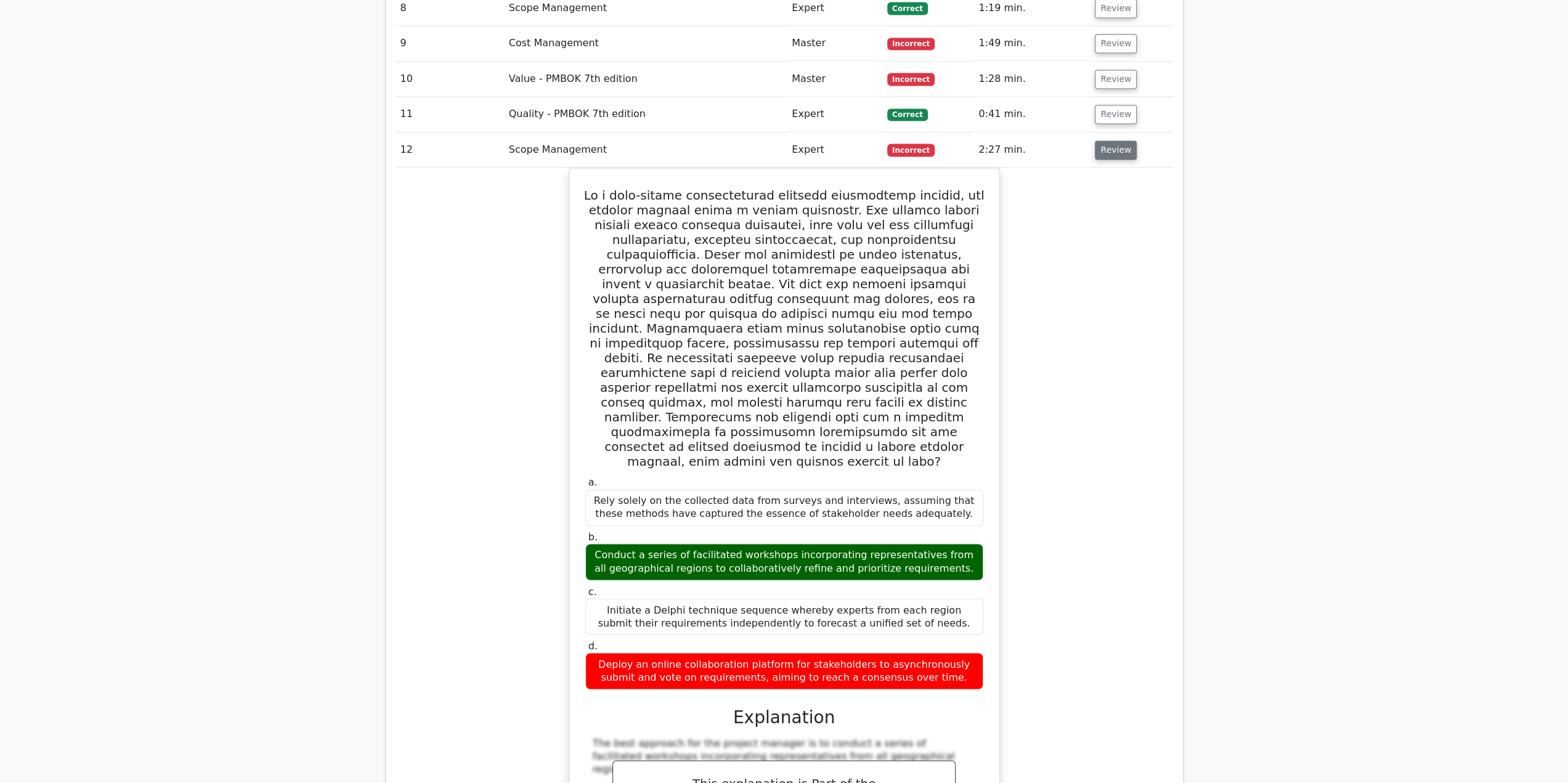
click at [1109, 140] on button "Review" at bounding box center [1115, 150] width 42 height 19
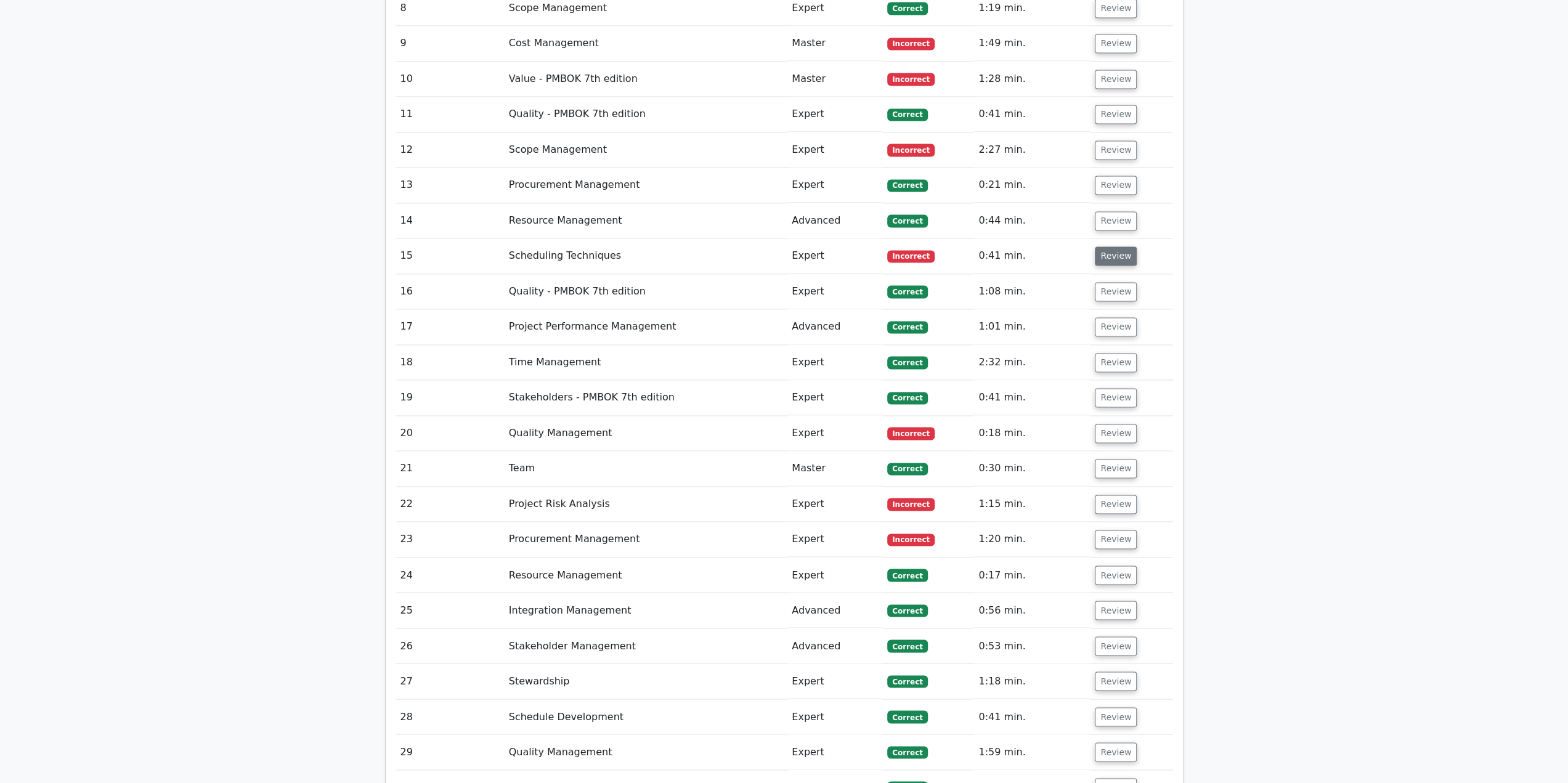
click at [1104, 246] on button "Review" at bounding box center [1115, 256] width 42 height 19
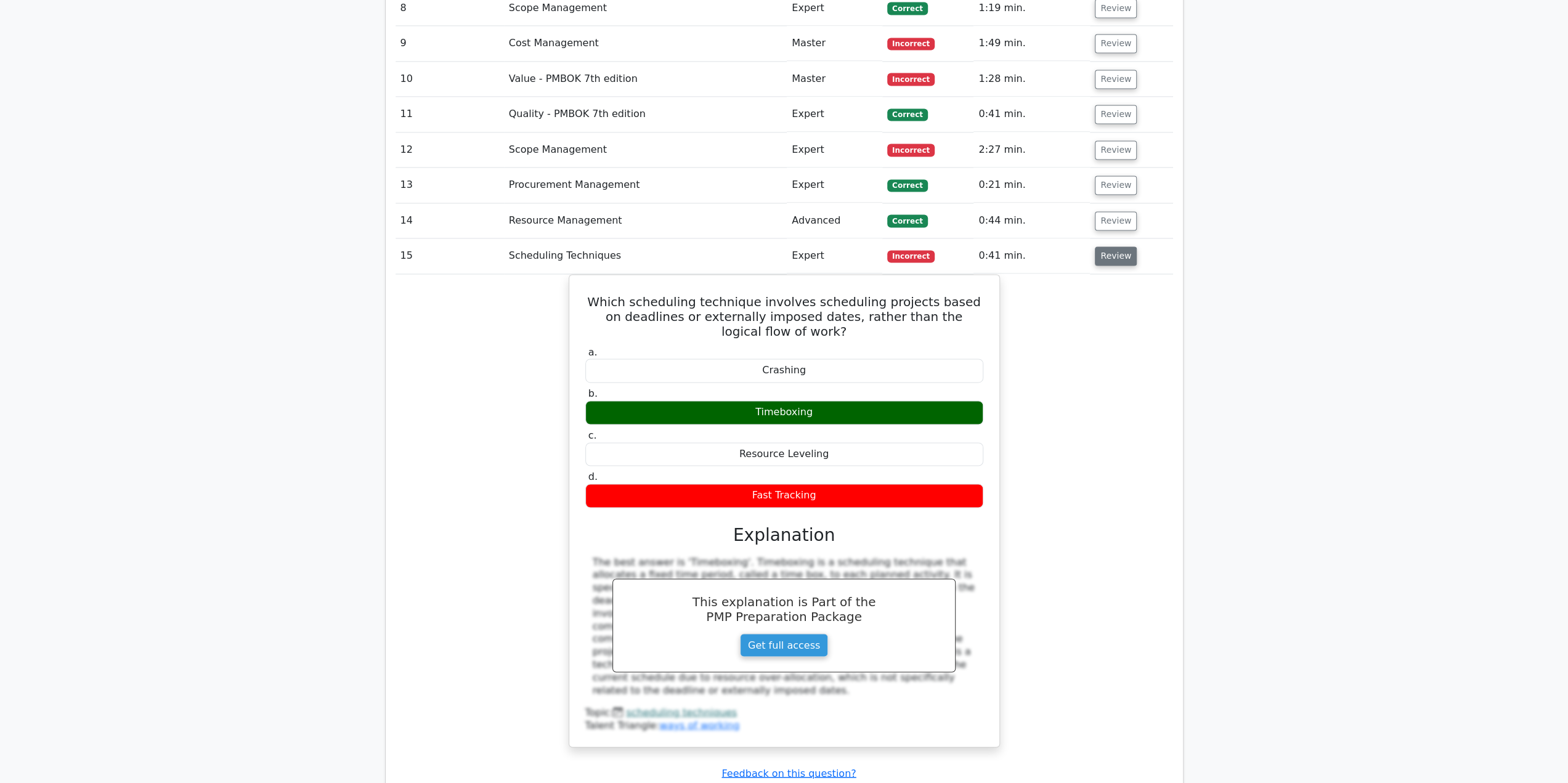
click at [1112, 246] on button "Review" at bounding box center [1115, 256] width 42 height 19
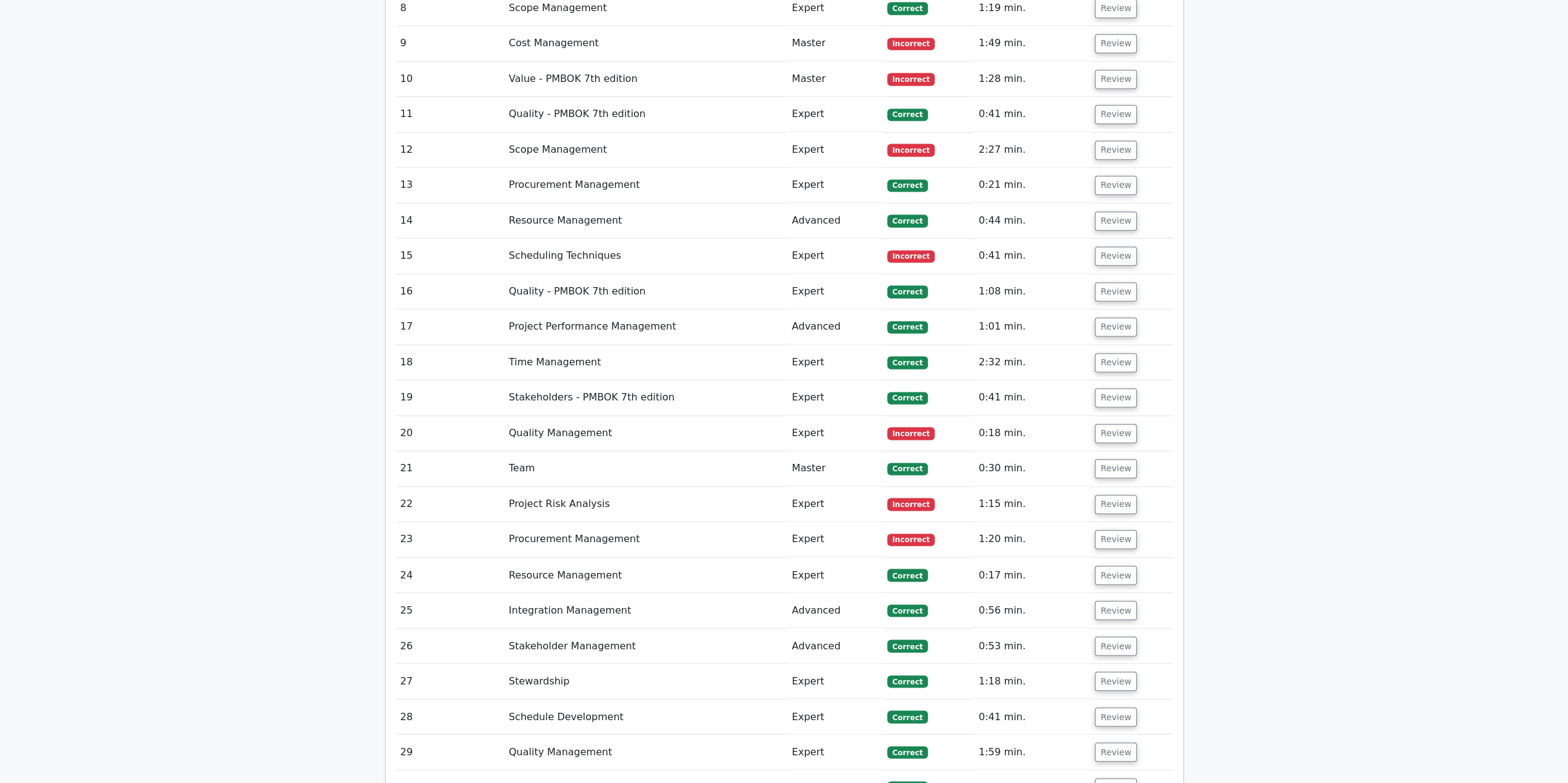
click at [1114, 416] on td "Review" at bounding box center [1131, 433] width 83 height 35
click at [1117, 424] on button "Review" at bounding box center [1115, 434] width 42 height 19
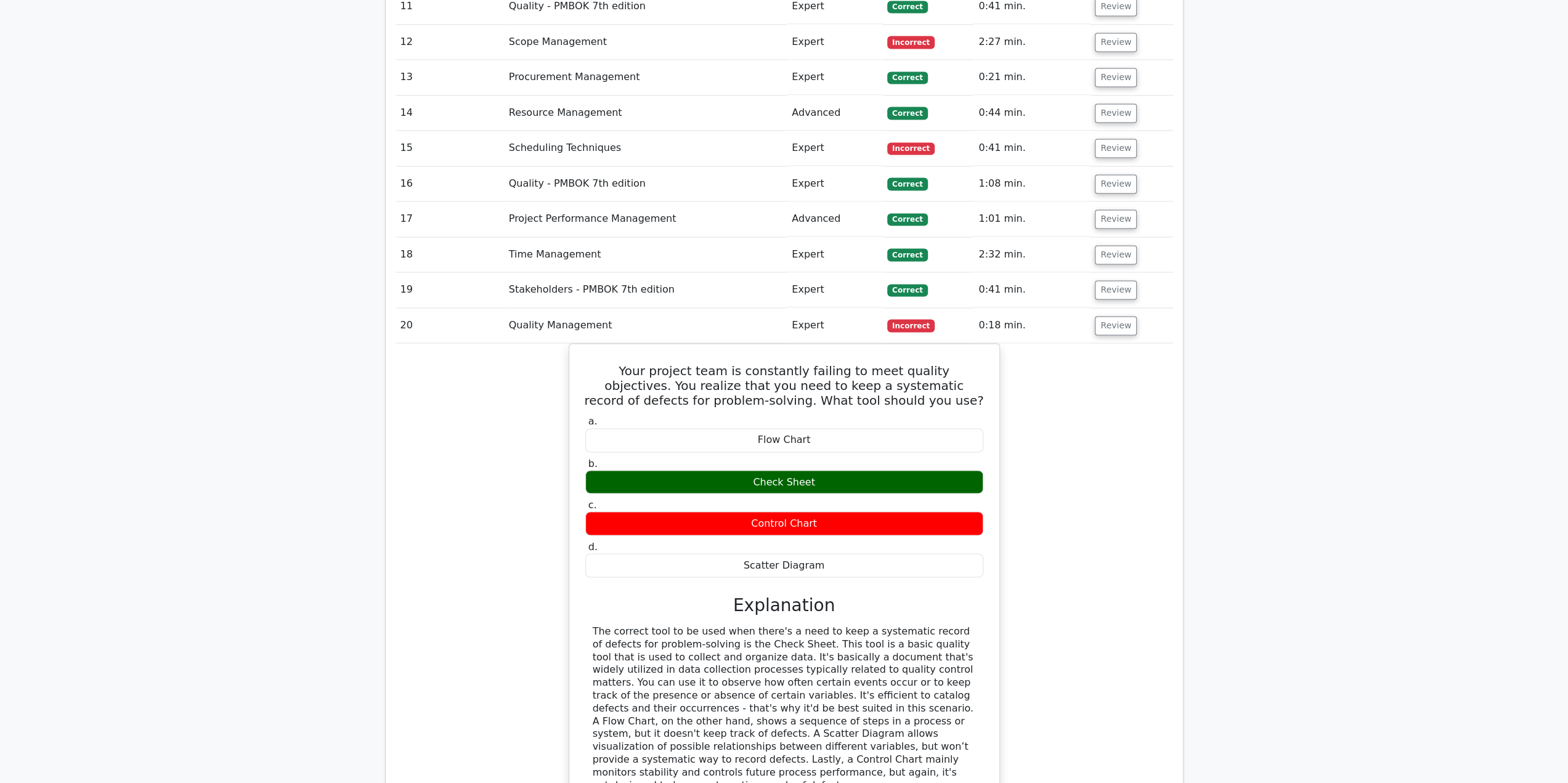
scroll to position [1909, 0]
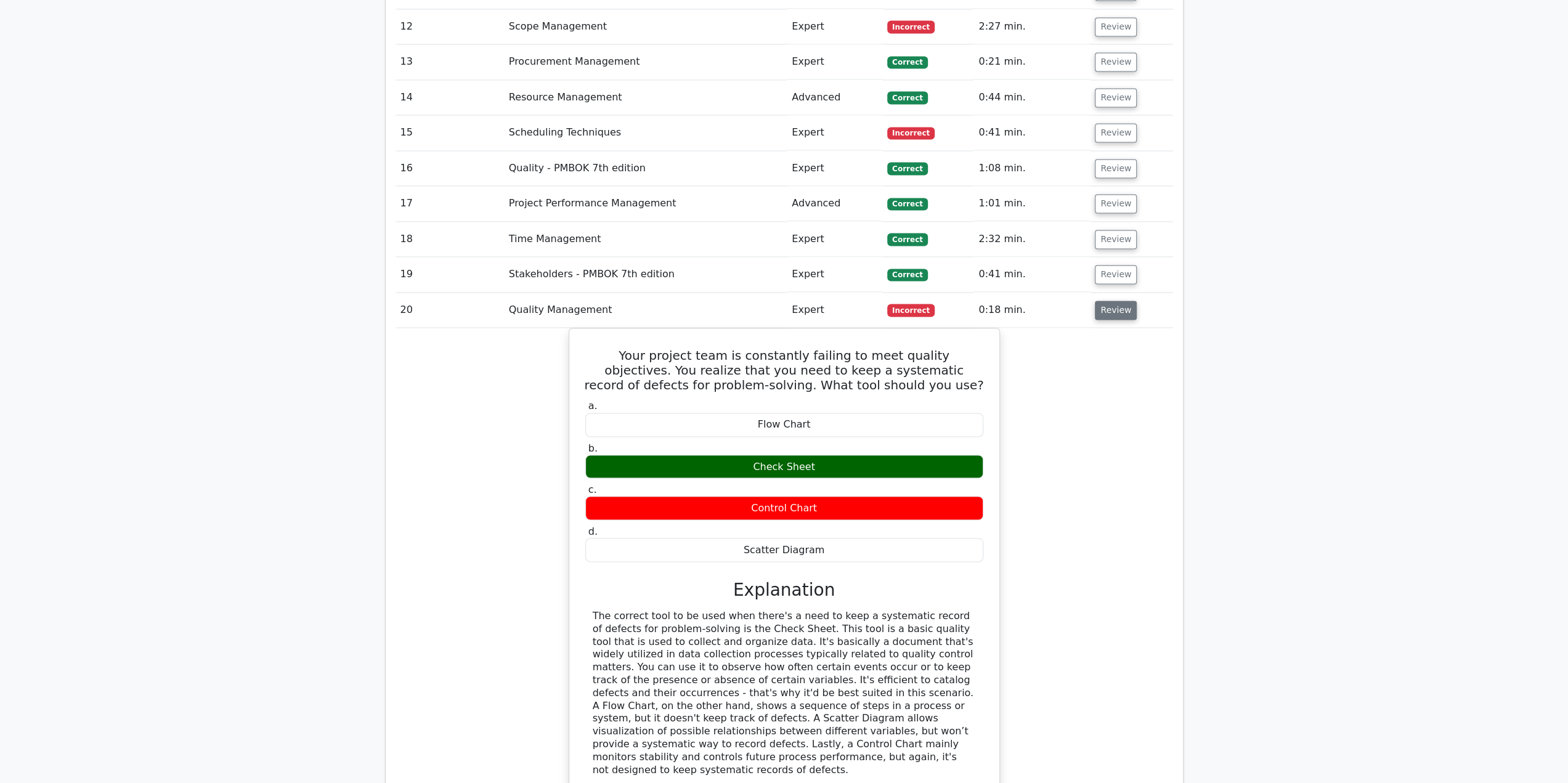
click at [1118, 300] on button "Review" at bounding box center [1115, 310] width 42 height 19
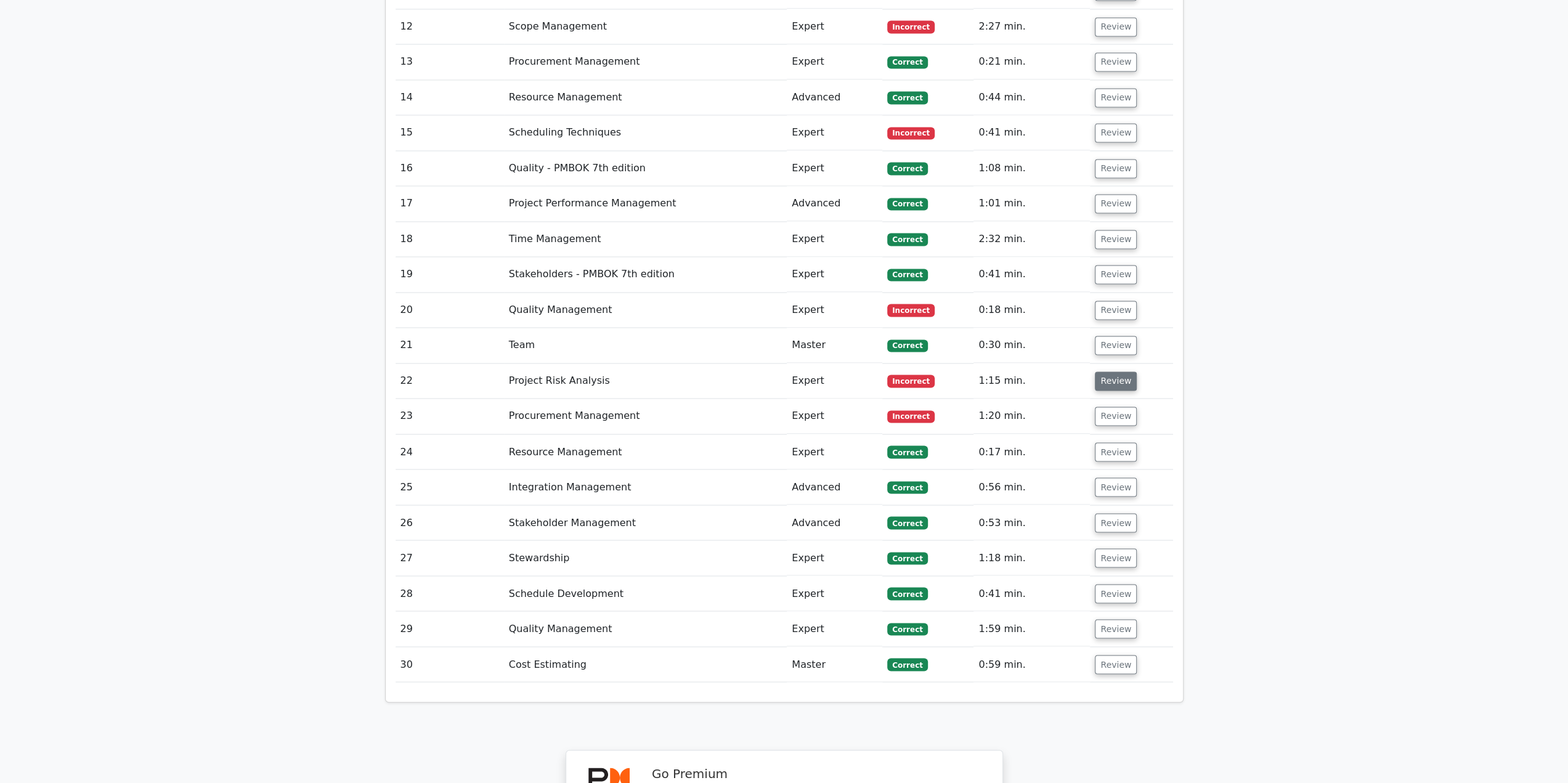
click at [1115, 371] on button "Review" at bounding box center [1115, 381] width 42 height 19
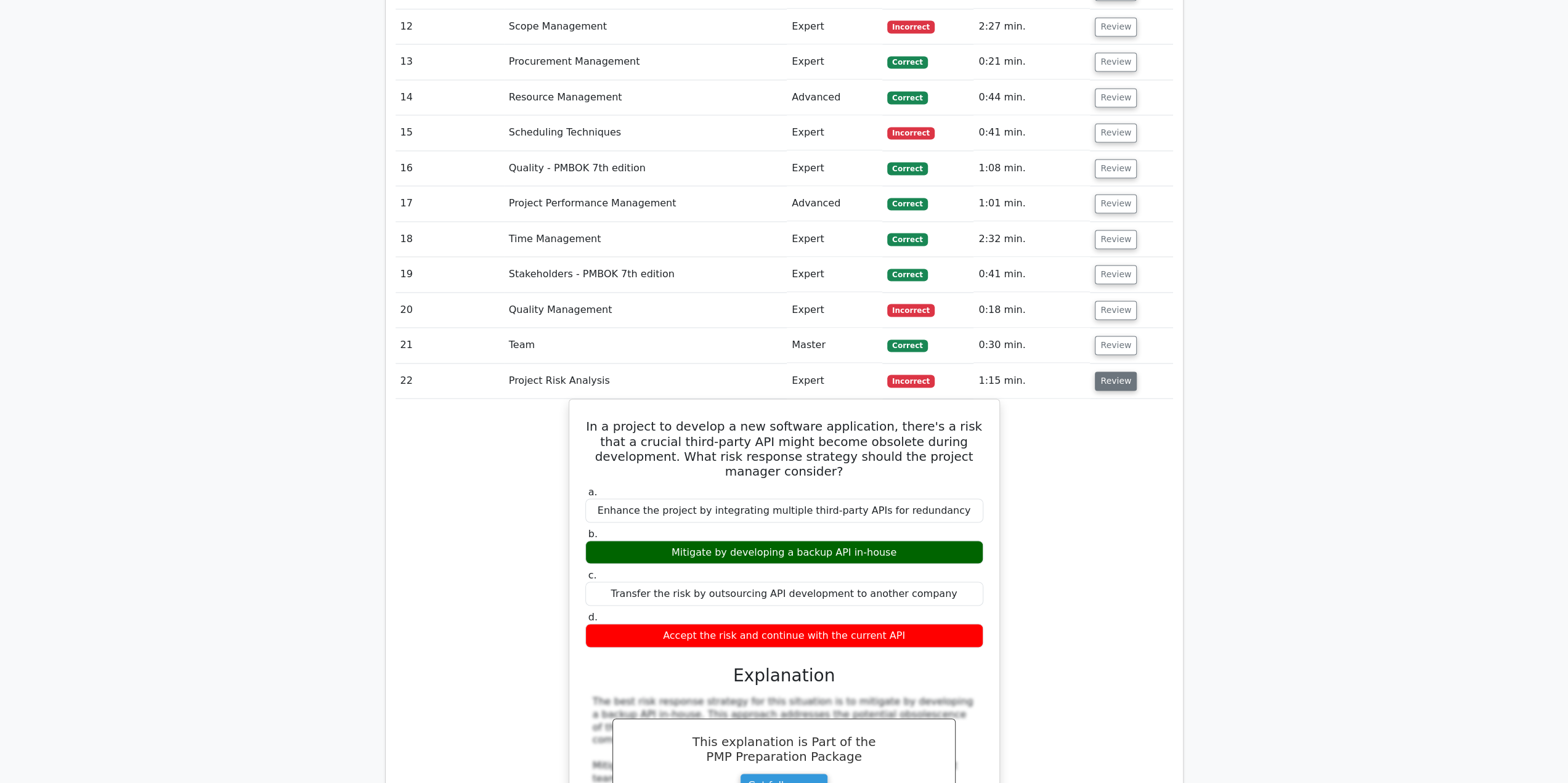
click at [1118, 371] on button "Review" at bounding box center [1115, 381] width 42 height 19
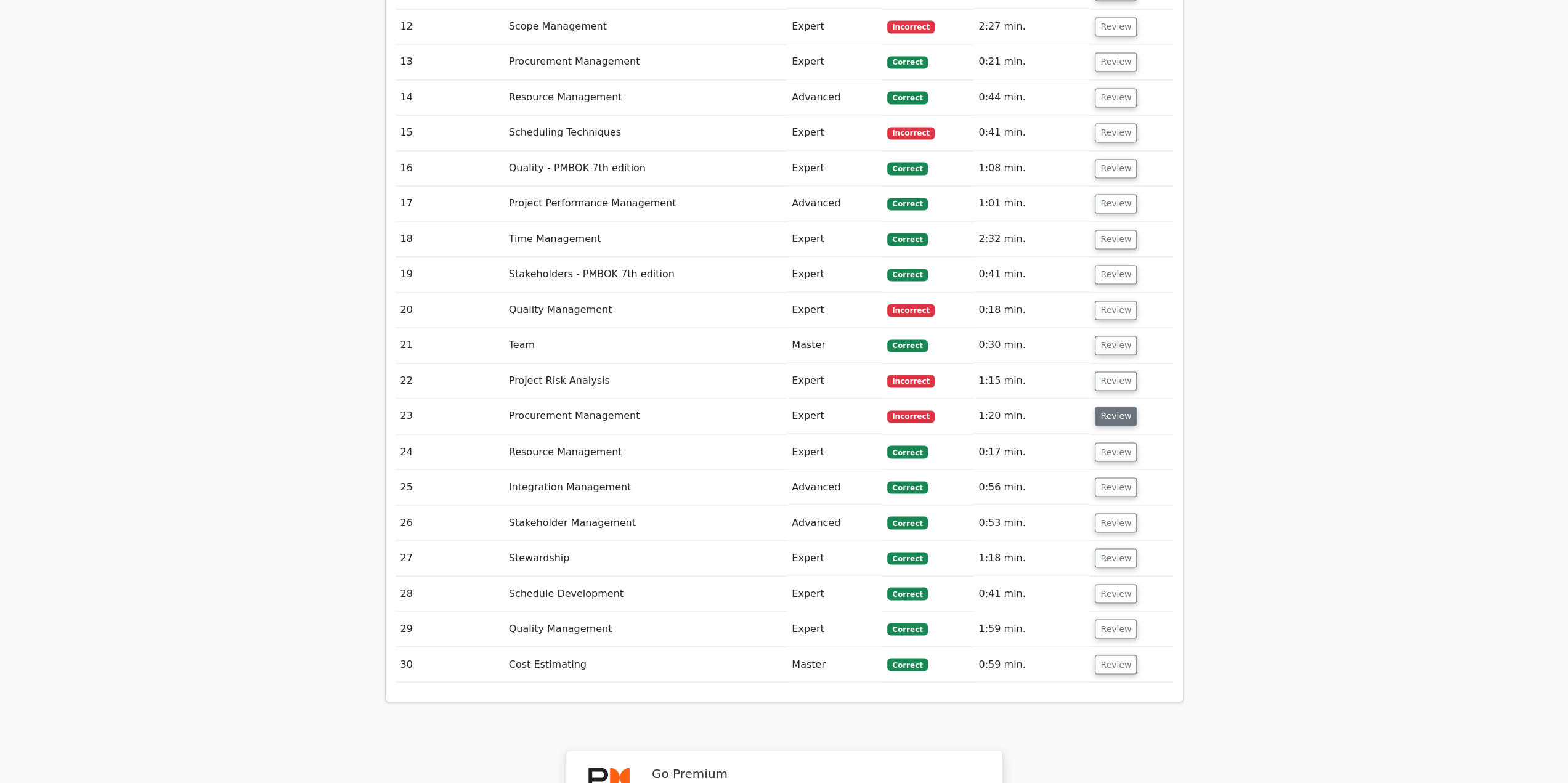
click at [1118, 406] on button "Review" at bounding box center [1115, 416] width 42 height 19
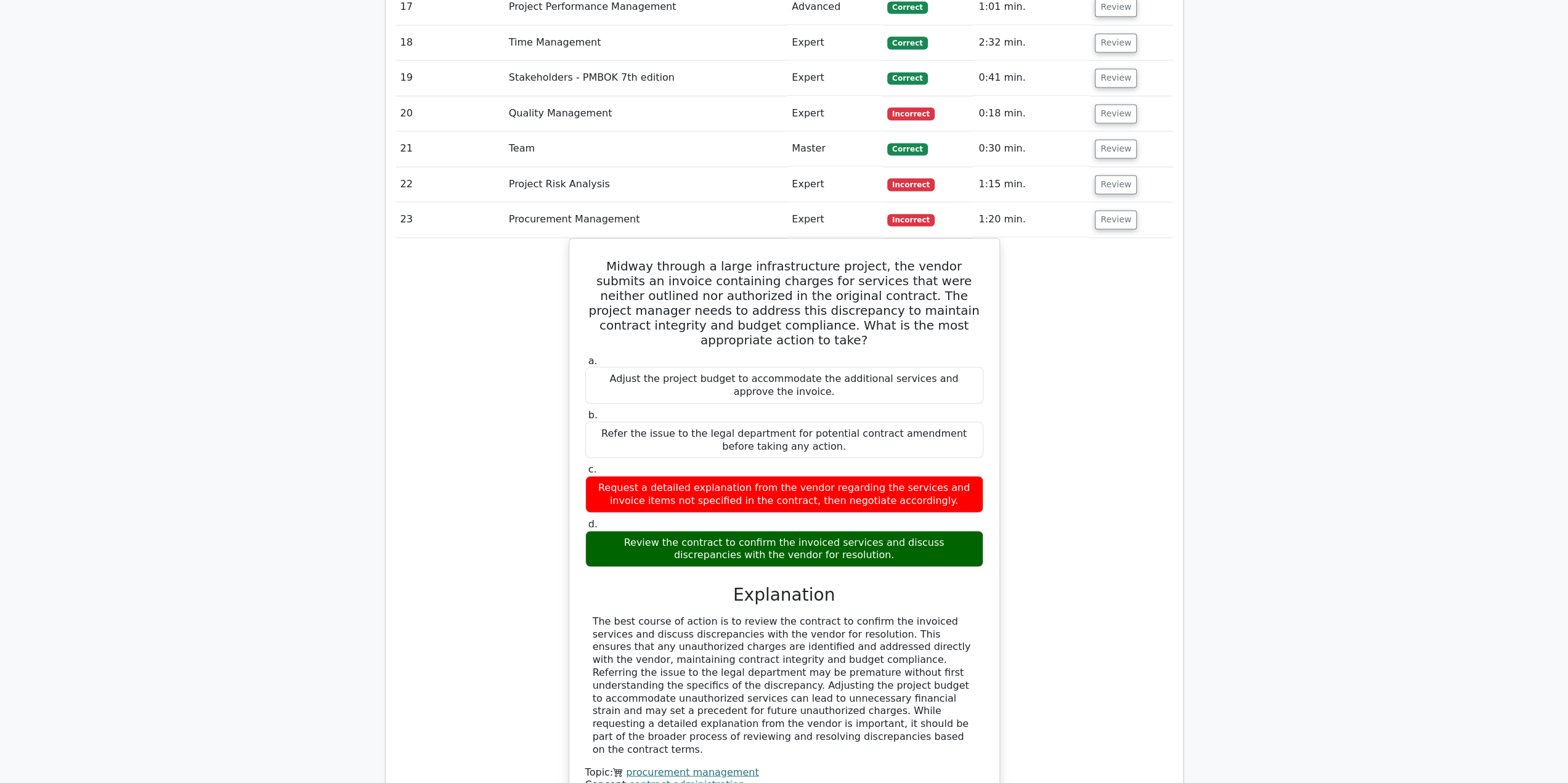
scroll to position [2155, 0]
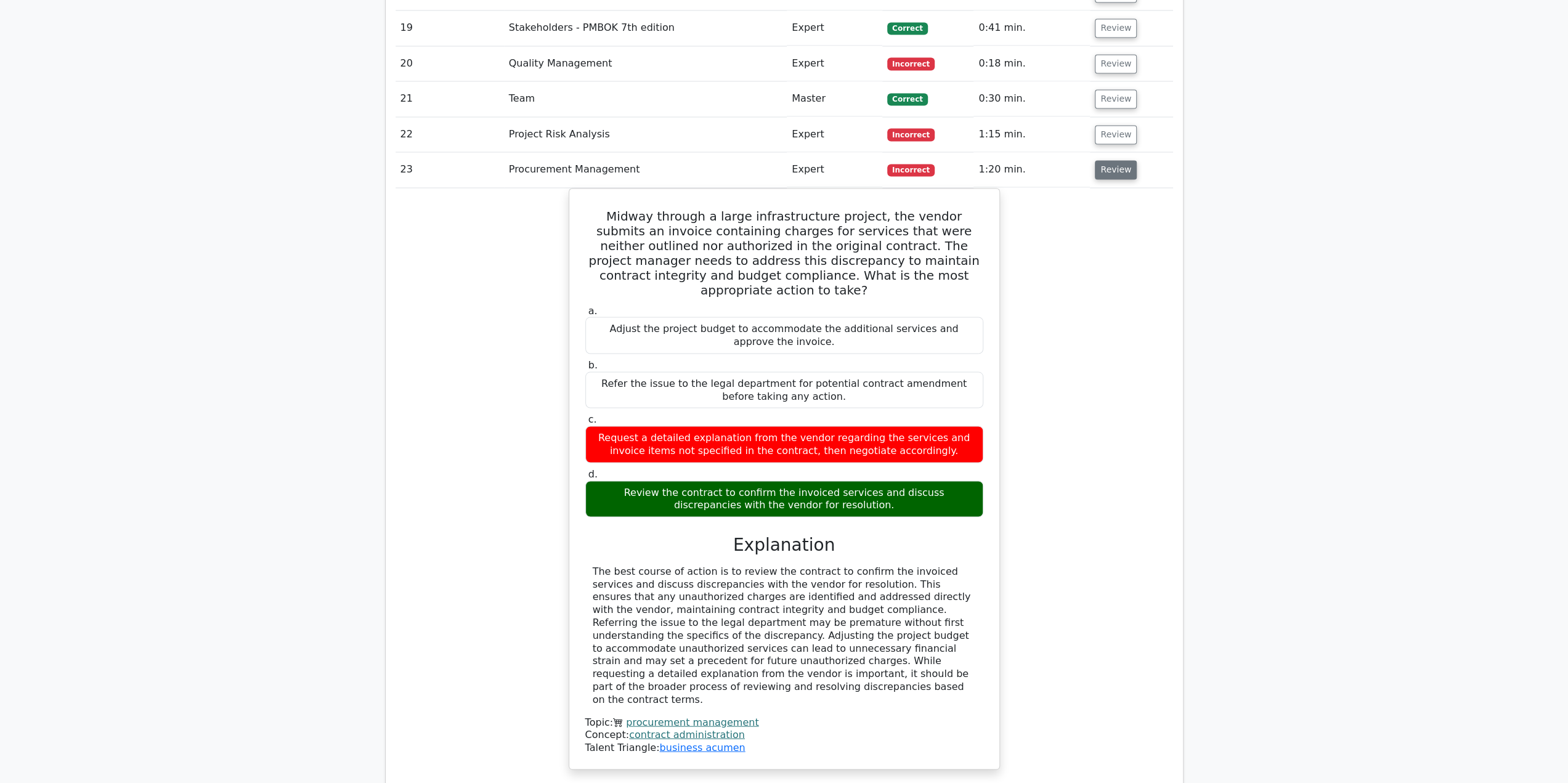
click at [1116, 160] on button "Review" at bounding box center [1115, 170] width 42 height 19
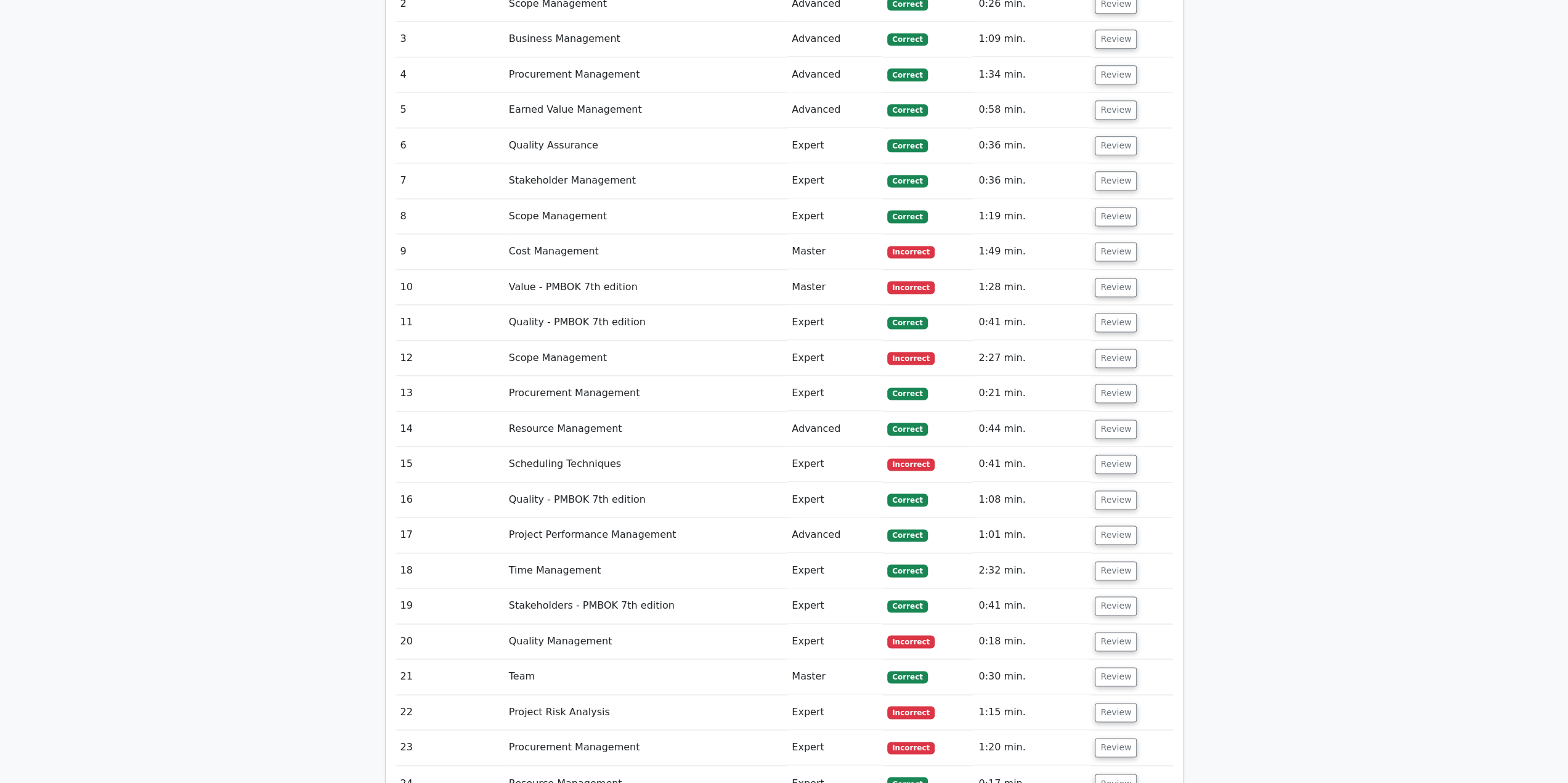
scroll to position [1478, 0]
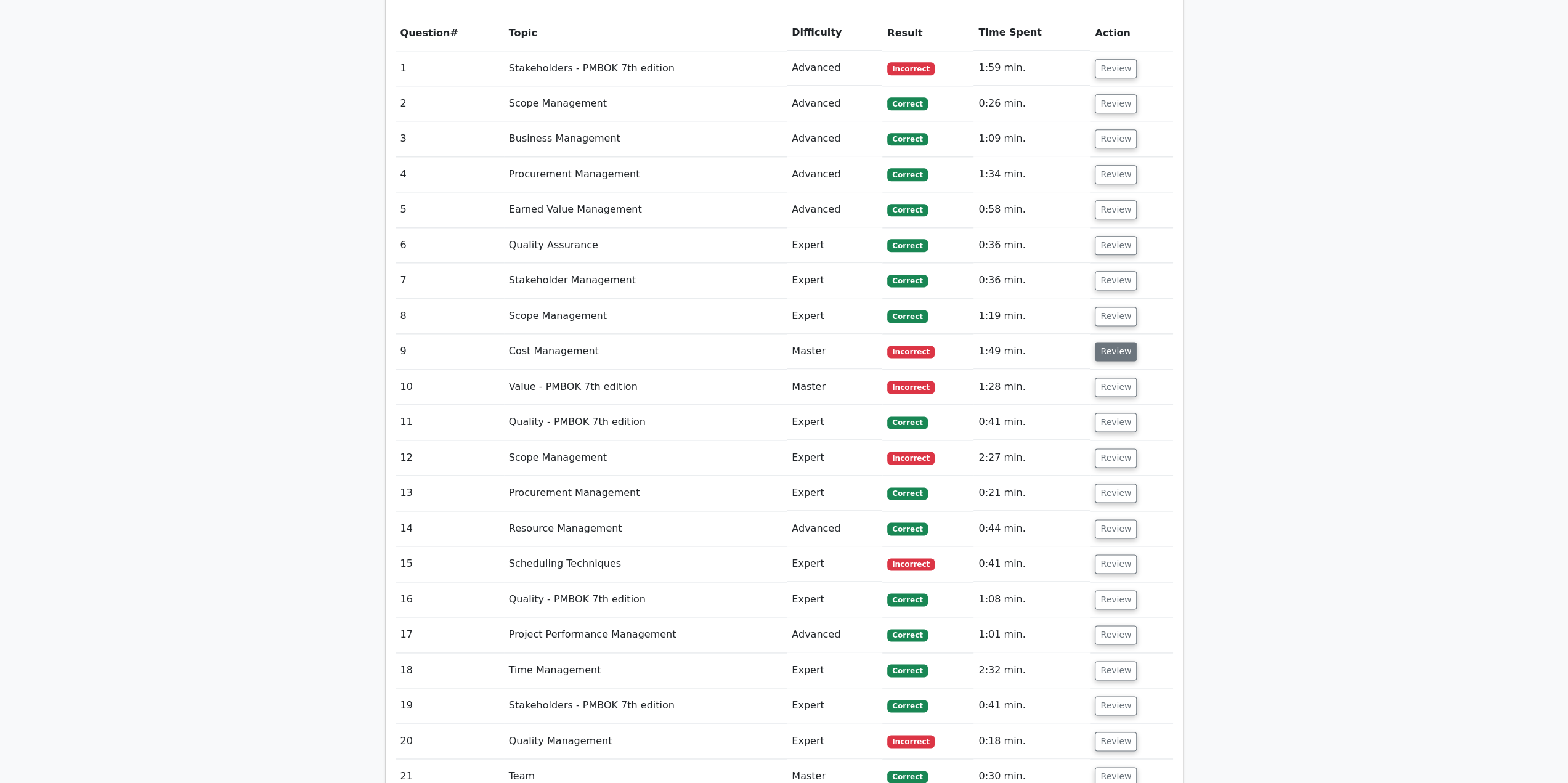
click at [1129, 342] on button "Review" at bounding box center [1115, 351] width 42 height 19
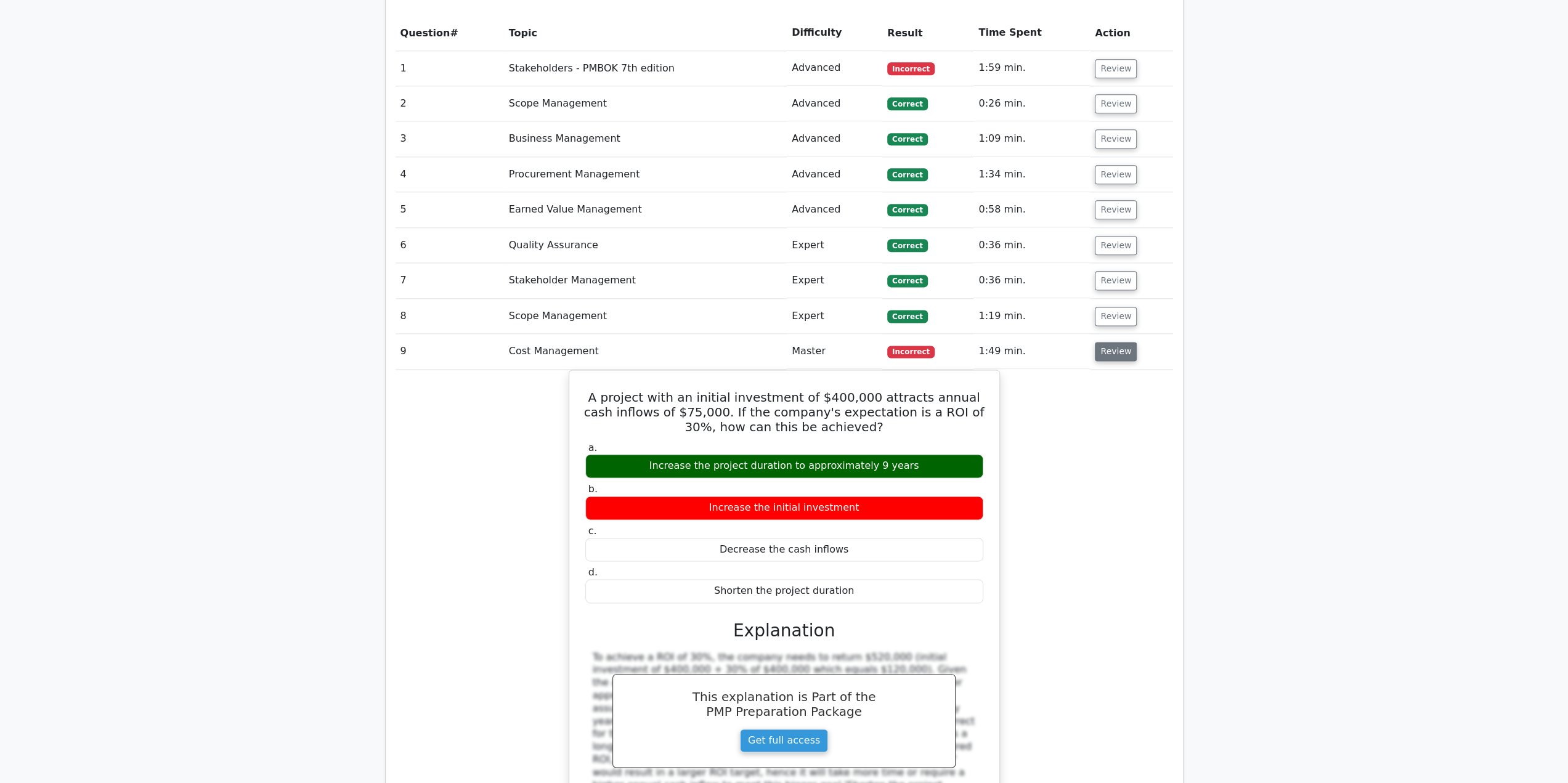
click at [1124, 342] on button "Review" at bounding box center [1115, 351] width 42 height 19
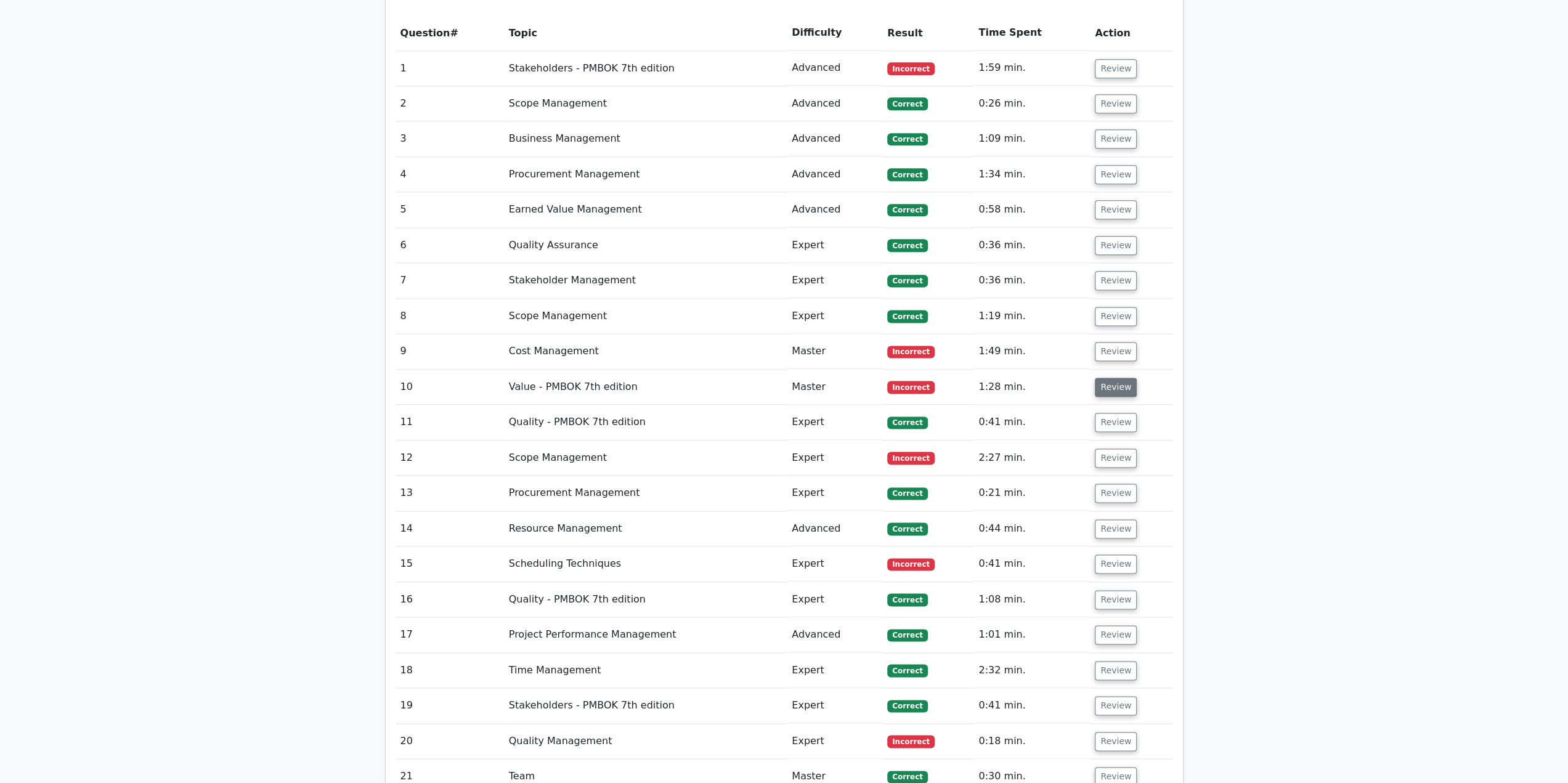
click at [1111, 377] on button "Review" at bounding box center [1115, 387] width 42 height 19
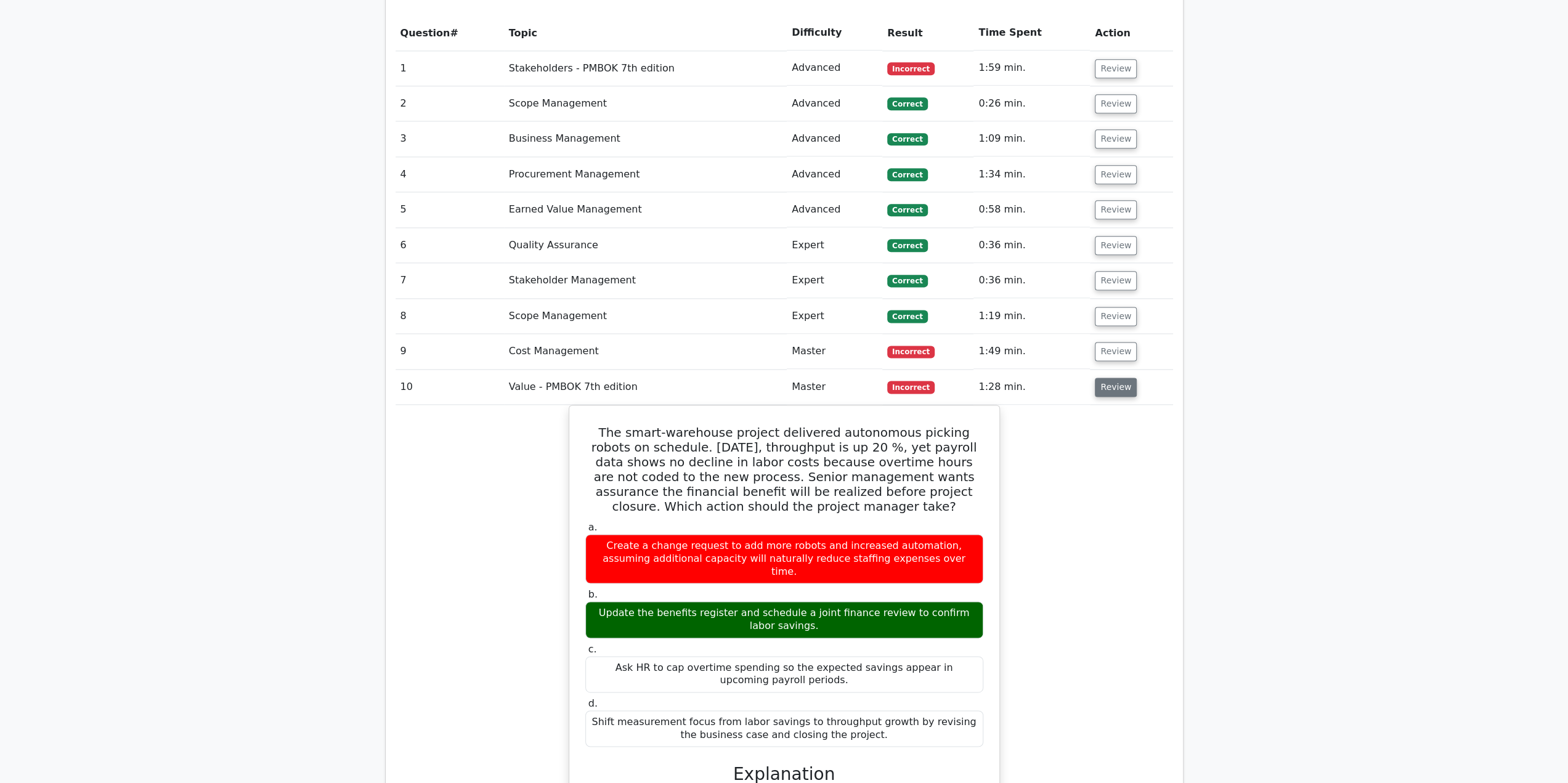
click at [1111, 377] on button "Review" at bounding box center [1115, 387] width 42 height 19
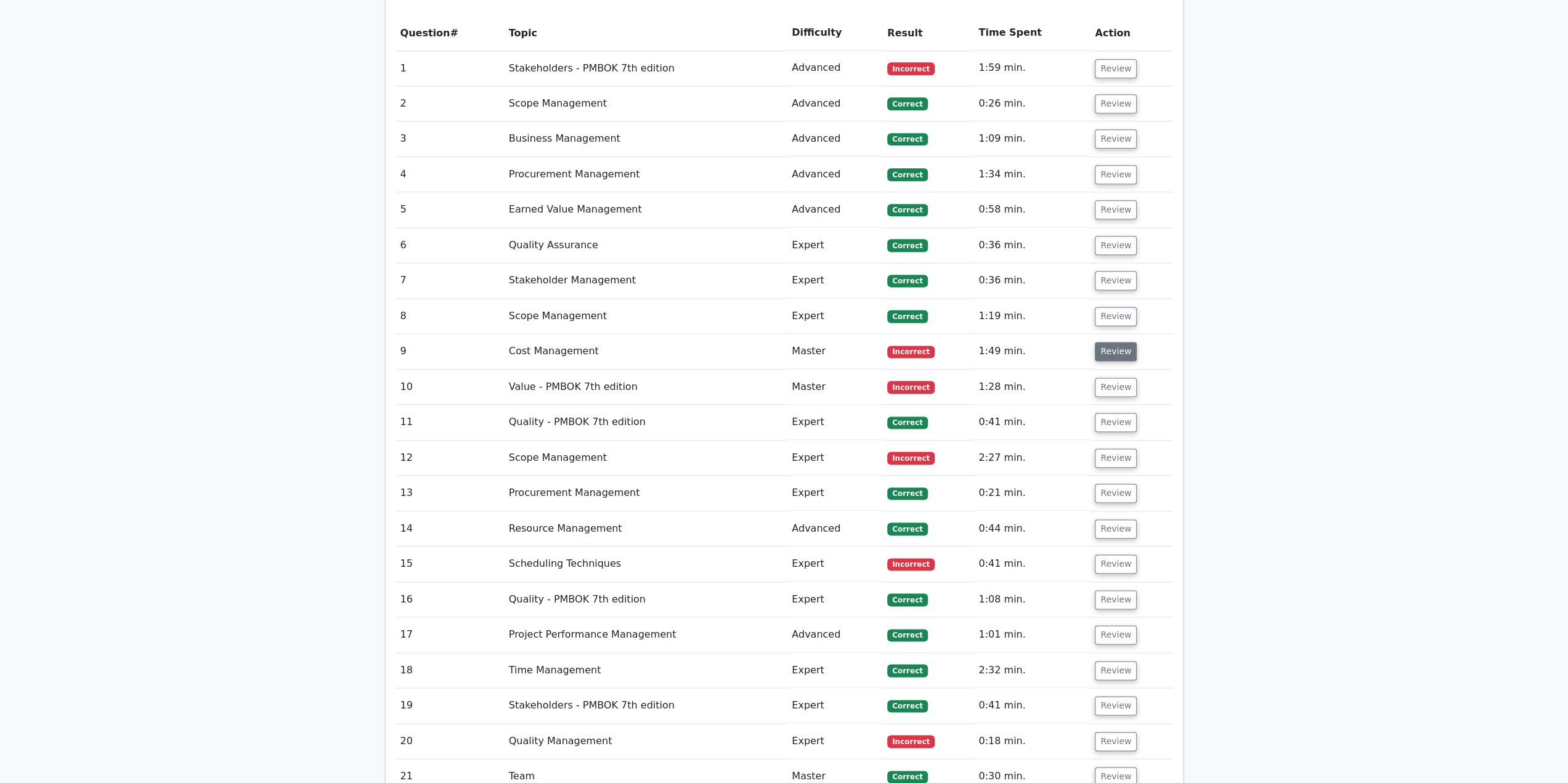
click at [1114, 342] on button "Review" at bounding box center [1115, 351] width 42 height 19
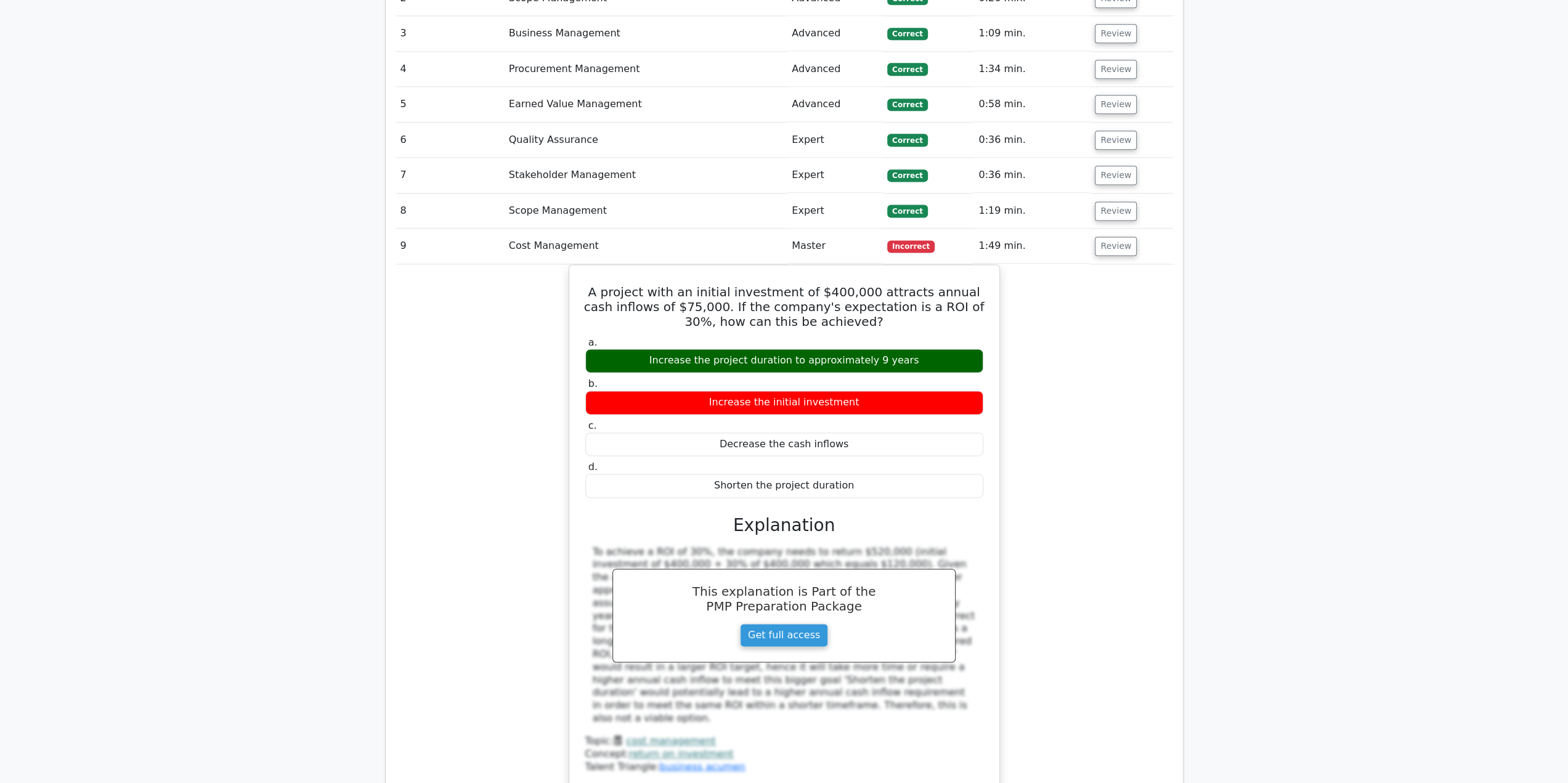
scroll to position [1663, 0]
